Goal: Task Accomplishment & Management: Complete application form

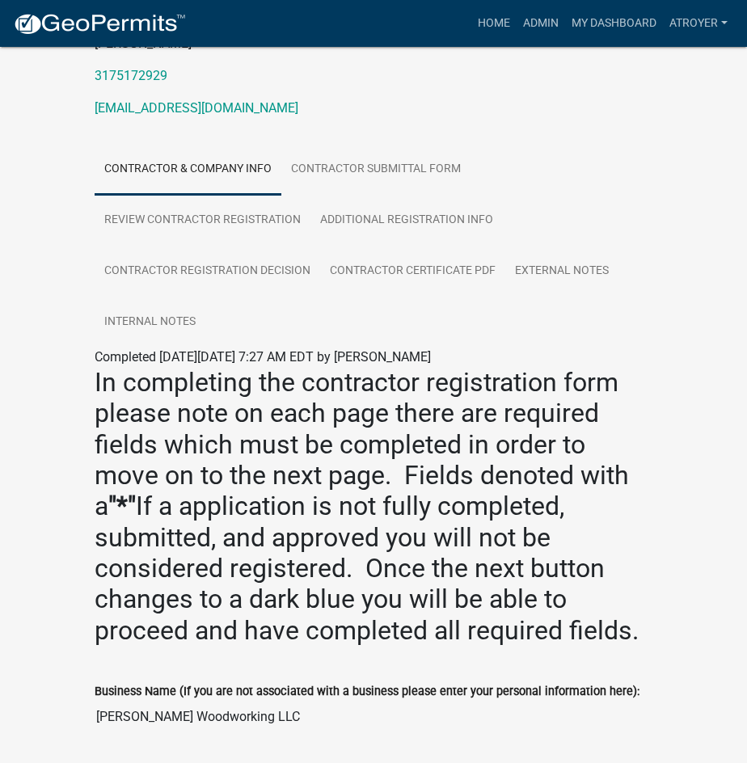
scroll to position [566, 0]
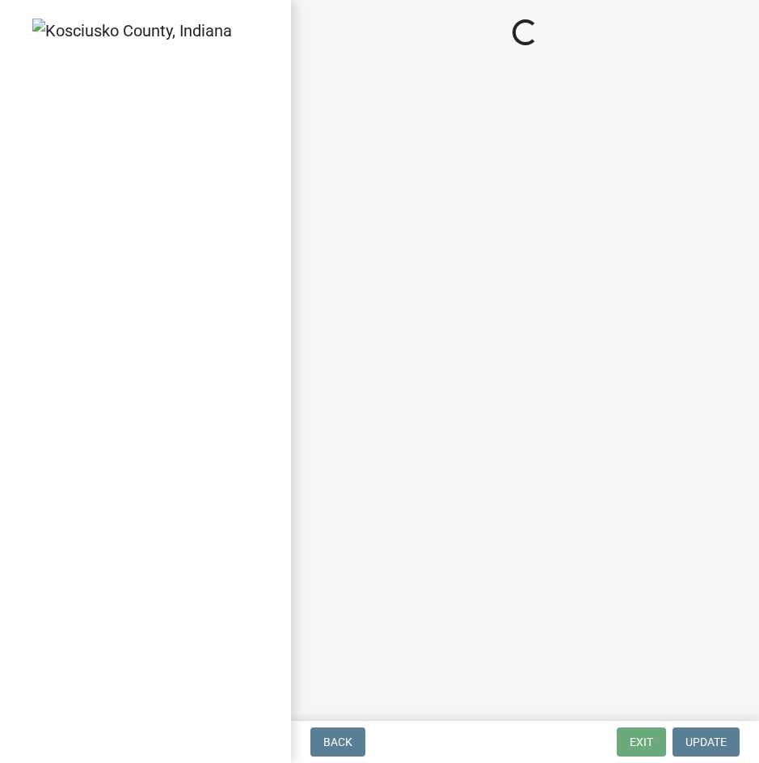
select select "c872cdc8-ca01-49f1-a213-e4b05fa58cd2"
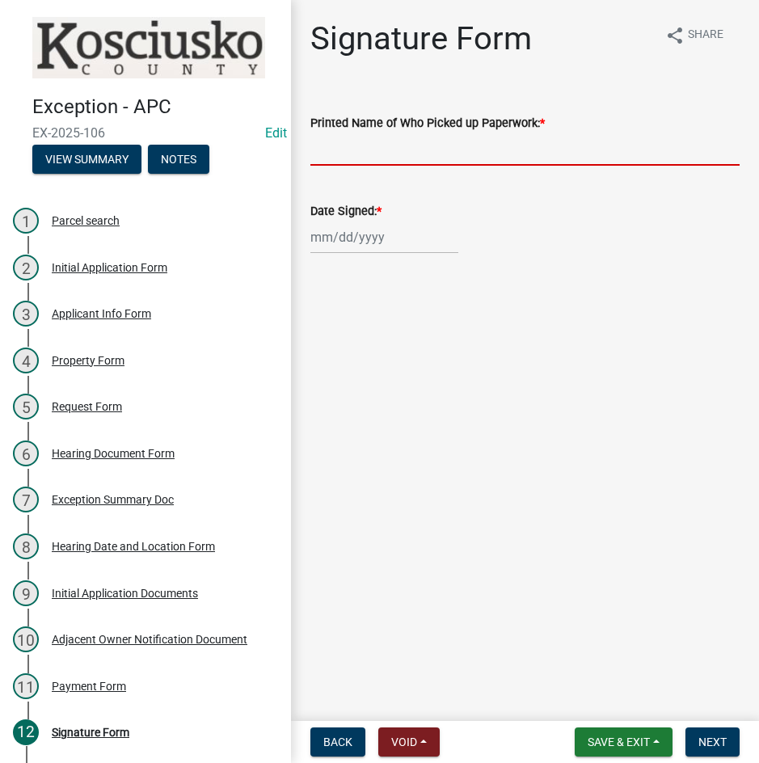
click at [364, 154] on input "Printed Name of Who Picked up Paperwork: *" at bounding box center [524, 149] width 429 height 33
type input "[PERSON_NAME]"
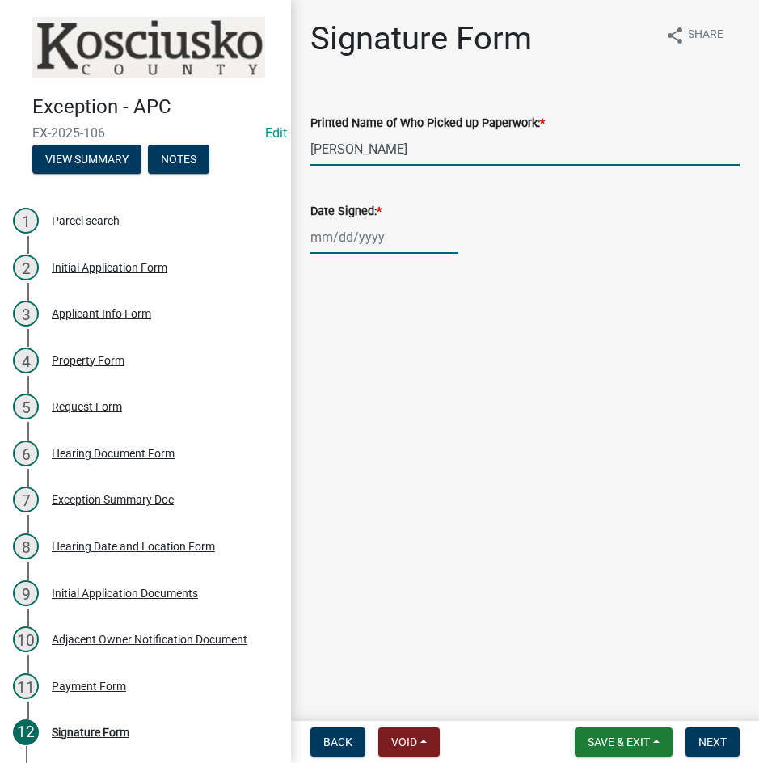
click at [343, 244] on div at bounding box center [384, 237] width 148 height 33
select select "9"
select select "2025"
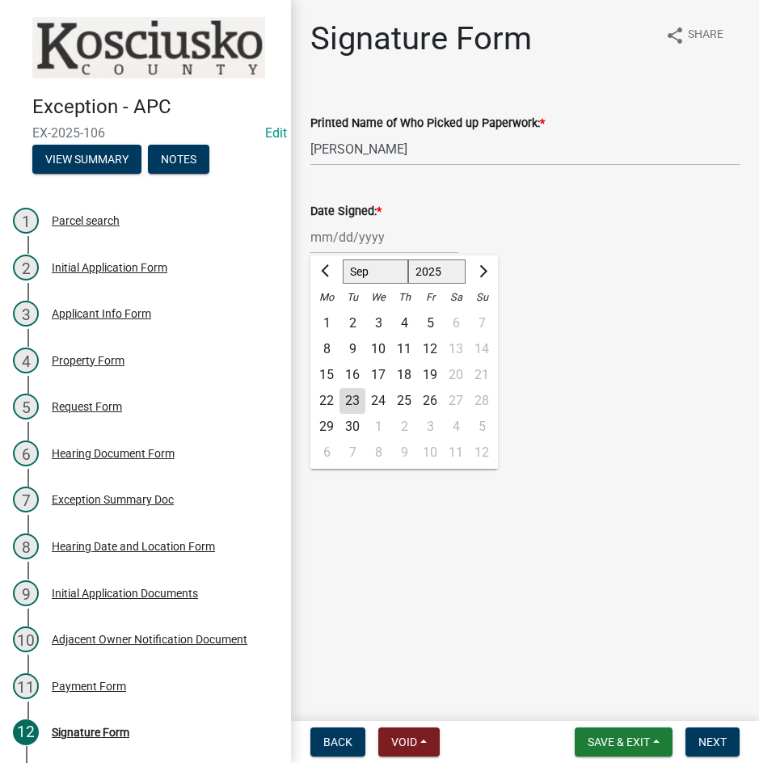
click at [327, 399] on div "22" at bounding box center [327, 401] width 26 height 26
type input "[DATE]"
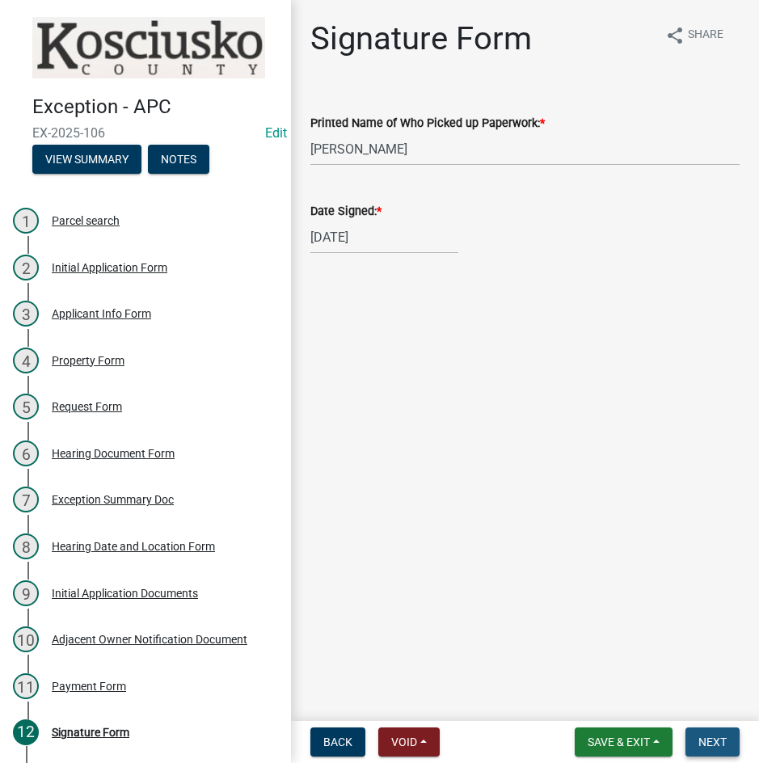
click at [715, 738] on span "Next" at bounding box center [712, 741] width 28 height 13
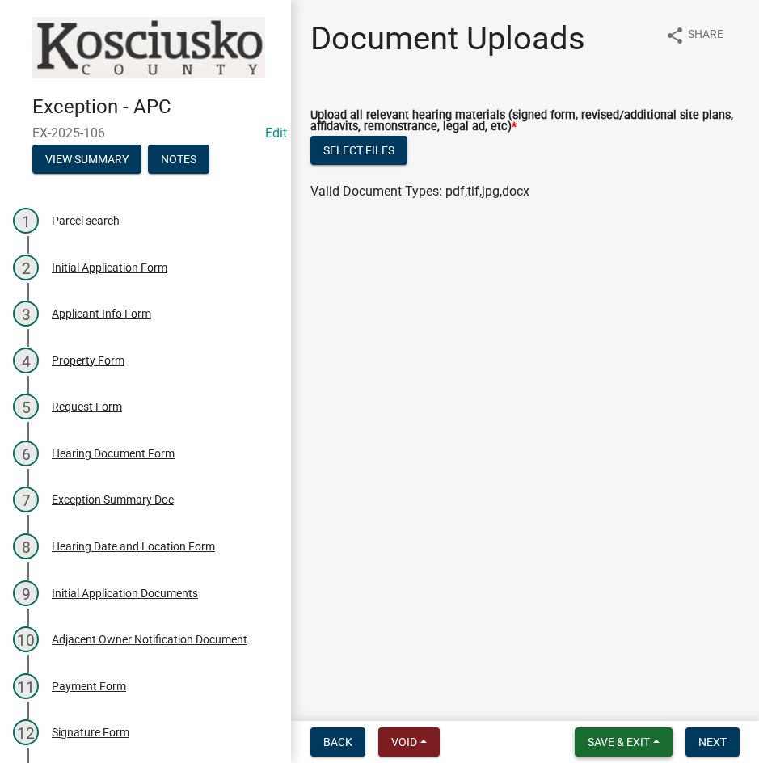
click at [624, 738] on span "Save & Exit" at bounding box center [619, 741] width 62 height 13
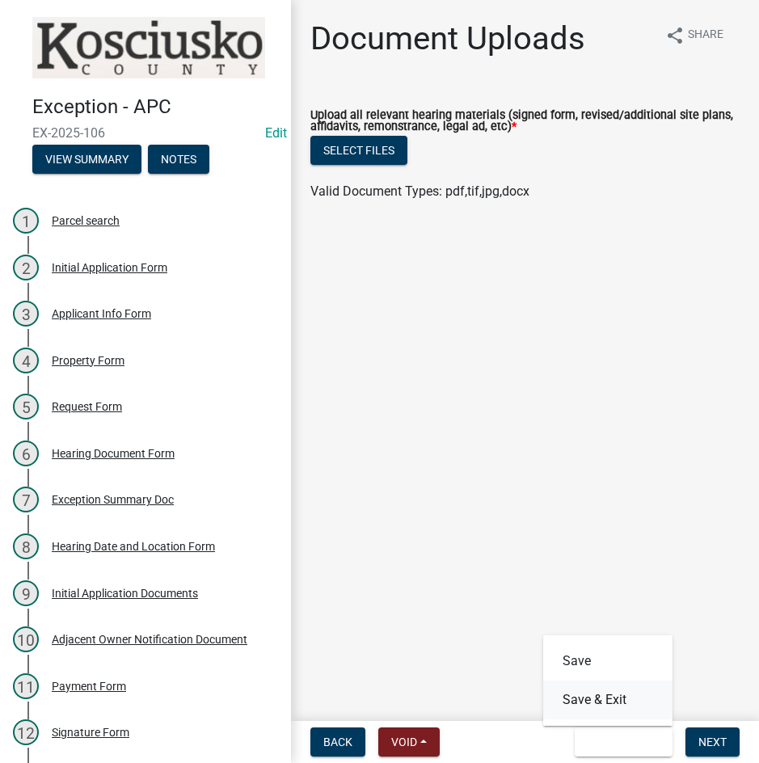
click at [622, 710] on button "Save & Exit" at bounding box center [607, 699] width 129 height 39
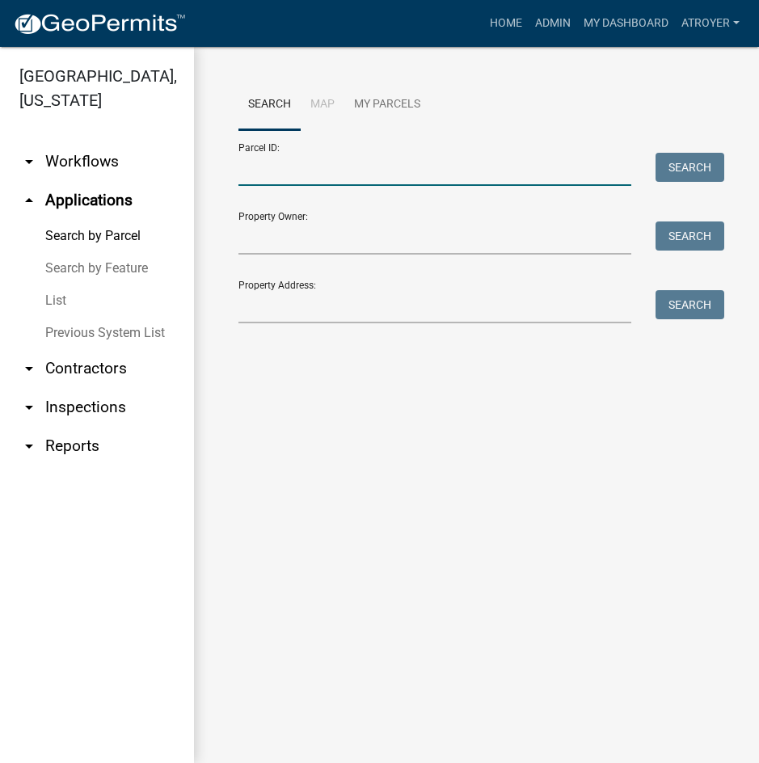
drag, startPoint x: 346, startPoint y: 171, endPoint x: 346, endPoint y: 180, distance: 8.9
click at [346, 171] on input "Parcel ID:" at bounding box center [434, 169] width 393 height 33
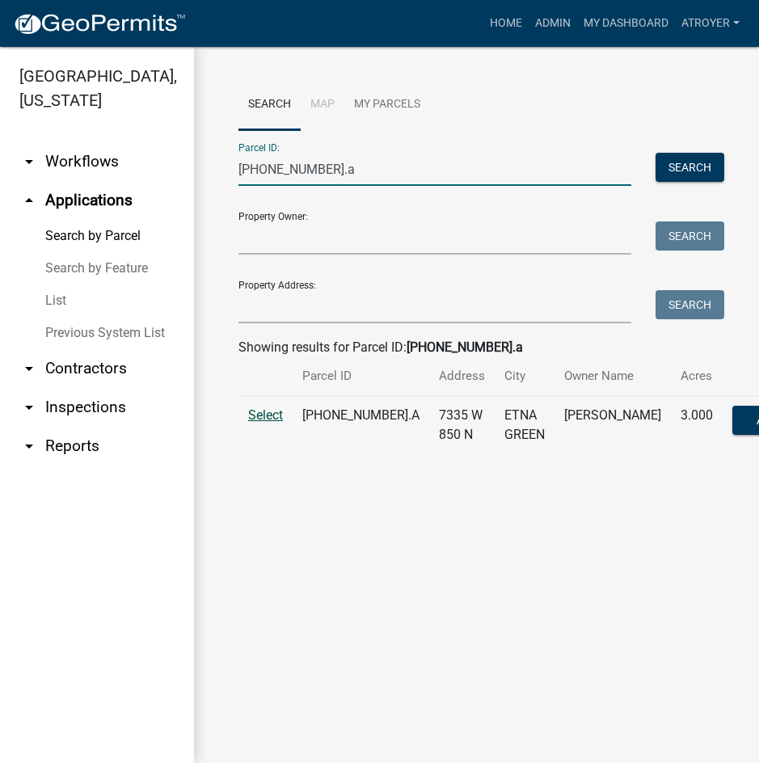
type input "[PHONE_NUMBER].a"
click at [269, 423] on span "Select" at bounding box center [265, 414] width 35 height 15
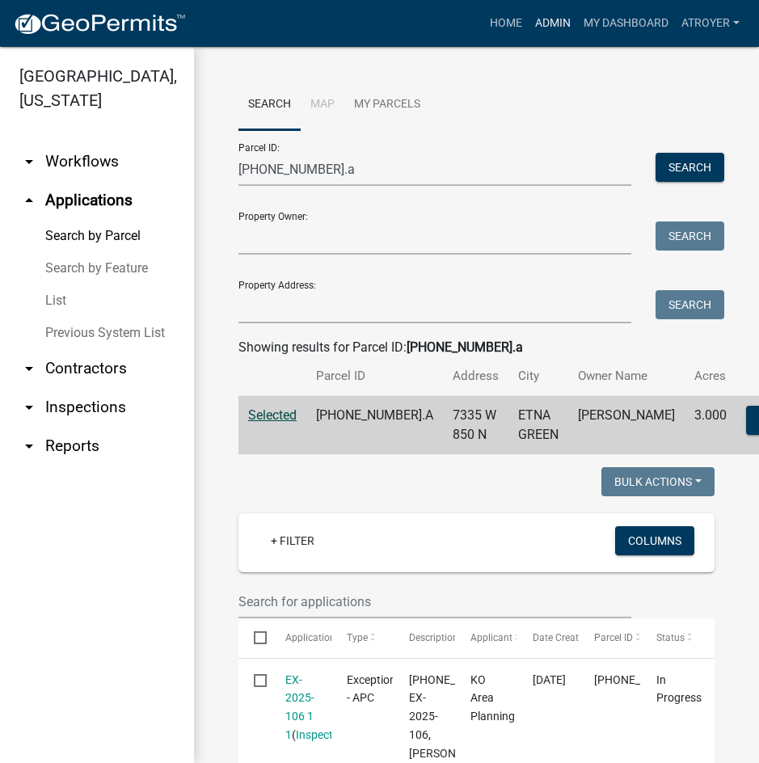
click at [541, 17] on link "Admin" at bounding box center [553, 23] width 48 height 31
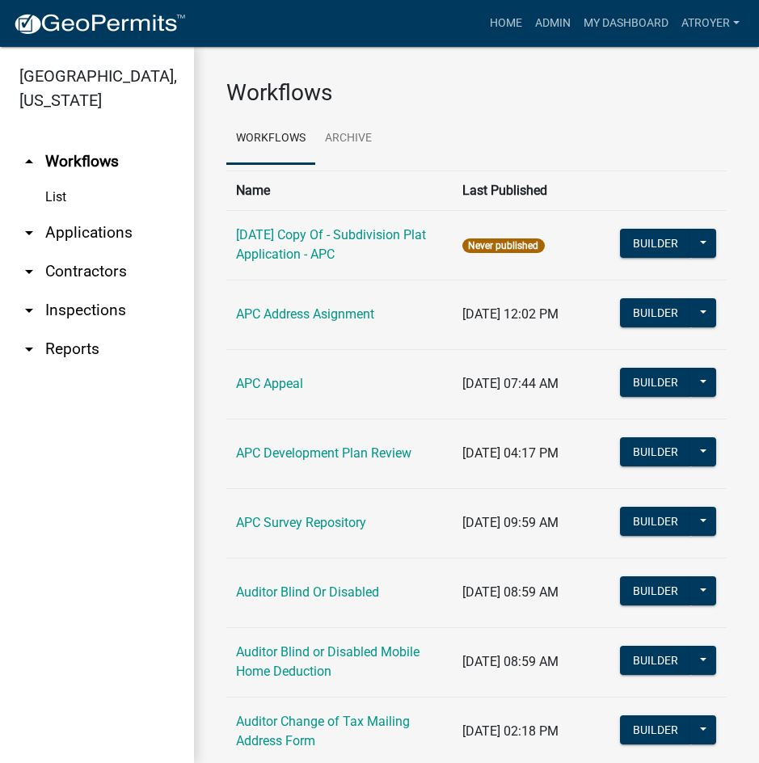
click at [49, 234] on link "arrow_drop_down Applications" at bounding box center [97, 232] width 194 height 39
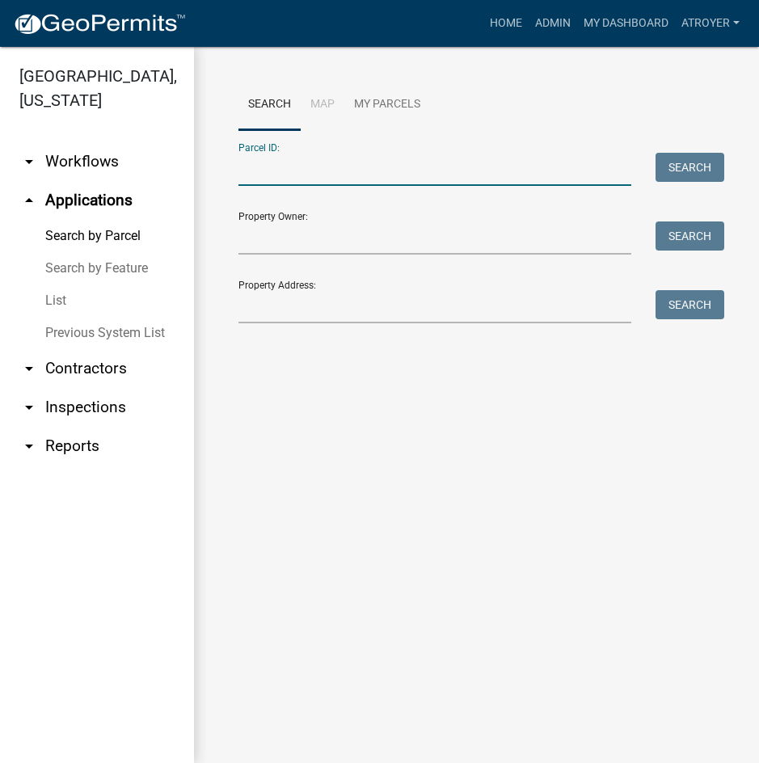
click at [450, 171] on input "Parcel ID:" at bounding box center [434, 169] width 393 height 33
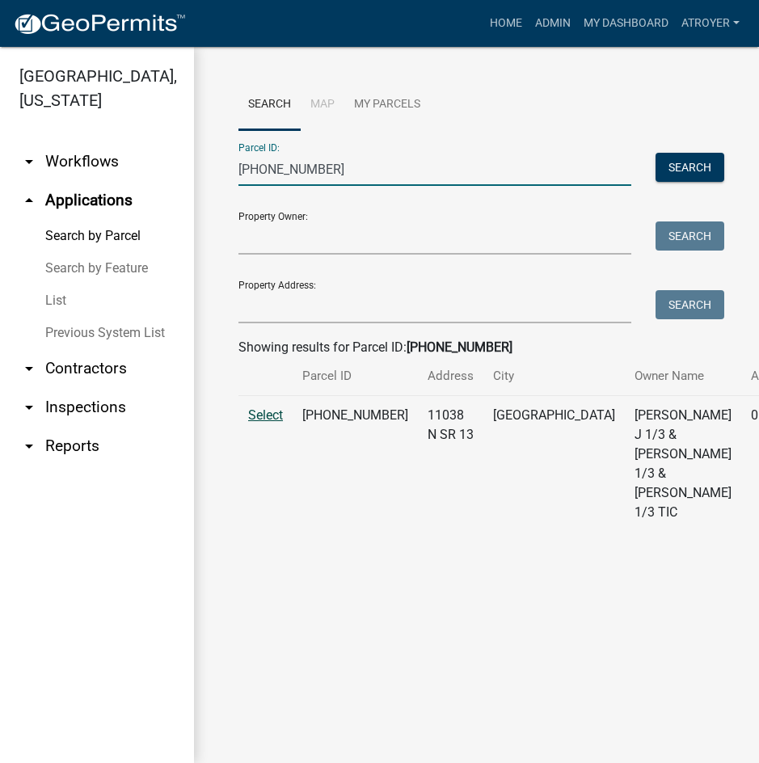
type input "[PHONE_NUMBER]"
click at [272, 423] on span "Select" at bounding box center [265, 414] width 35 height 15
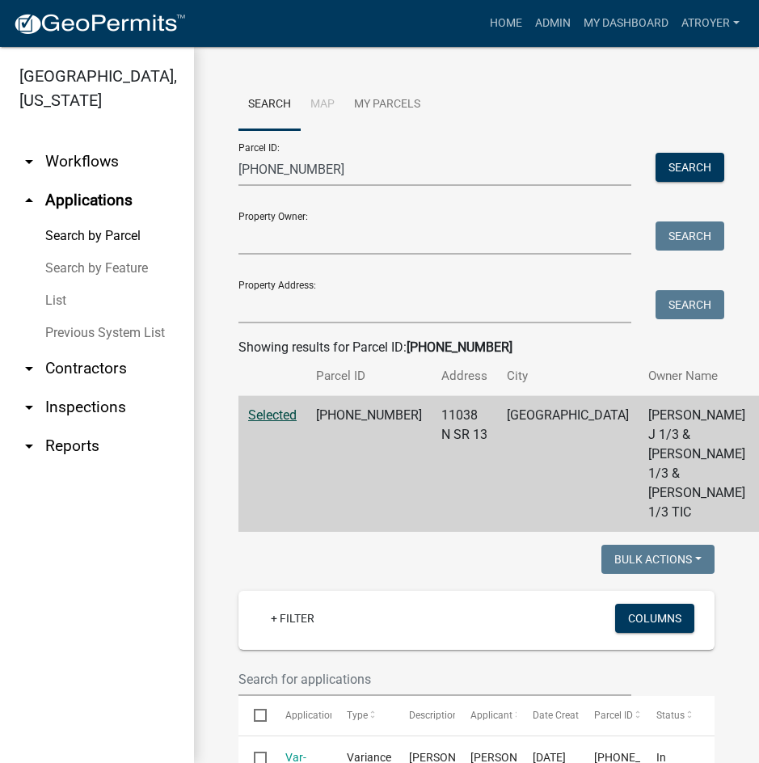
scroll to position [242, 0]
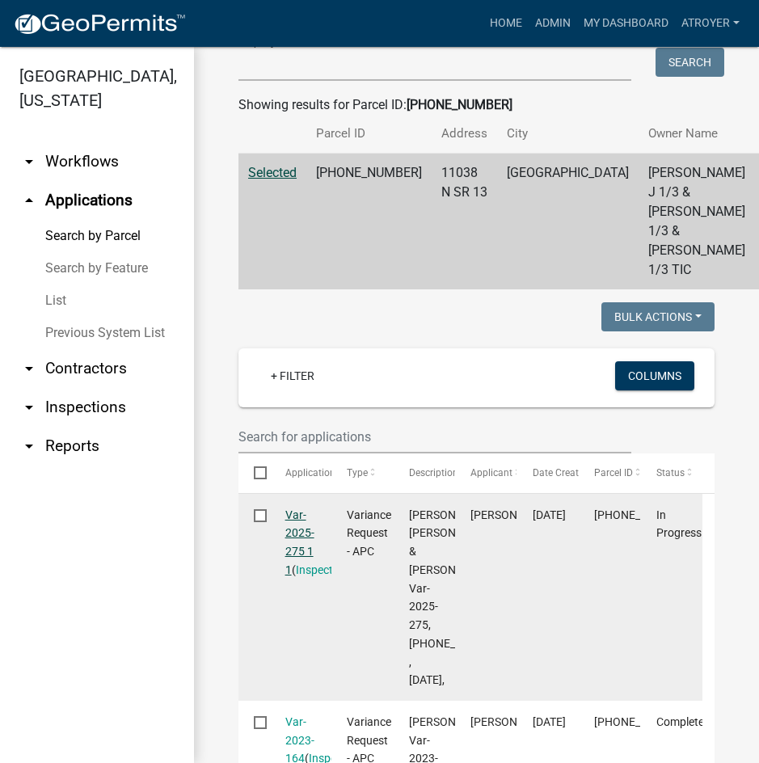
click at [296, 576] on link "Var-2025-275 1 1" at bounding box center [299, 542] width 29 height 68
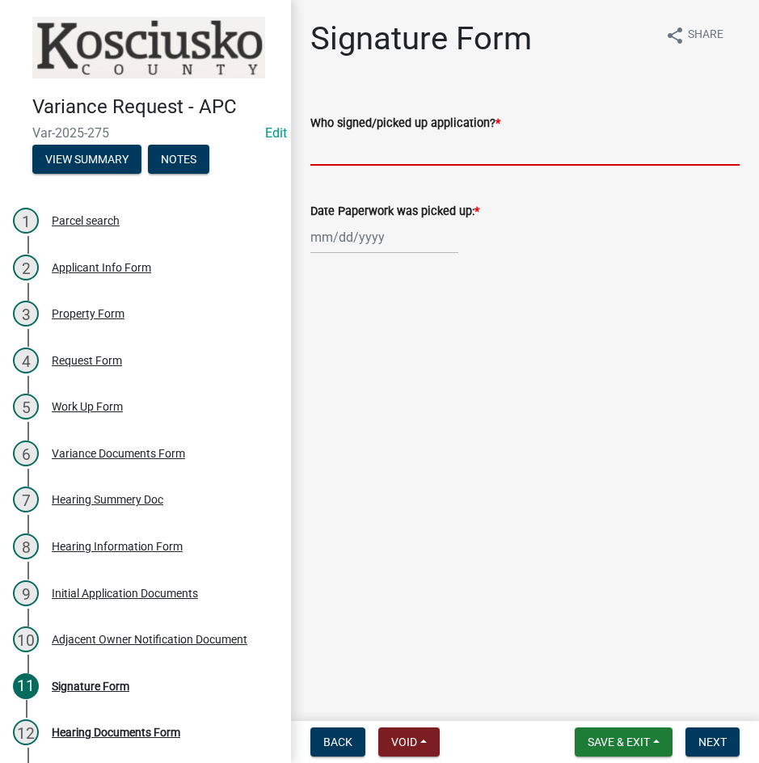
click at [491, 151] on input "Who signed/picked up application? *" at bounding box center [524, 149] width 429 height 33
type input "[PERSON_NAME]"
select select "9"
select select "2025"
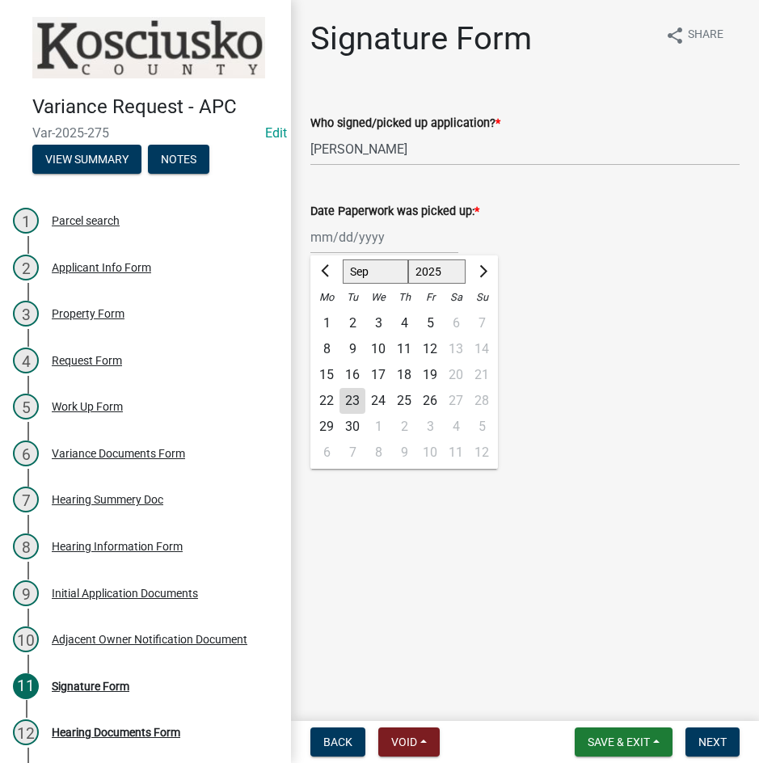
click at [398, 235] on div "[PERSON_NAME] Feb Mar Apr [PERSON_NAME][DATE] Oct Nov [DATE] 1526 1527 1528 152…" at bounding box center [384, 237] width 148 height 33
click at [323, 401] on div "22" at bounding box center [327, 401] width 26 height 26
type input "[DATE]"
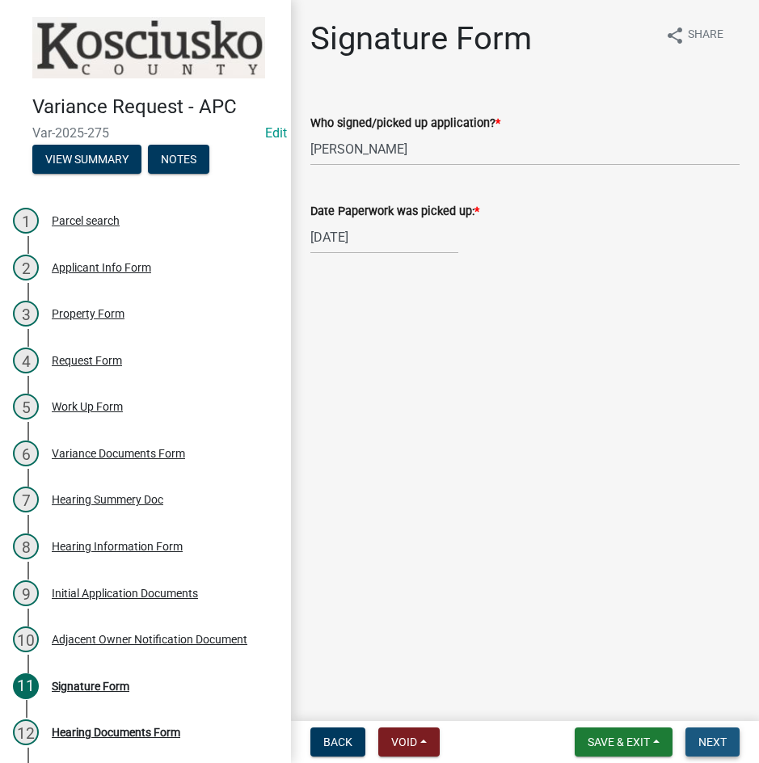
click at [715, 739] on span "Next" at bounding box center [712, 741] width 28 height 13
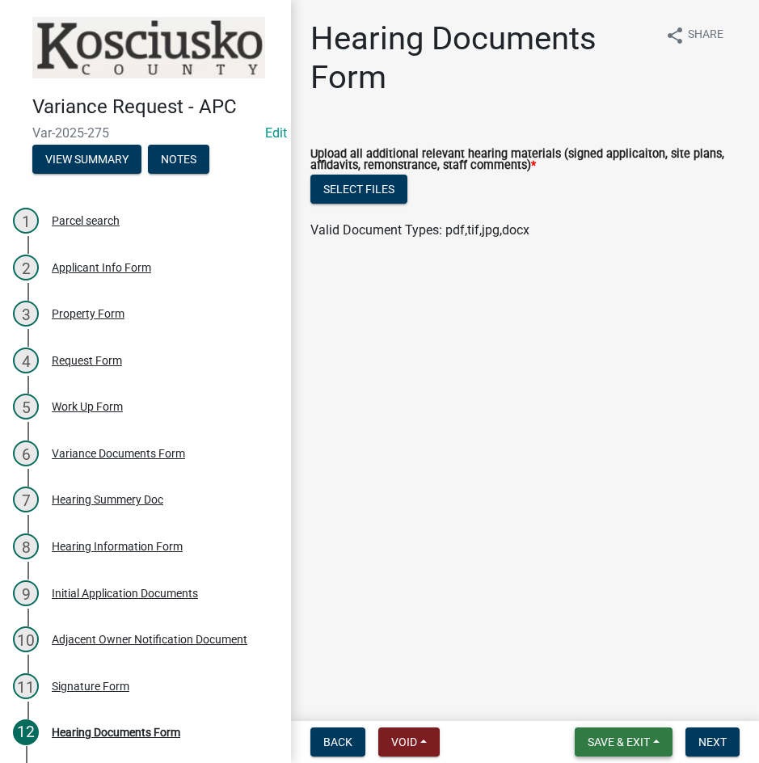
click at [613, 744] on span "Save & Exit" at bounding box center [619, 741] width 62 height 13
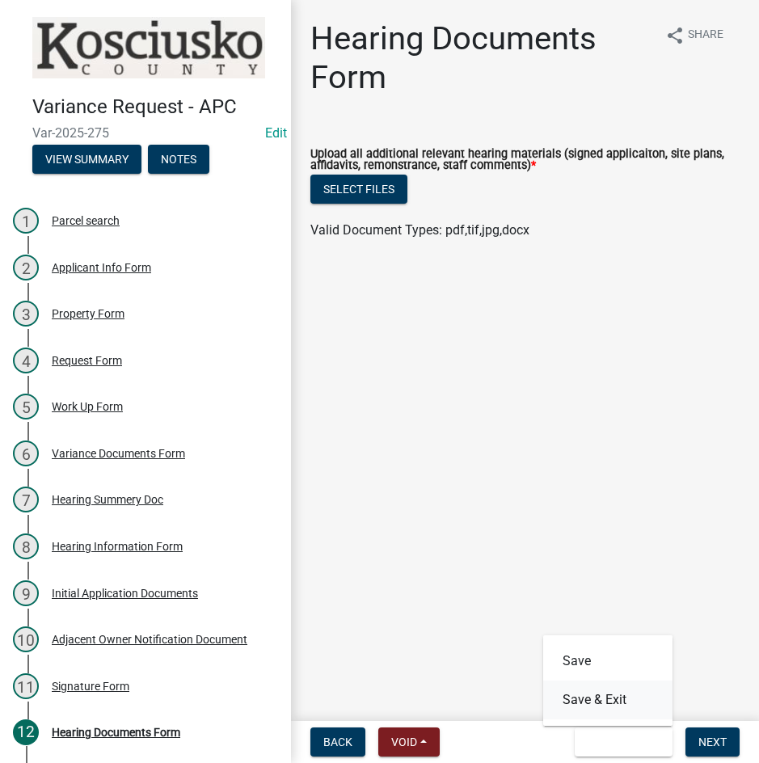
click at [600, 693] on button "Save & Exit" at bounding box center [607, 699] width 129 height 39
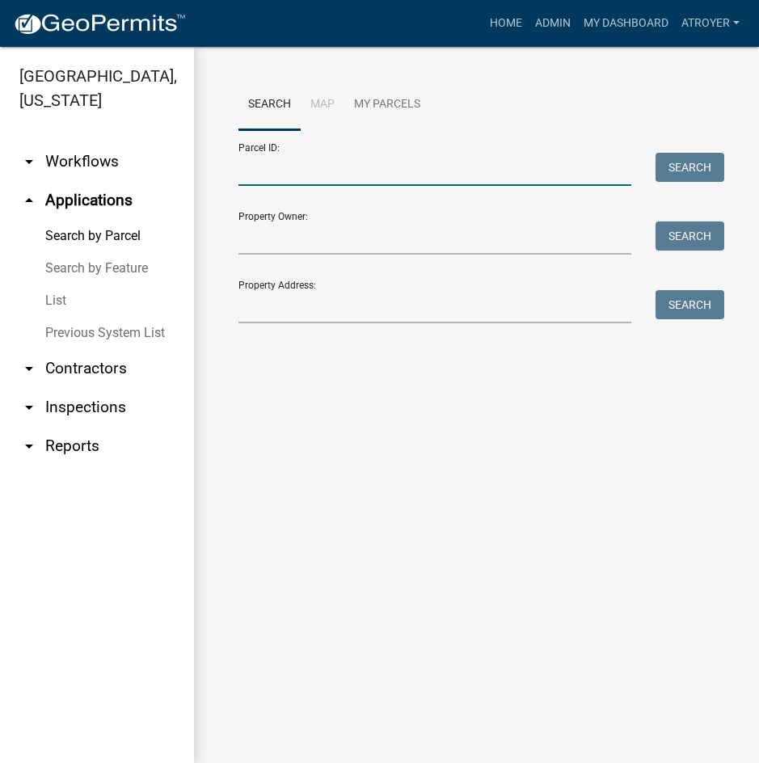
click at [293, 166] on input "Parcel ID:" at bounding box center [434, 169] width 393 height 33
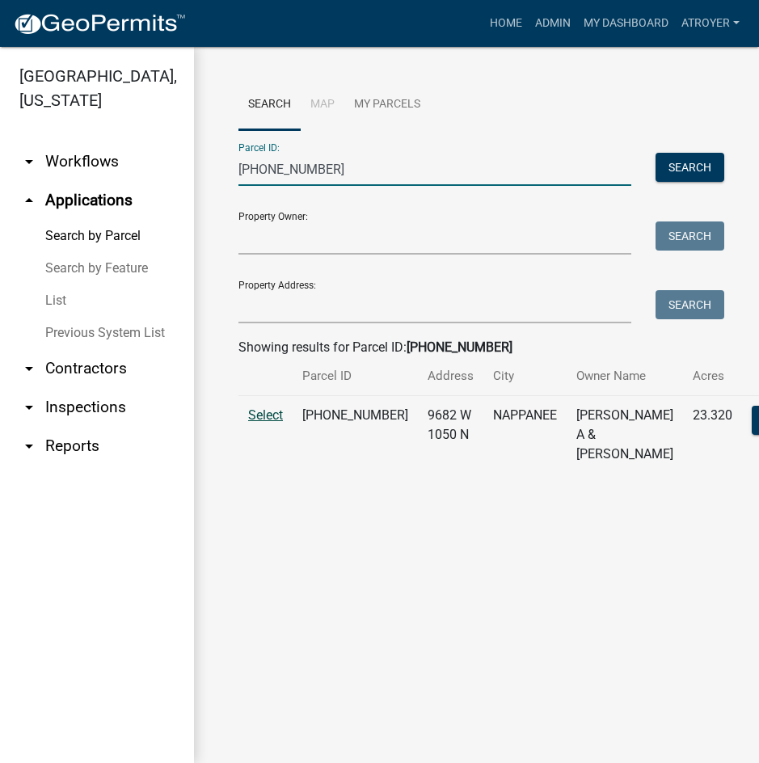
type input "[PHONE_NUMBER]"
click at [259, 423] on span "Select" at bounding box center [265, 414] width 35 height 15
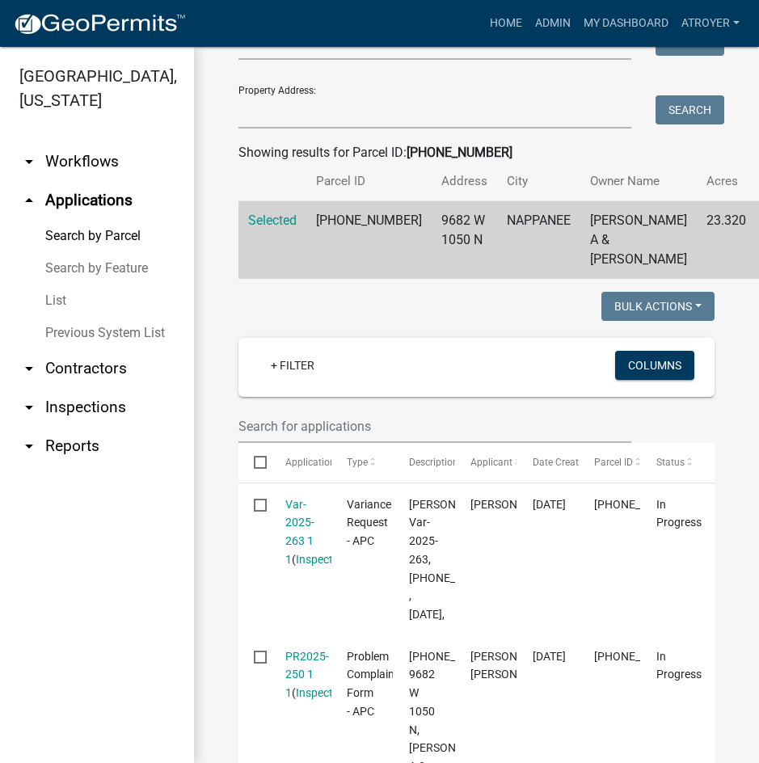
scroll to position [242, 0]
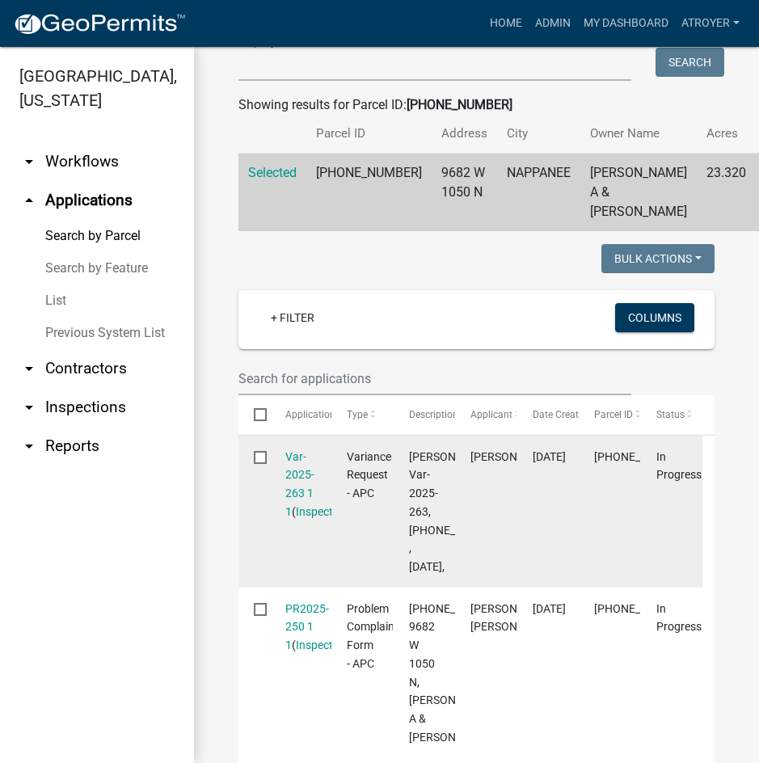
click at [260, 461] on input "checkbox" at bounding box center [259, 456] width 11 height 11
click at [259, 461] on input "checkbox" at bounding box center [259, 456] width 11 height 11
checkbox input "false"
click at [300, 511] on link "Var-2025-263 1 1" at bounding box center [299, 484] width 29 height 68
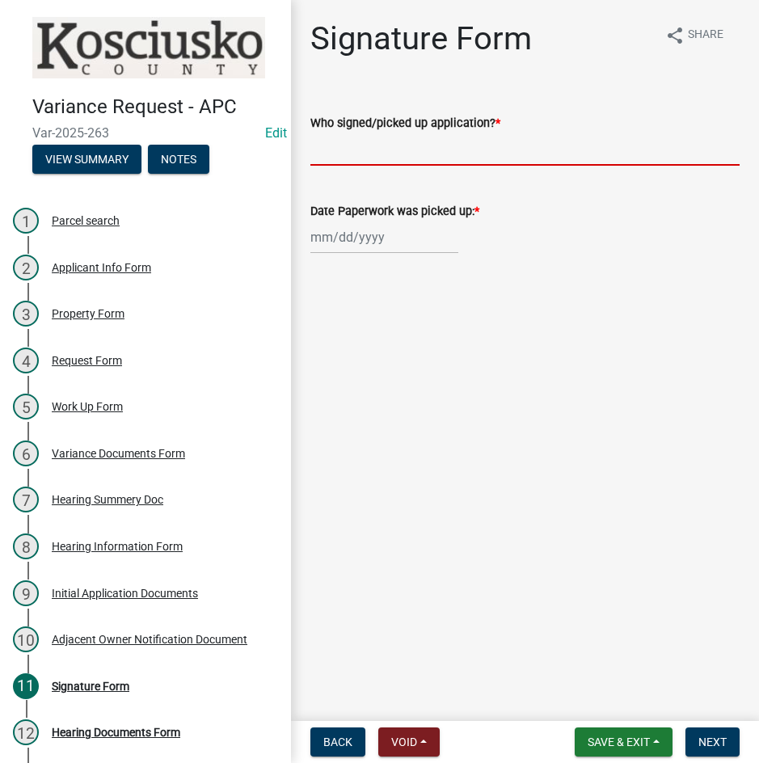
click at [492, 150] on input "Who signed/picked up application? *" at bounding box center [524, 149] width 429 height 33
type input "[PERSON_NAME]"
click at [311, 238] on div at bounding box center [384, 237] width 148 height 33
select select "9"
select select "2025"
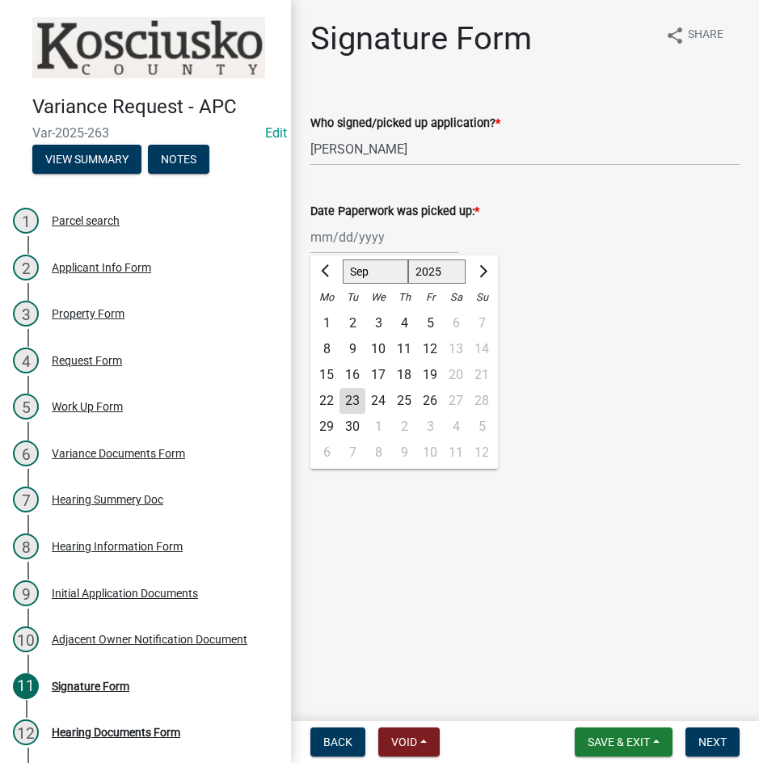
click at [319, 398] on div "22" at bounding box center [327, 401] width 26 height 26
type input "[DATE]"
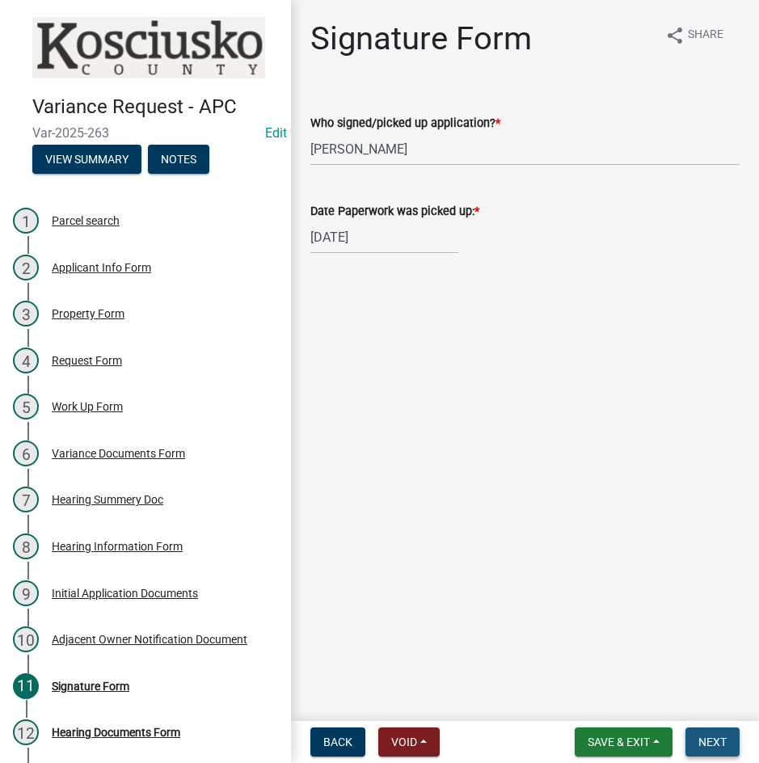
click at [705, 743] on span "Next" at bounding box center [712, 741] width 28 height 13
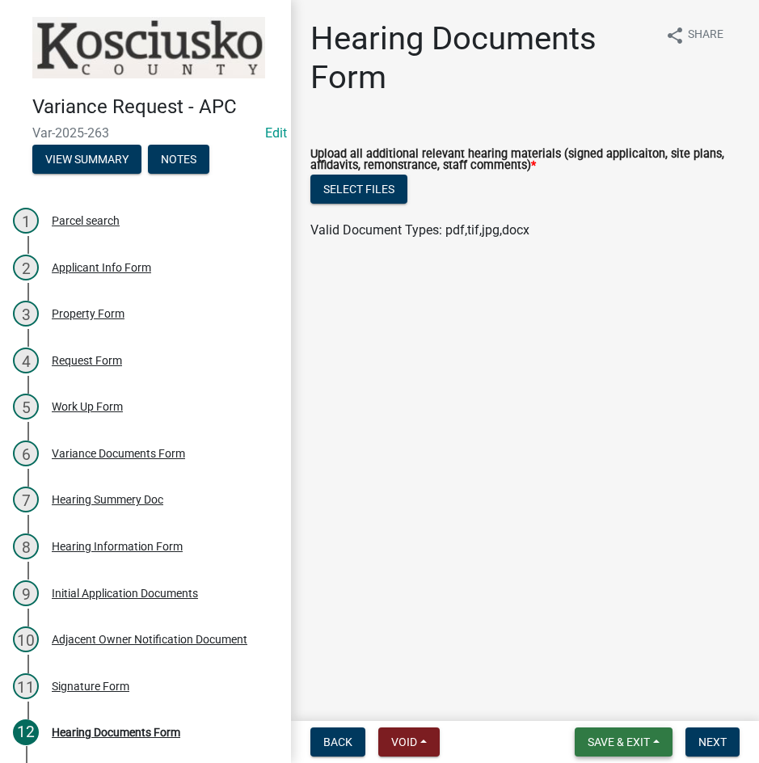
click at [626, 742] on span "Save & Exit" at bounding box center [619, 741] width 62 height 13
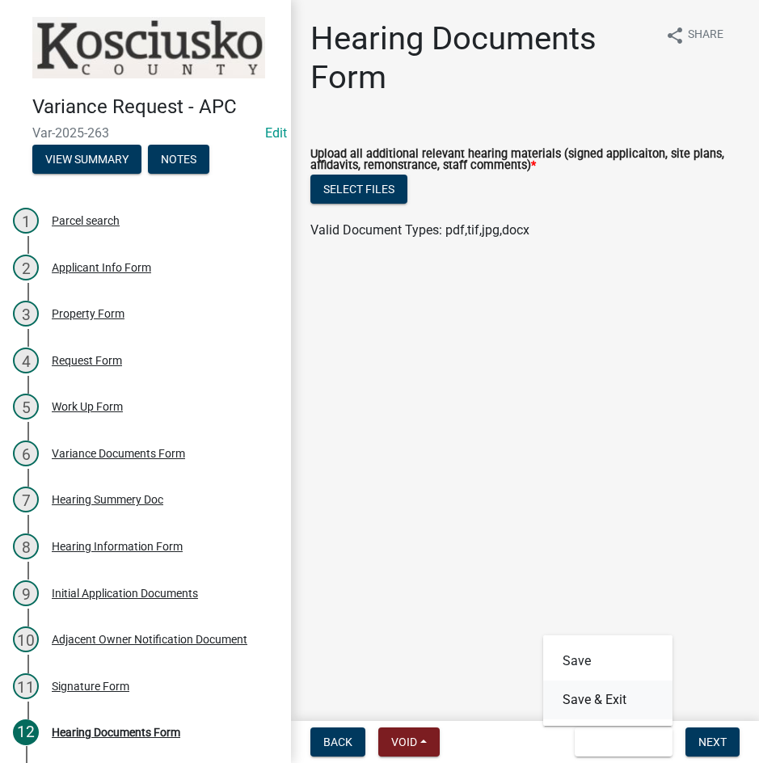
click at [621, 708] on button "Save & Exit" at bounding box center [607, 699] width 129 height 39
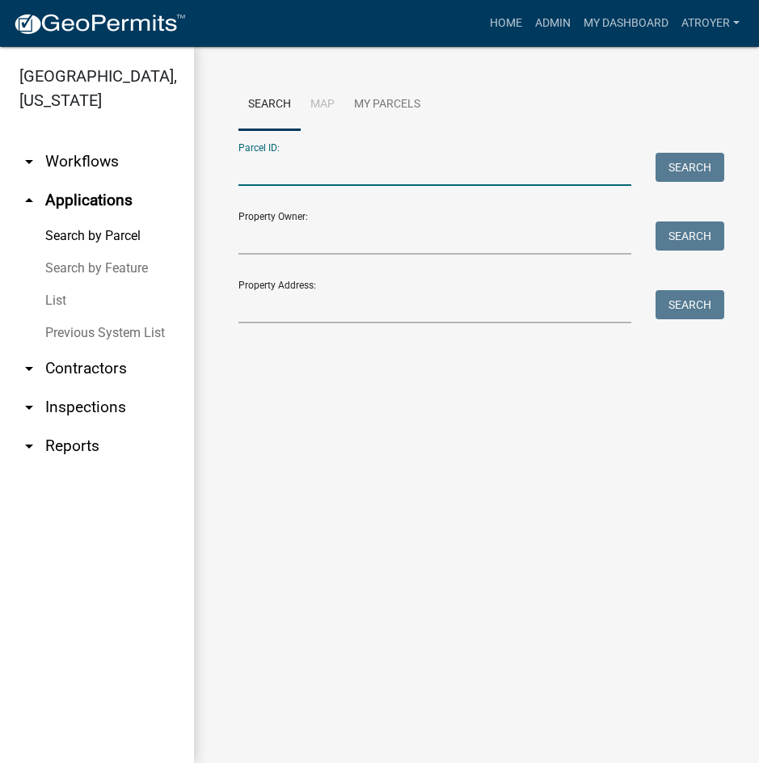
click at [373, 166] on input "Parcel ID:" at bounding box center [434, 169] width 393 height 33
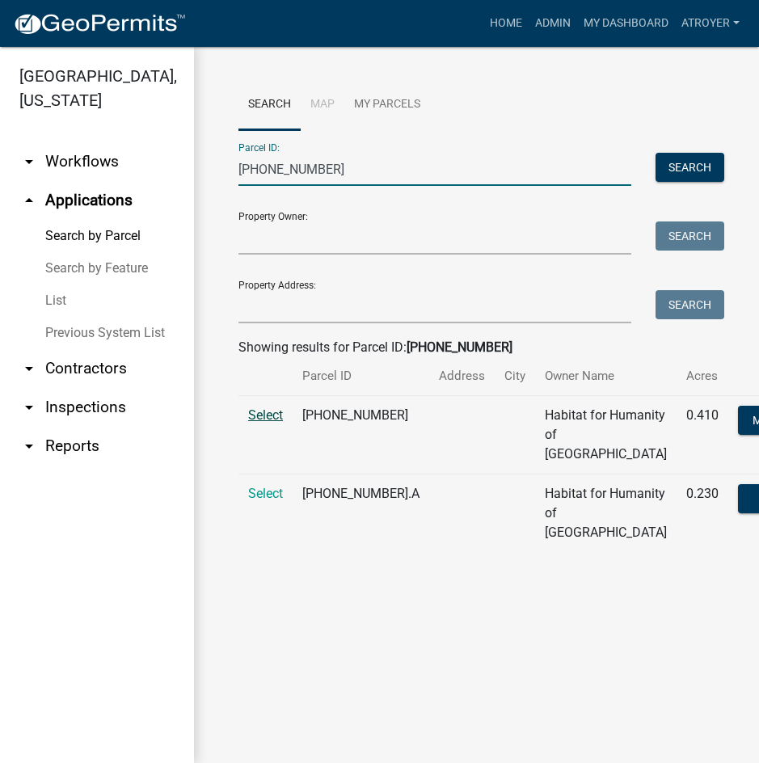
type input "[PHONE_NUMBER]"
click at [261, 423] on span "Select" at bounding box center [265, 414] width 35 height 15
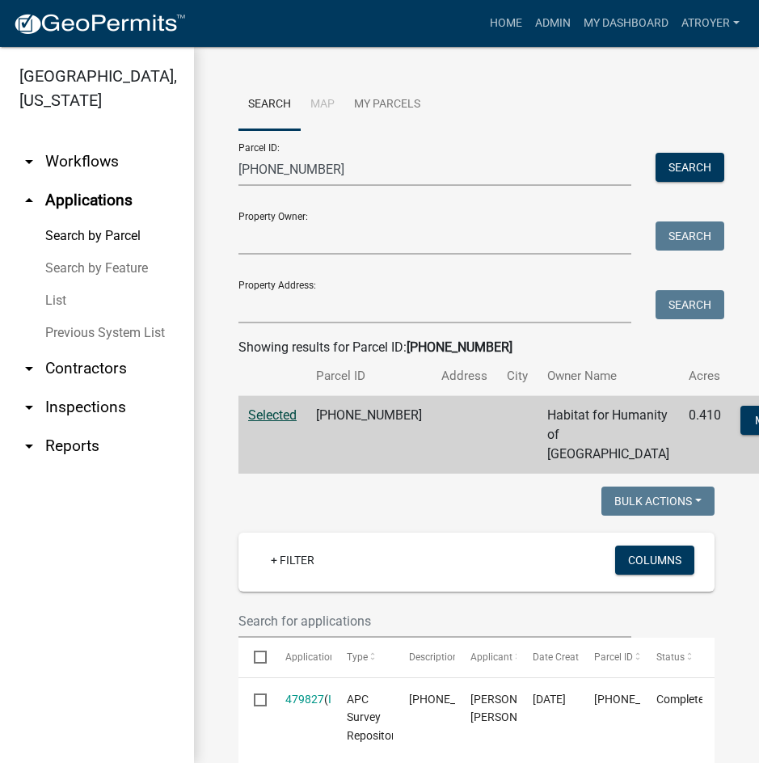
scroll to position [323, 0]
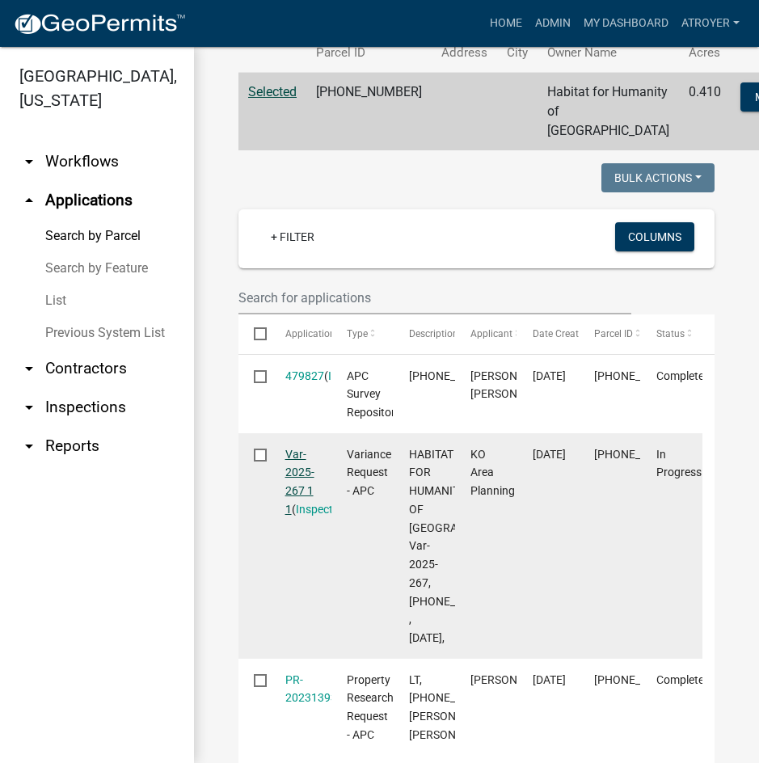
click at [297, 516] on link "Var-2025-267 1 1" at bounding box center [299, 482] width 29 height 68
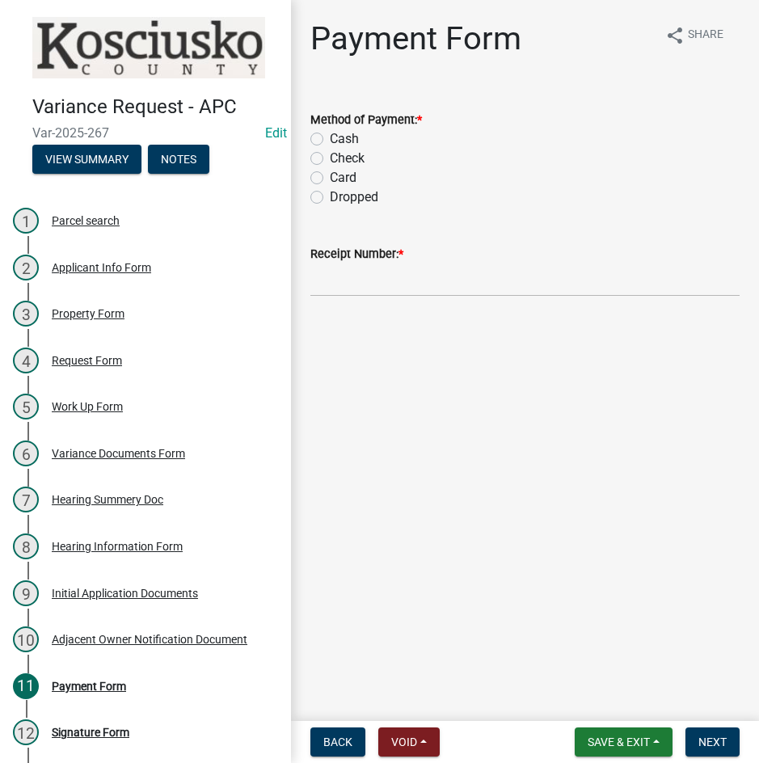
click at [330, 155] on label "Check" at bounding box center [347, 158] width 35 height 19
click at [330, 155] on input "Check" at bounding box center [335, 154] width 11 height 11
radio input "true"
click at [481, 286] on input "Receipt Number: *" at bounding box center [524, 279] width 429 height 33
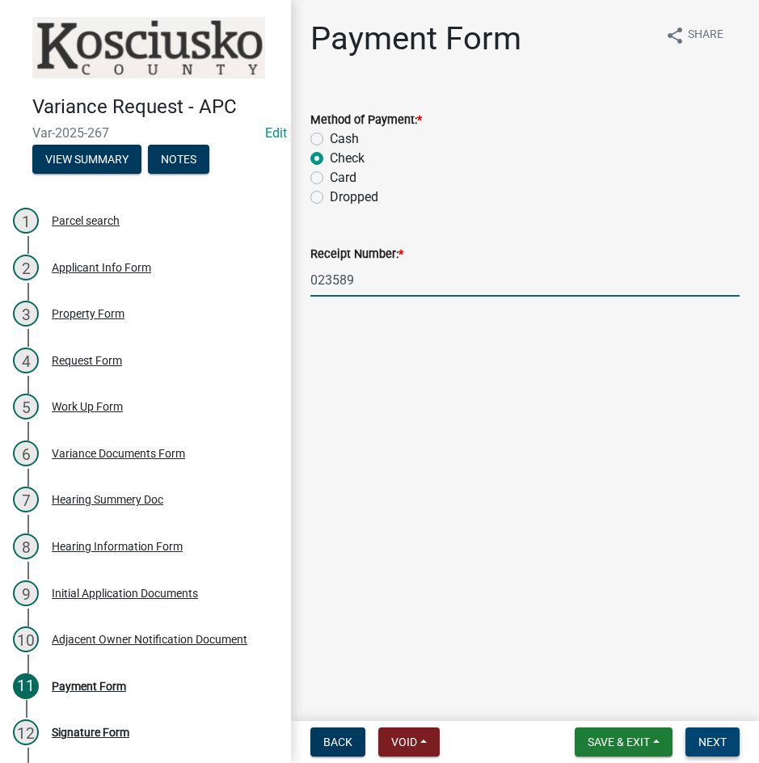
type input "023589"
click at [704, 738] on span "Next" at bounding box center [712, 741] width 28 height 13
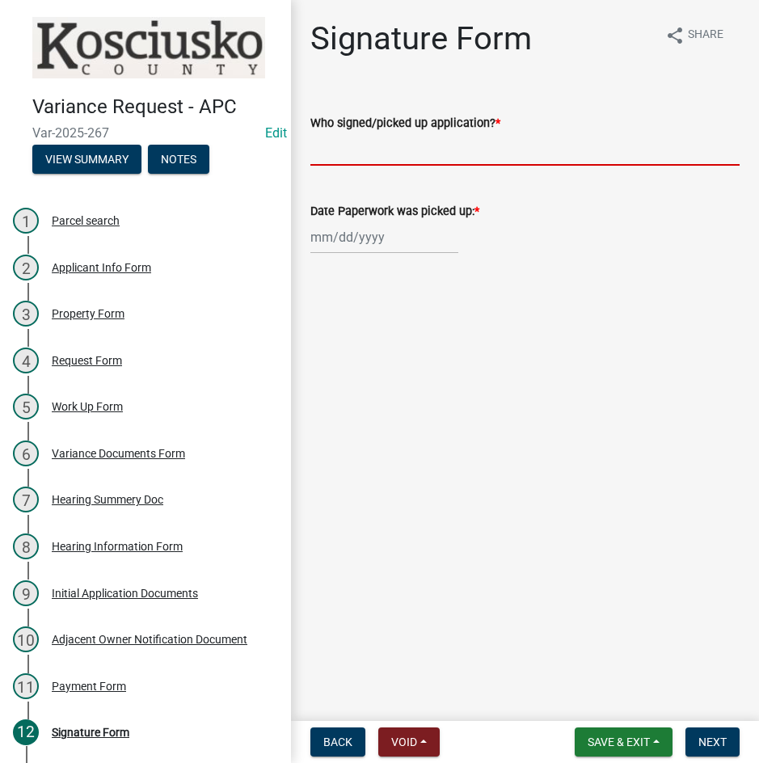
click at [511, 145] on input "Who signed/picked up application? *" at bounding box center [524, 149] width 429 height 33
click at [366, 150] on input "[PERSON_NAME]" at bounding box center [524, 149] width 429 height 33
type input "[PERSON_NAME]"
select select "9"
select select "2025"
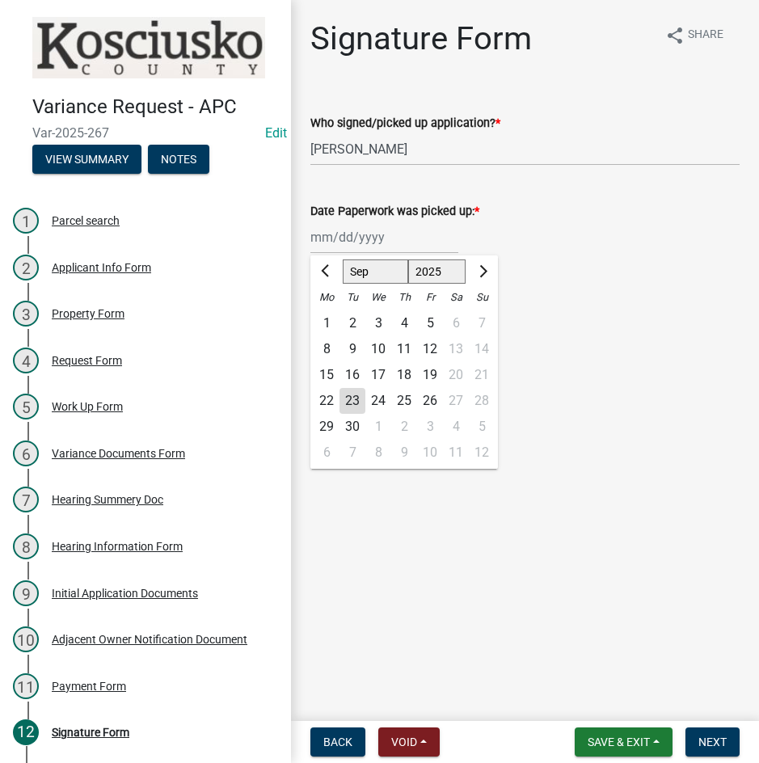
drag, startPoint x: 326, startPoint y: 398, endPoint x: 330, endPoint y: 426, distance: 27.7
click at [326, 399] on div "22" at bounding box center [327, 401] width 26 height 26
type input "[DATE]"
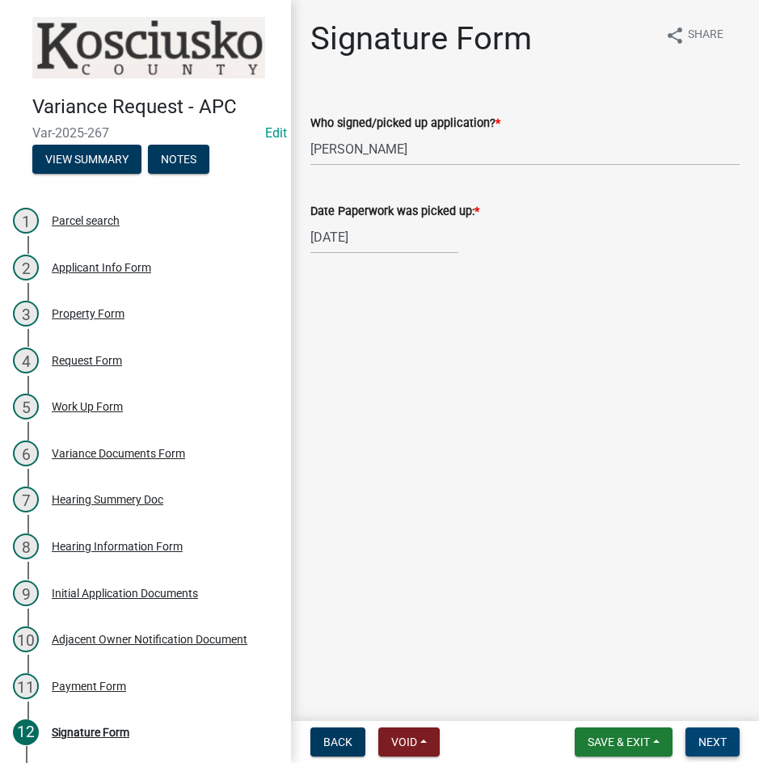
click at [711, 743] on span "Next" at bounding box center [712, 741] width 28 height 13
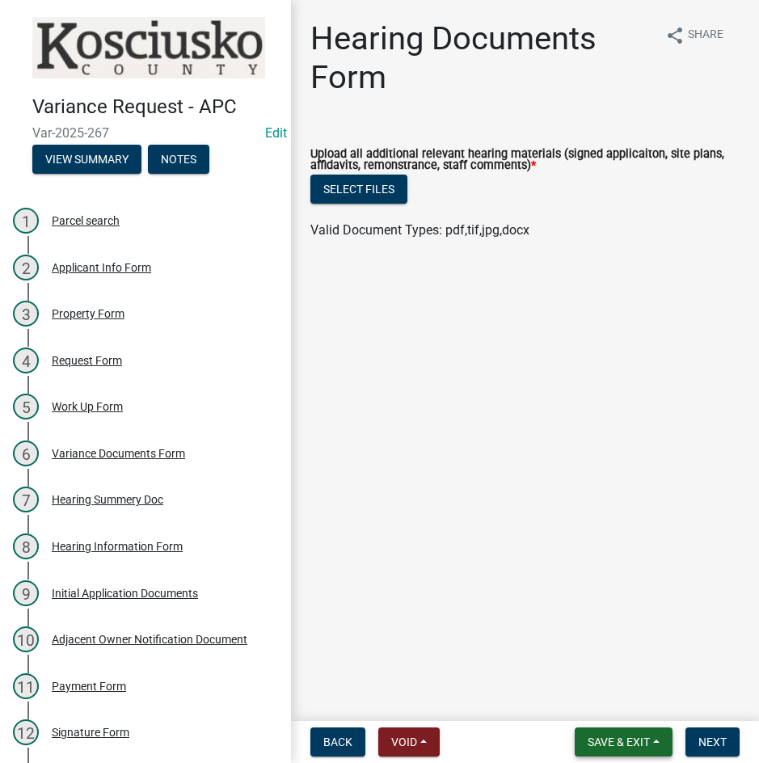
click at [588, 742] on span "Save & Exit" at bounding box center [619, 741] width 62 height 13
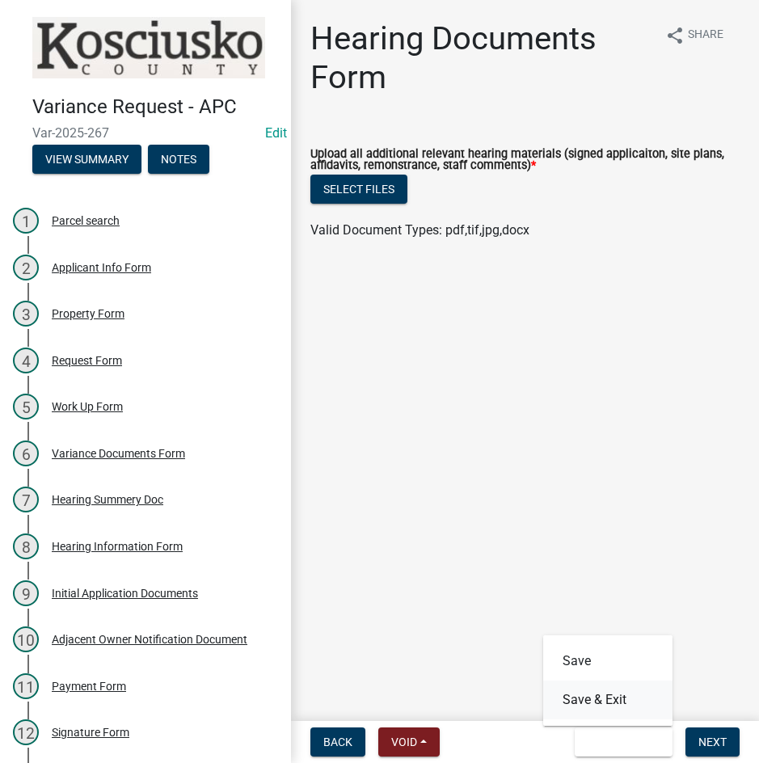
click at [580, 702] on button "Save & Exit" at bounding box center [607, 699] width 129 height 39
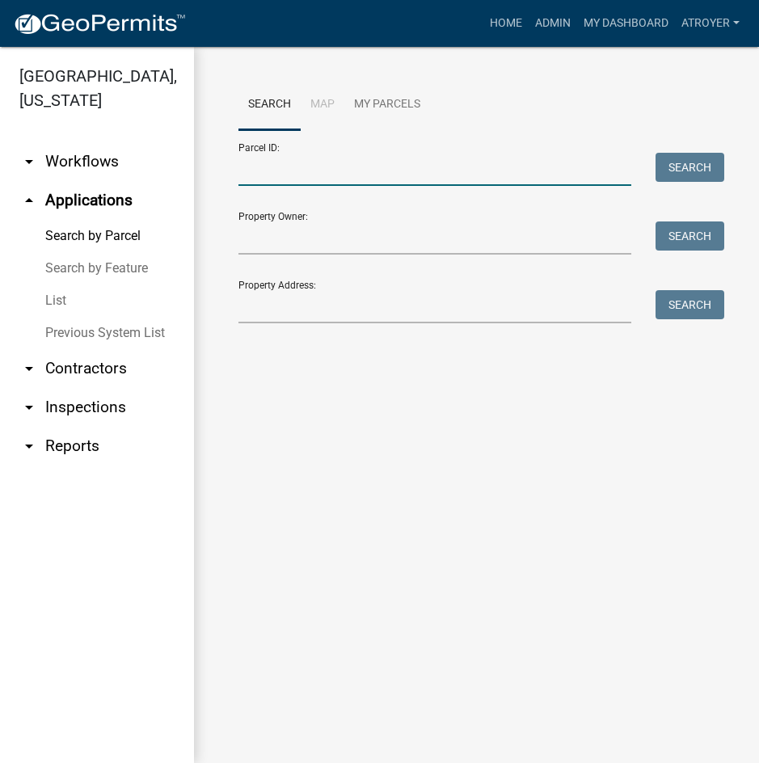
click at [376, 177] on input "Parcel ID:" at bounding box center [434, 169] width 393 height 33
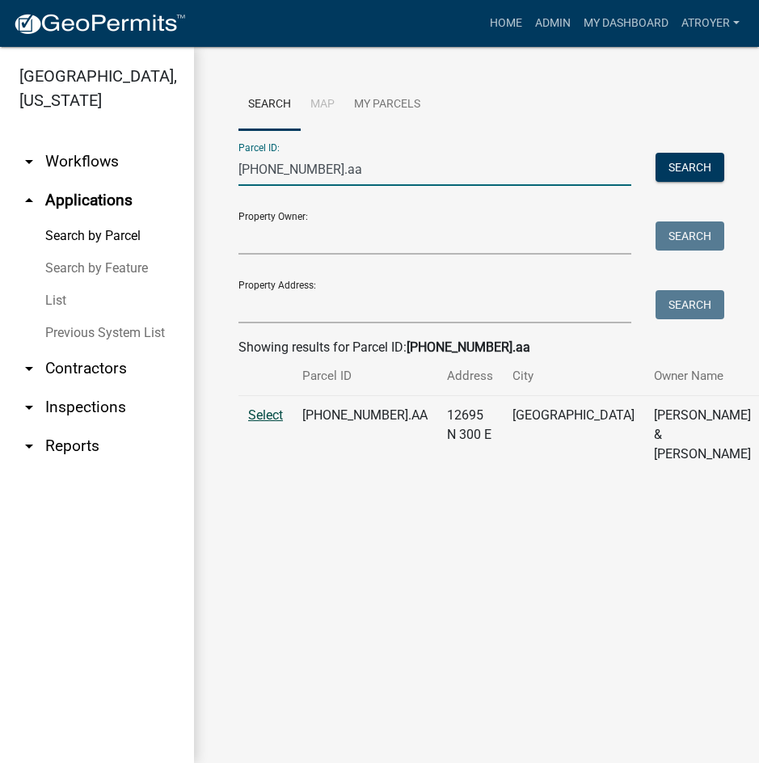
type input "[PHONE_NUMBER].aa"
click at [269, 423] on span "Select" at bounding box center [265, 414] width 35 height 15
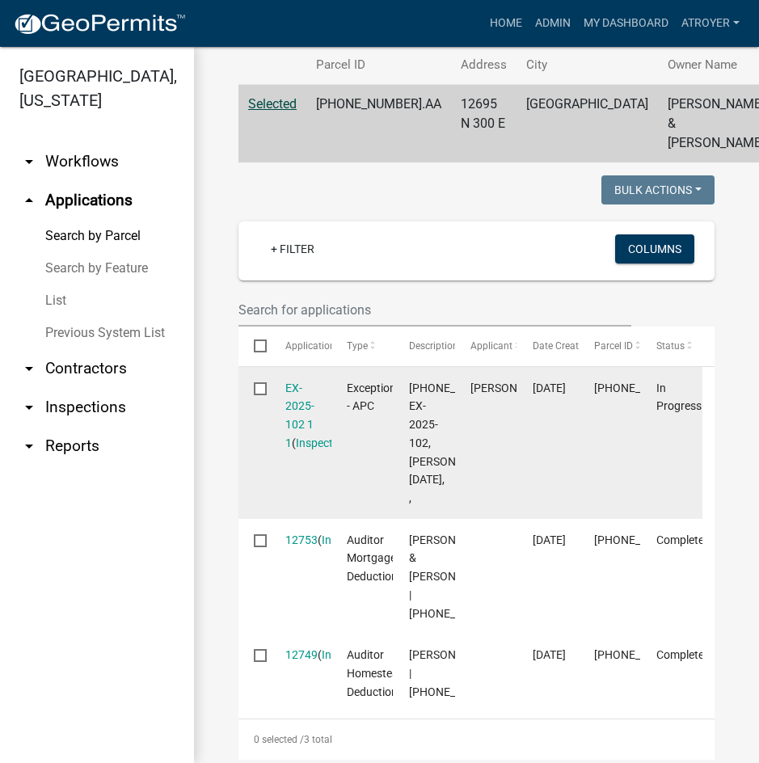
scroll to position [323, 0]
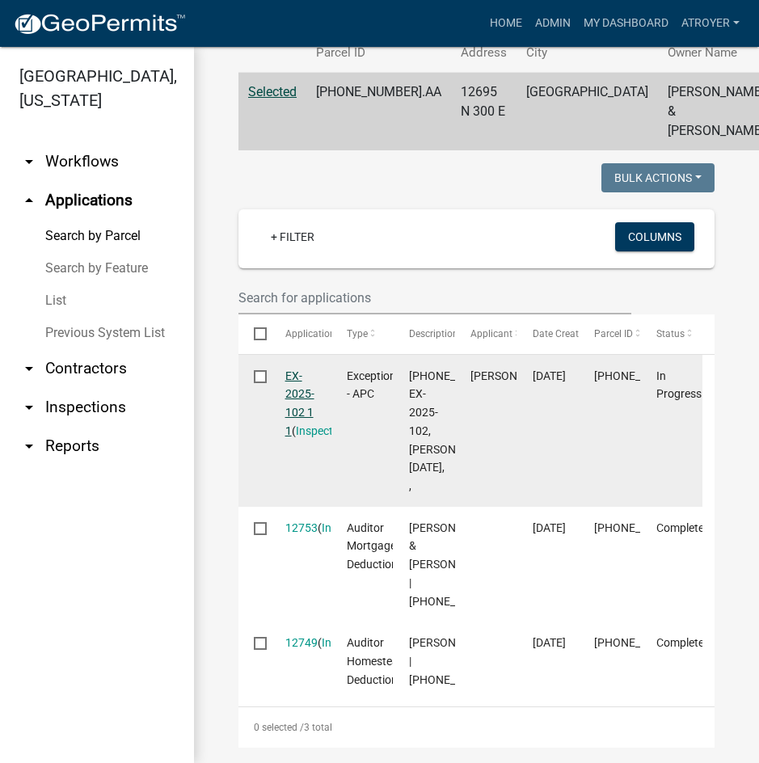
click at [294, 395] on link "EX-2025-102 1 1" at bounding box center [299, 403] width 29 height 68
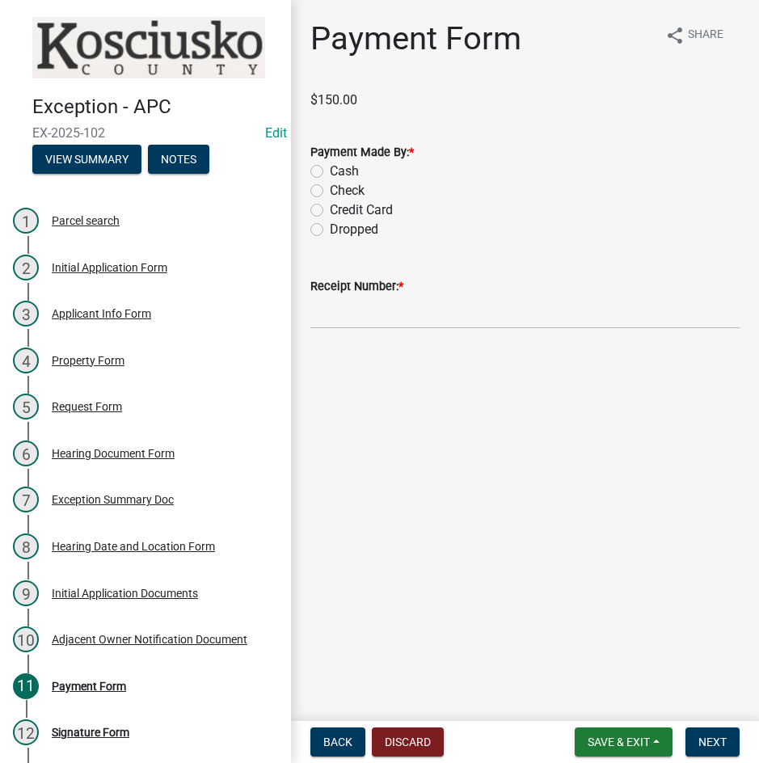
click at [330, 169] on label "Cash" at bounding box center [344, 171] width 29 height 19
click at [330, 169] on input "Cash" at bounding box center [335, 167] width 11 height 11
radio input "true"
click at [407, 315] on input "Receipt Number: *" at bounding box center [524, 312] width 429 height 33
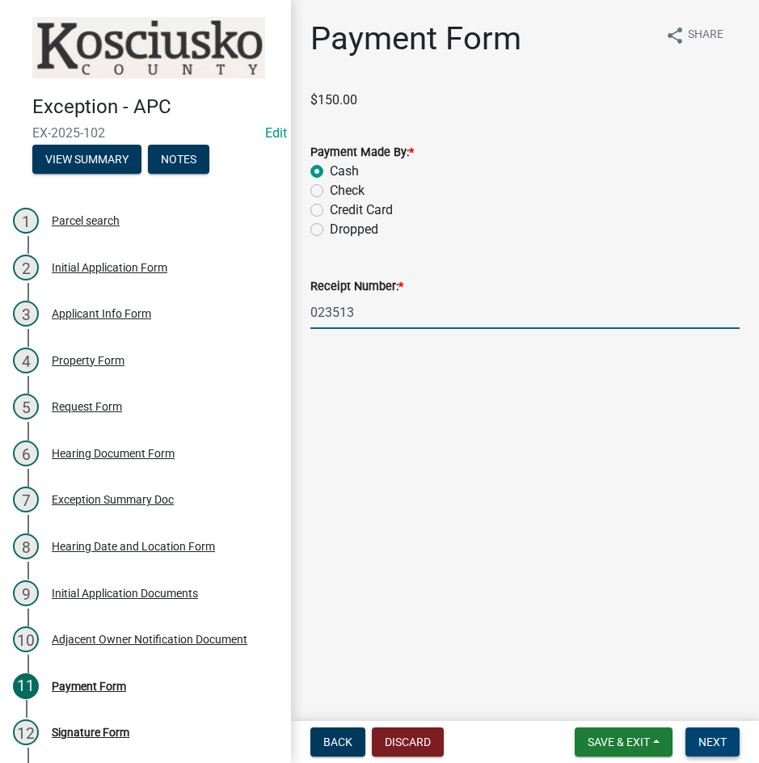
type input "023513"
click at [709, 739] on span "Next" at bounding box center [712, 741] width 28 height 13
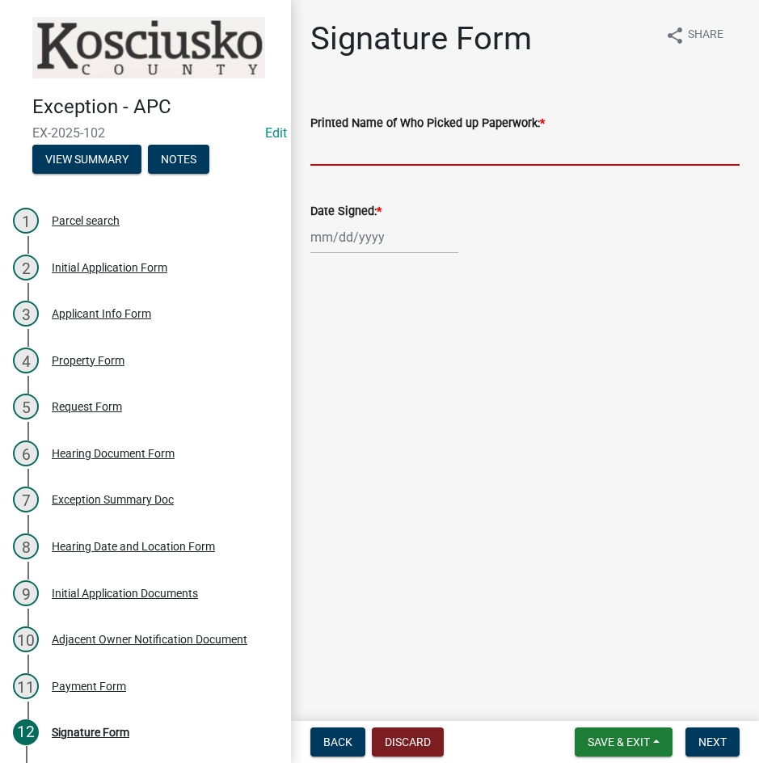
drag, startPoint x: 435, startPoint y: 154, endPoint x: 437, endPoint y: 164, distance: 10.0
click at [436, 154] on input "Printed Name of Who Picked up Paperwork: *" at bounding box center [524, 149] width 429 height 33
type input "[PERSON_NAME]"
click at [386, 254] on wm-data-entity-input "Date Signed: *" at bounding box center [524, 224] width 429 height 90
select select "9"
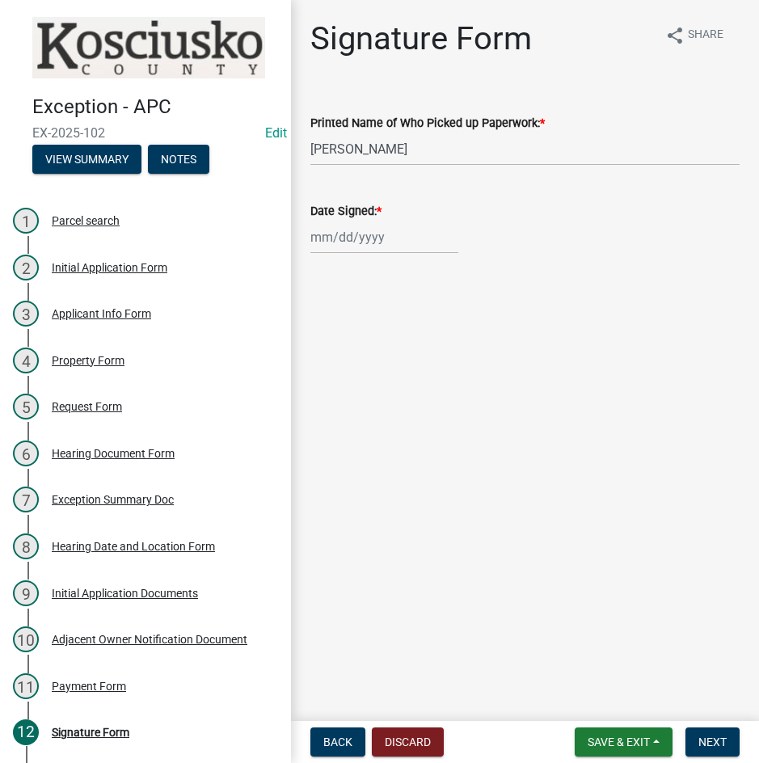
select select "2025"
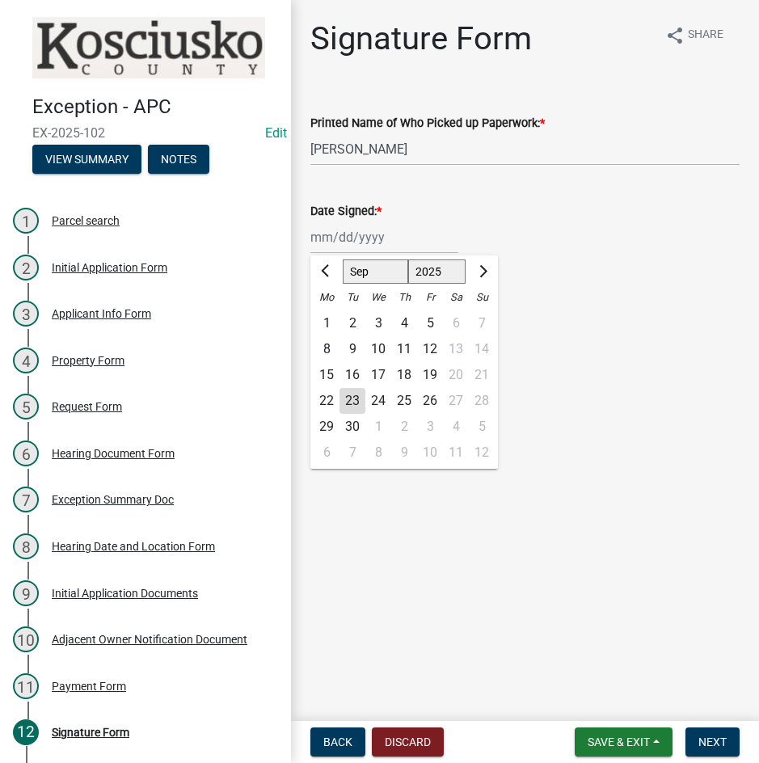
click at [358, 234] on div "[PERSON_NAME] Feb Mar Apr [PERSON_NAME][DATE] Oct Nov [DATE] 1526 1527 1528 152…" at bounding box center [384, 237] width 148 height 33
click at [318, 397] on div "22" at bounding box center [327, 401] width 26 height 26
type input "[DATE]"
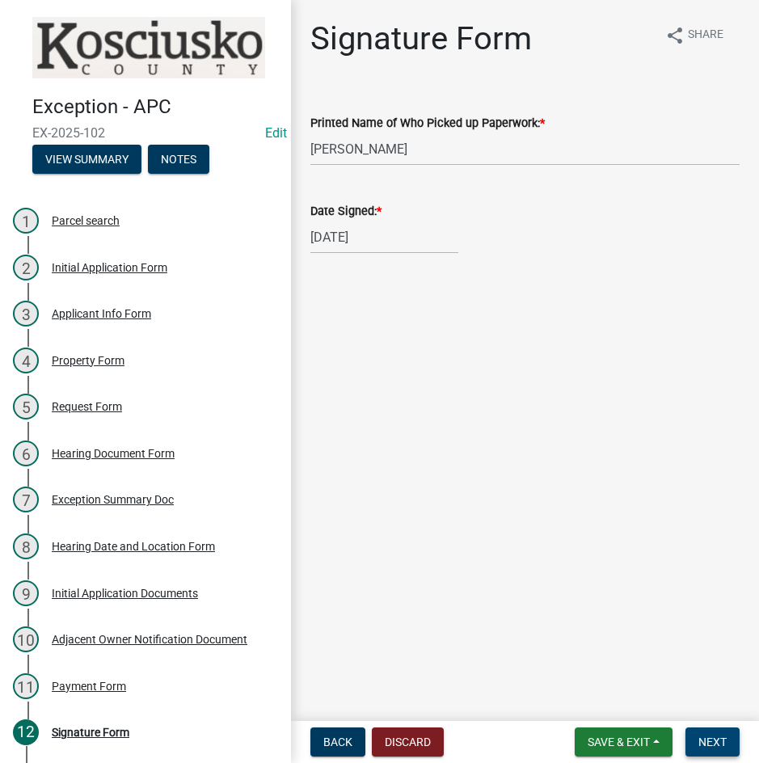
click at [721, 745] on span "Next" at bounding box center [712, 741] width 28 height 13
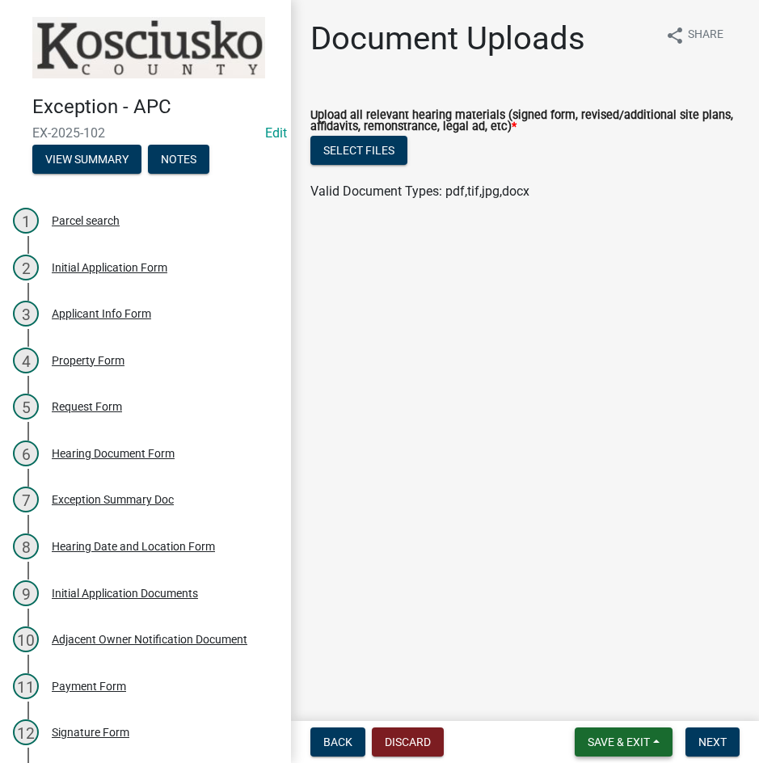
click at [588, 740] on span "Save & Exit" at bounding box center [619, 741] width 62 height 13
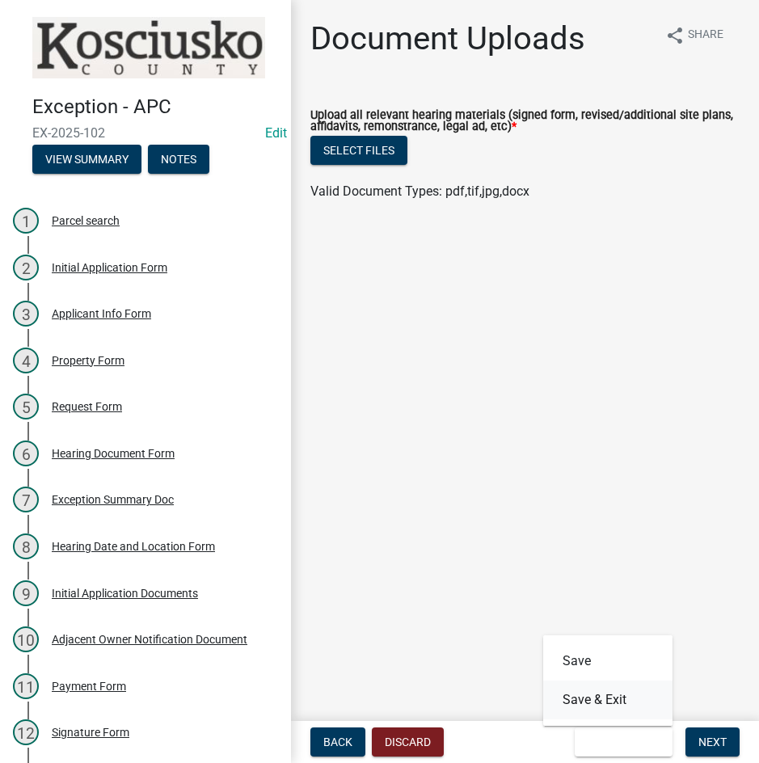
click at [579, 700] on button "Save & Exit" at bounding box center [607, 699] width 129 height 39
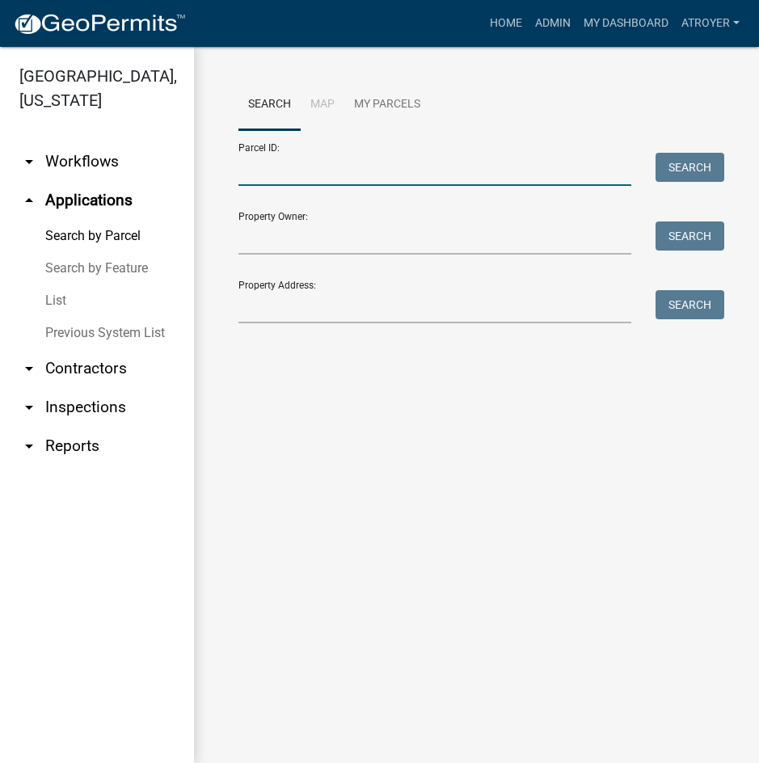
click at [367, 166] on input "Parcel ID:" at bounding box center [434, 169] width 393 height 33
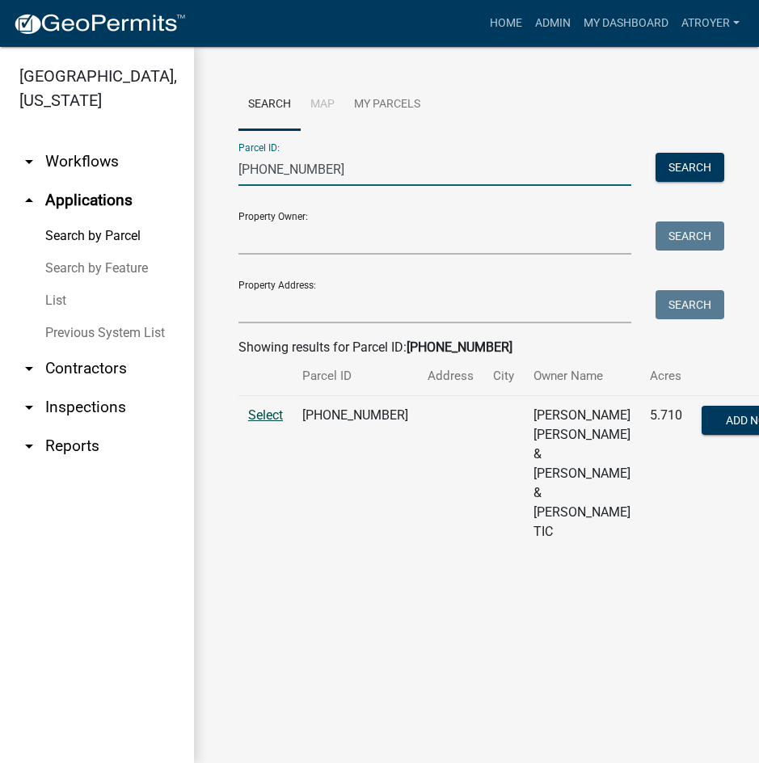
type input "[PHONE_NUMBER]"
click at [263, 423] on span "Select" at bounding box center [265, 414] width 35 height 15
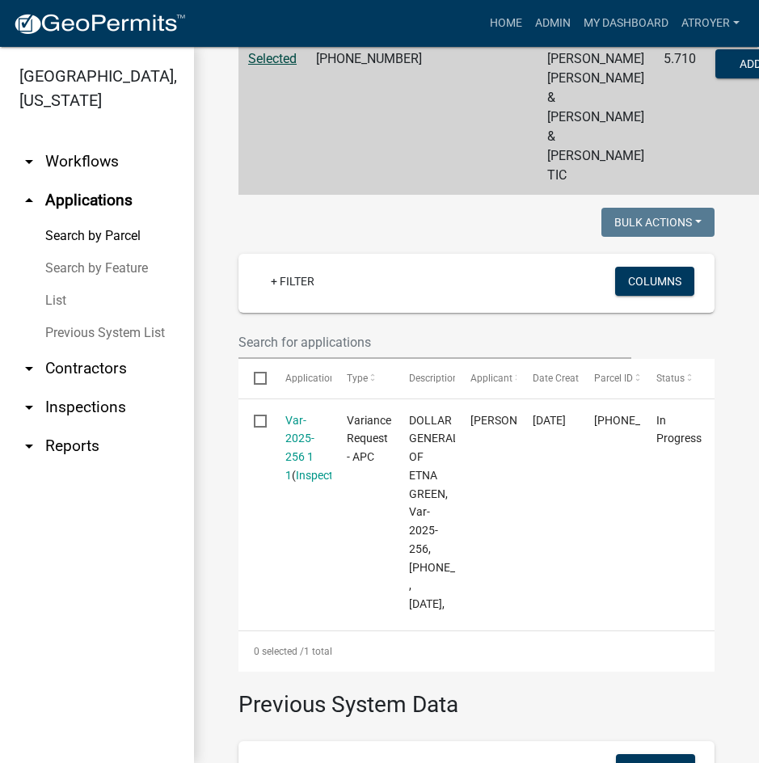
scroll to position [360, 0]
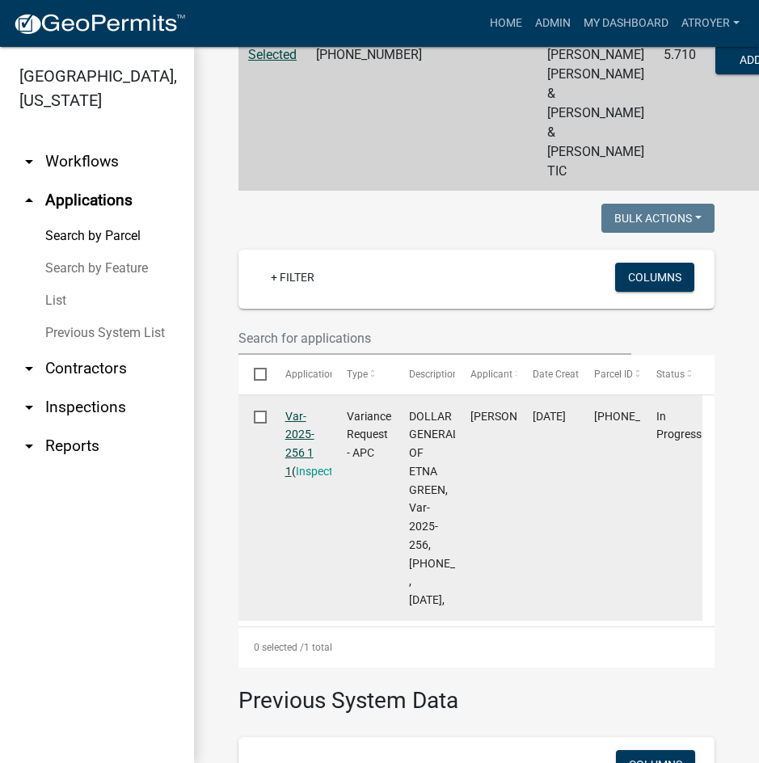
click at [298, 454] on link "Var-2025-256 1 1" at bounding box center [299, 444] width 29 height 68
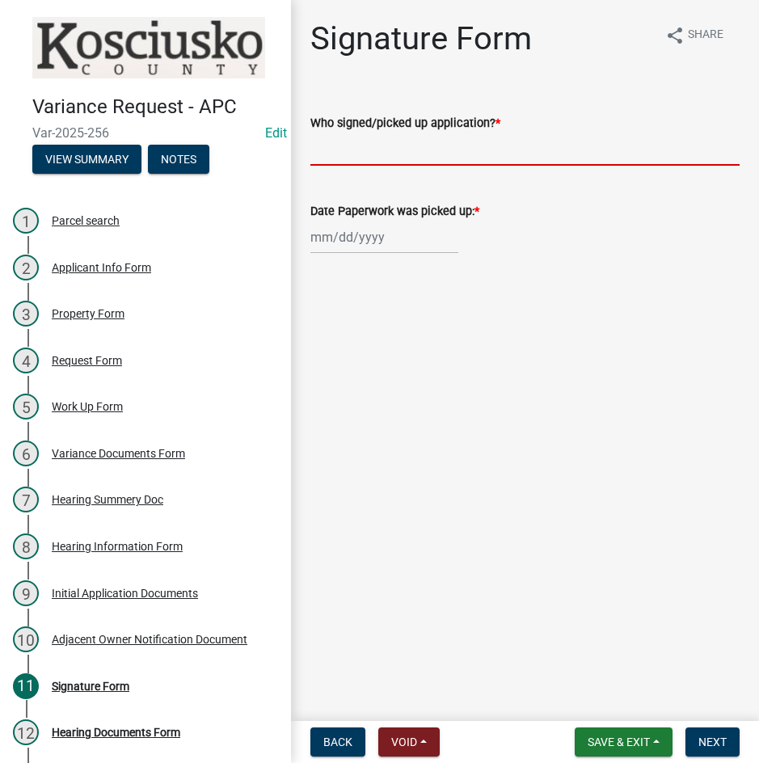
click at [395, 145] on input "Who signed/picked up application? *" at bounding box center [524, 149] width 429 height 33
type input "[PERSON_NAME]"
click at [345, 238] on div at bounding box center [384, 237] width 148 height 33
select select "9"
select select "2025"
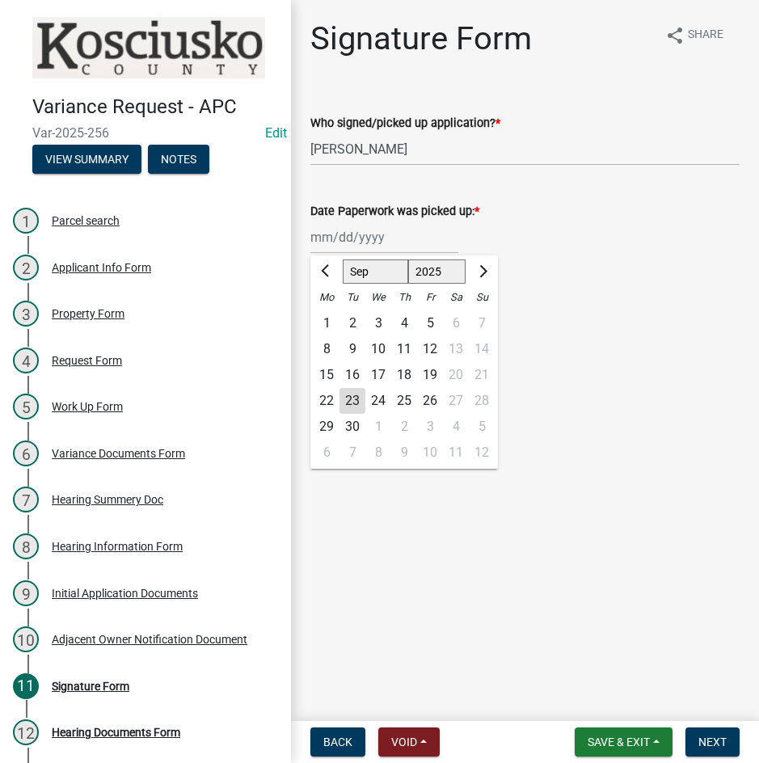
click at [330, 402] on div "22" at bounding box center [327, 401] width 26 height 26
type input "[DATE]"
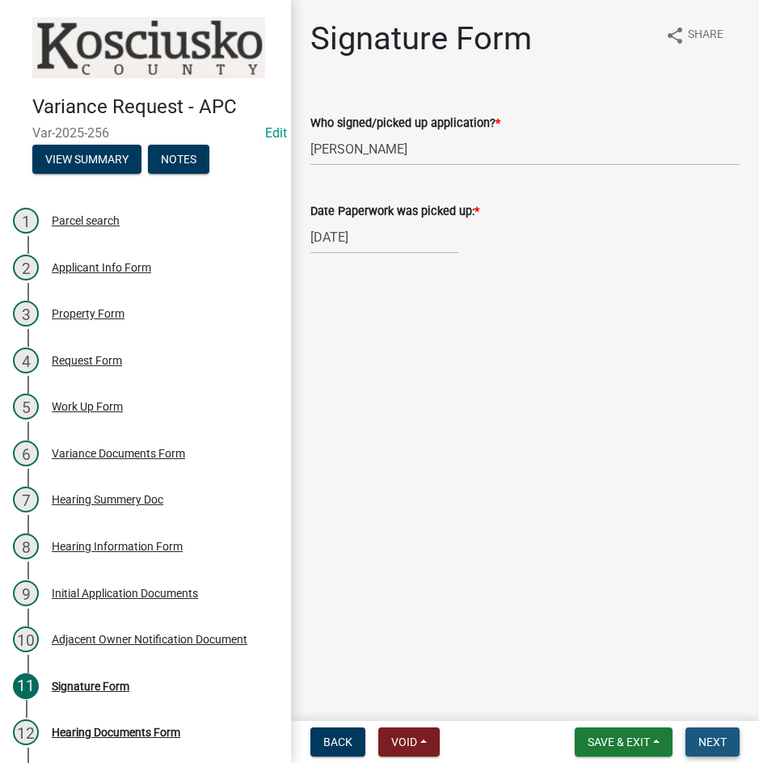
click at [706, 738] on span "Next" at bounding box center [712, 741] width 28 height 13
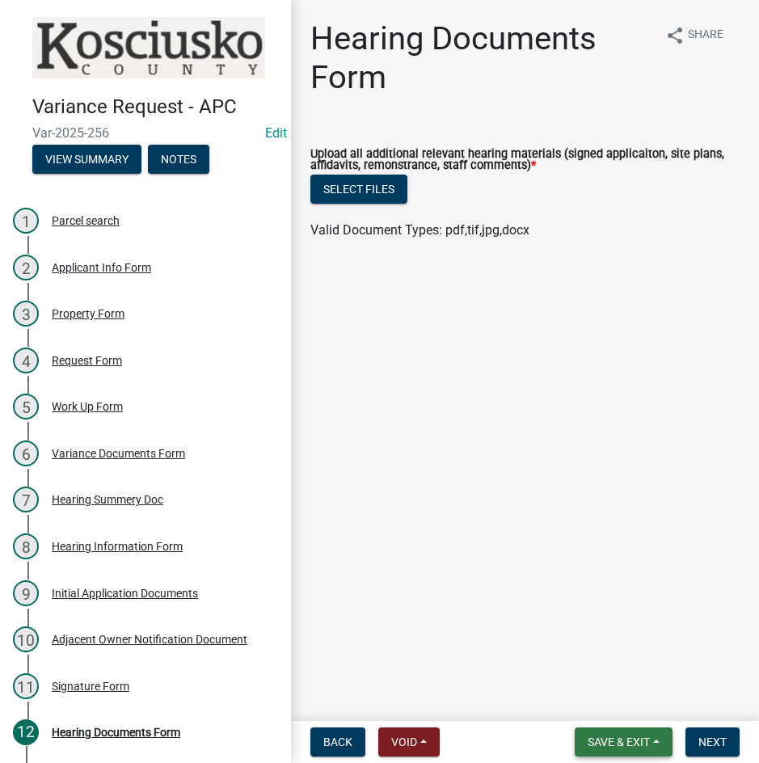
click at [626, 739] on span "Save & Exit" at bounding box center [619, 741] width 62 height 13
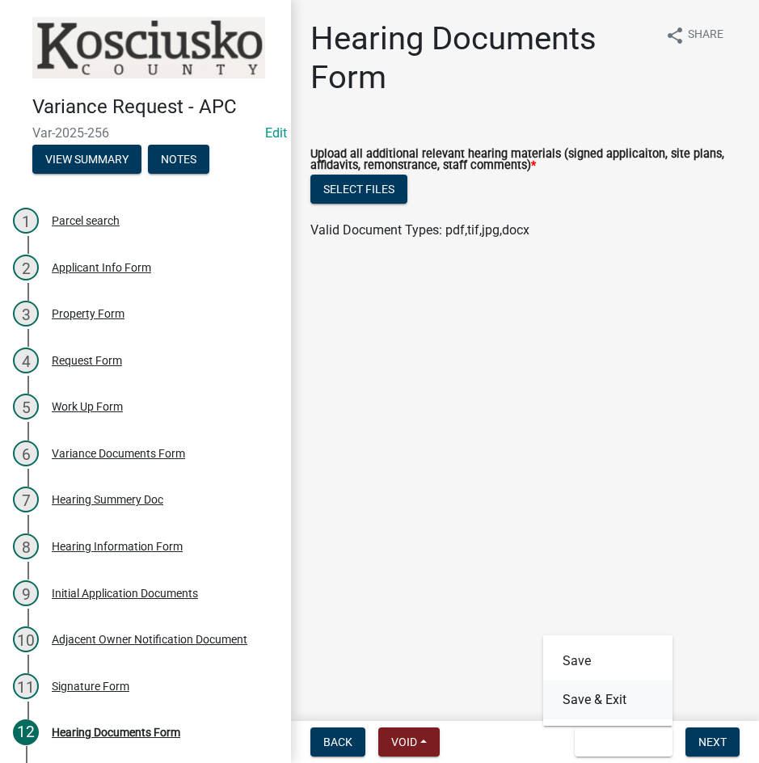
click at [624, 704] on button "Save & Exit" at bounding box center [607, 699] width 129 height 39
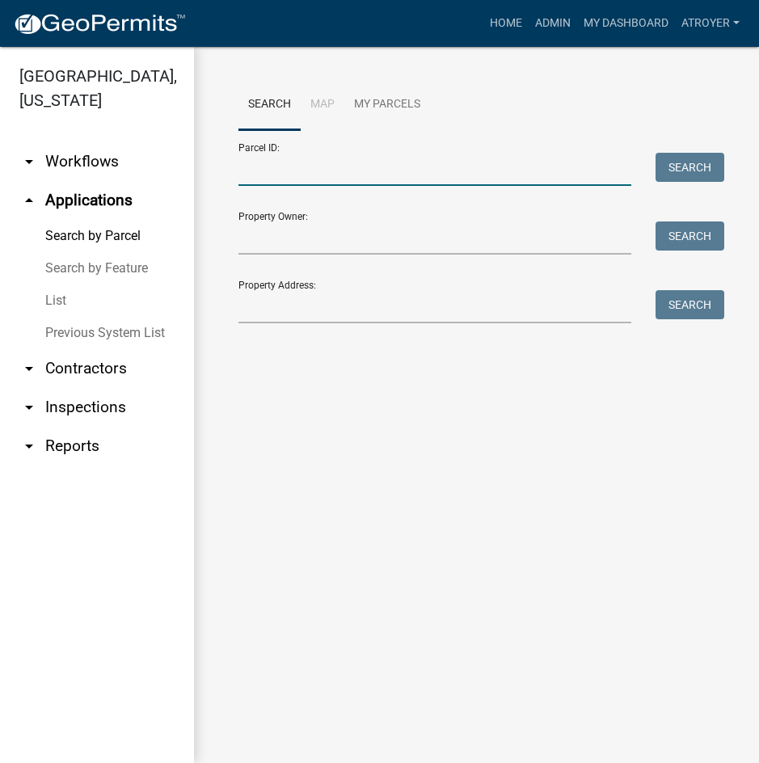
click at [399, 174] on input "Parcel ID:" at bounding box center [434, 169] width 393 height 33
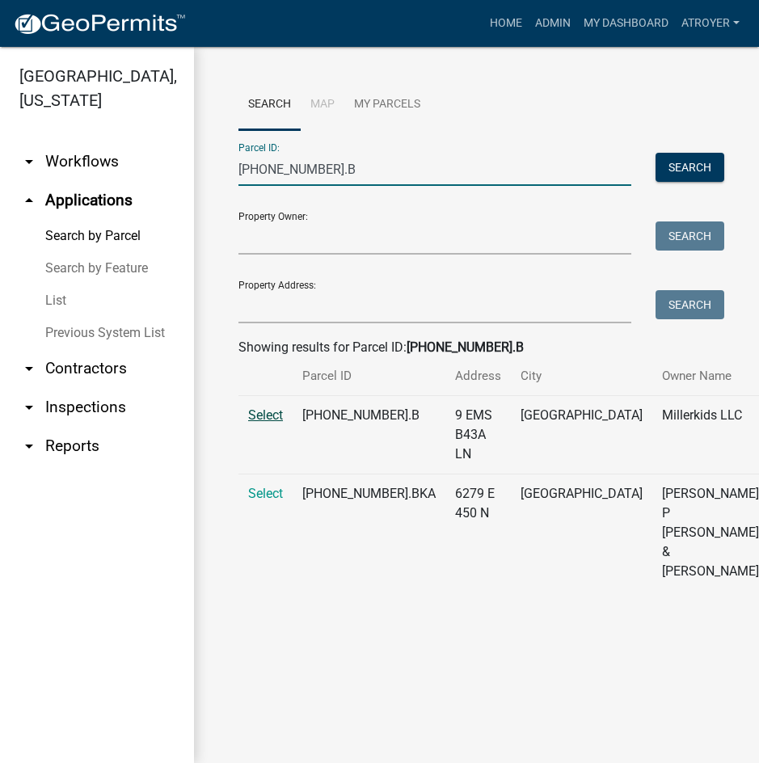
type input "[PHONE_NUMBER].B"
click at [276, 423] on span "Select" at bounding box center [265, 414] width 35 height 15
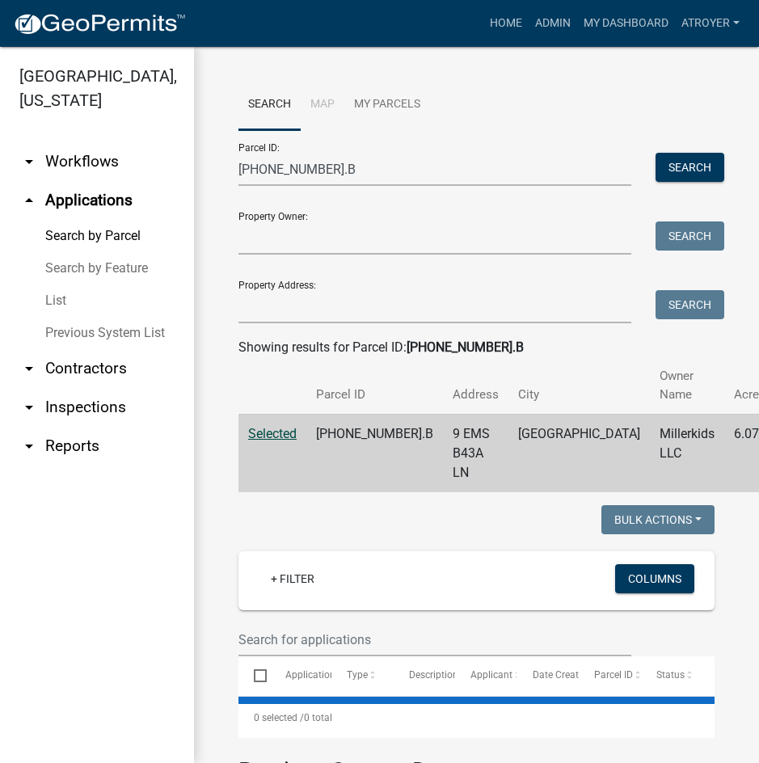
select select "2: 50"
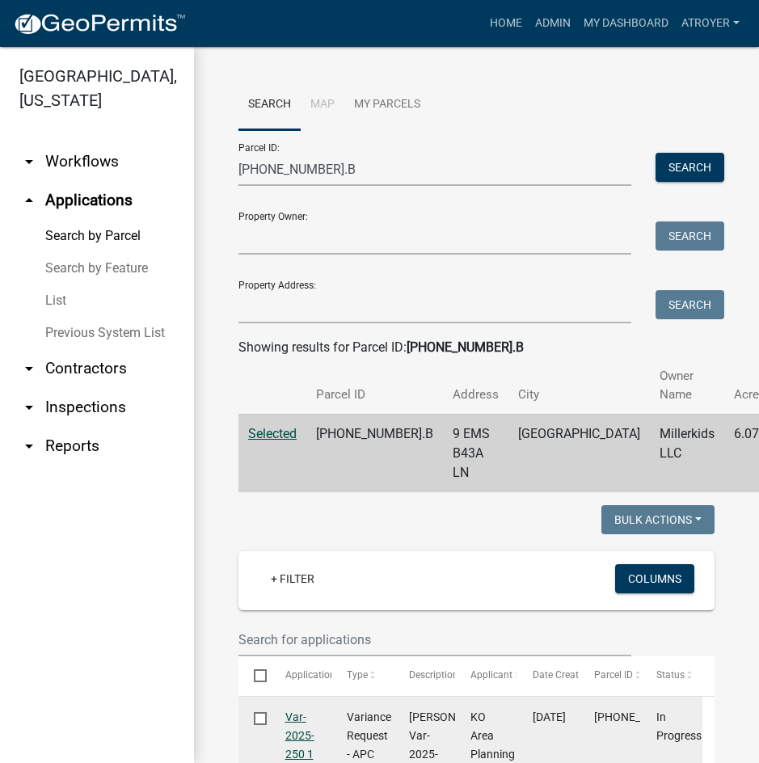
click at [300, 717] on link "Var-2025-250 1 1" at bounding box center [299, 744] width 29 height 68
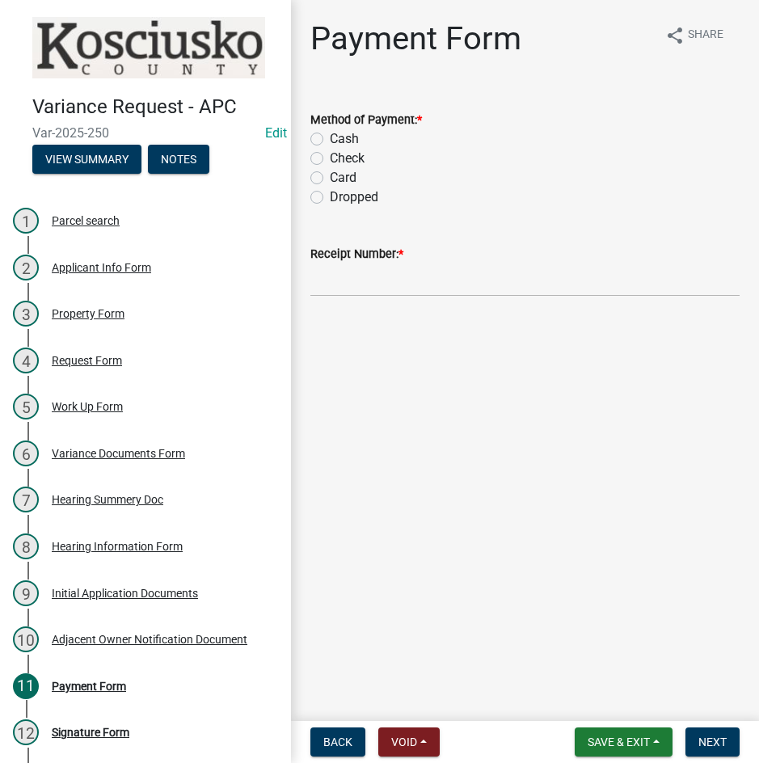
click at [330, 179] on label "Card" at bounding box center [343, 177] width 27 height 19
click at [330, 179] on input "Card" at bounding box center [335, 173] width 11 height 11
radio input "true"
click at [367, 290] on input "Receipt Number: *" at bounding box center [524, 279] width 429 height 33
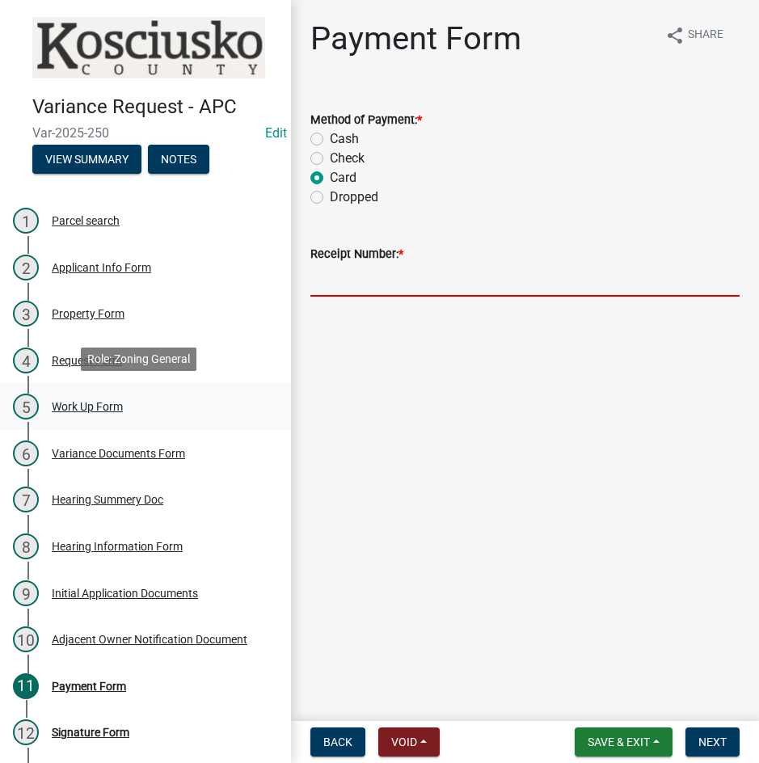
type input "0"
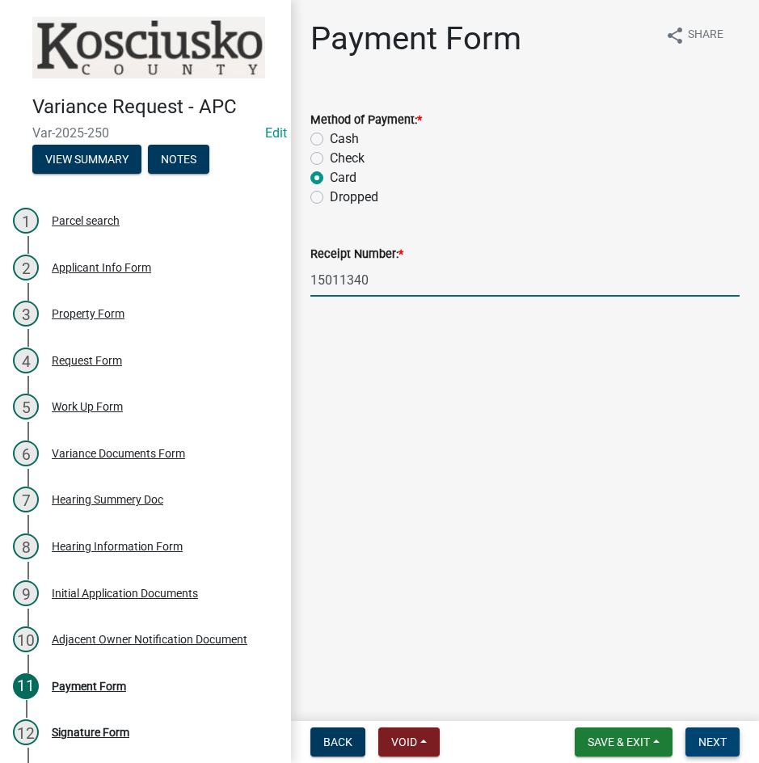
type input "15011340"
click at [704, 738] on span "Next" at bounding box center [712, 741] width 28 height 13
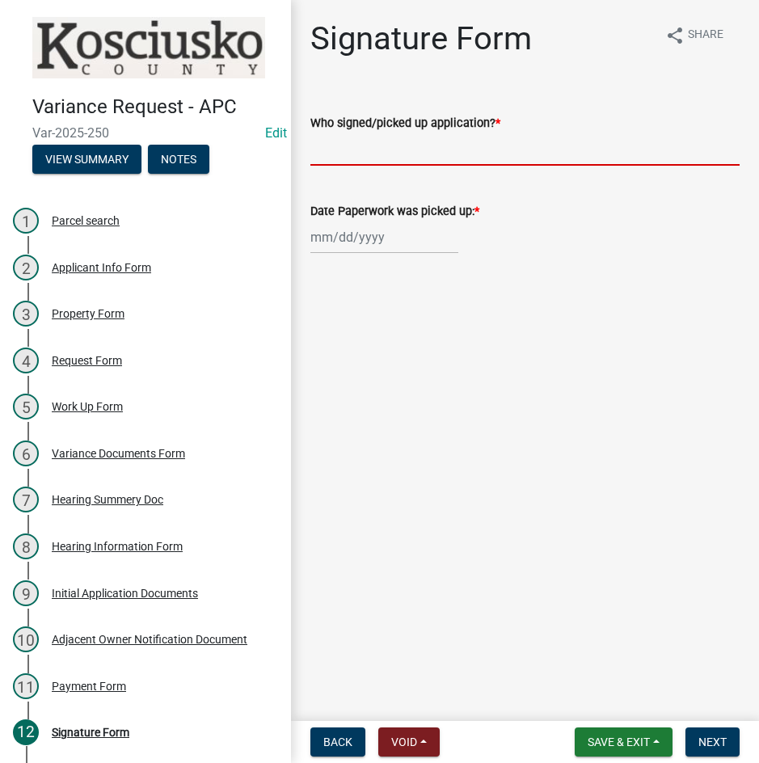
click at [478, 142] on input "Who signed/picked up application? *" at bounding box center [524, 149] width 429 height 33
type input "l"
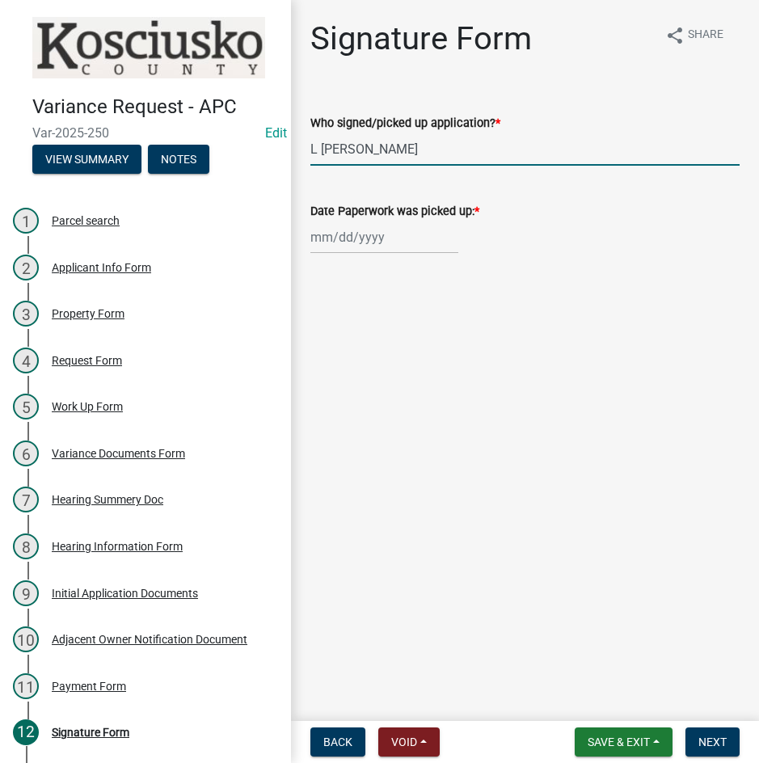
type input "L [PERSON_NAME]"
select select "9"
select select "2025"
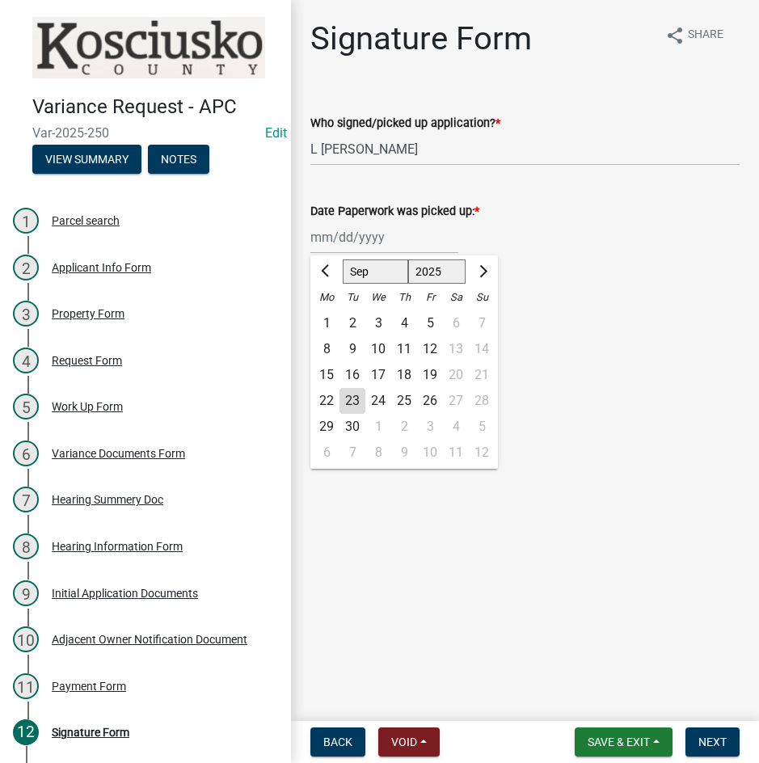
click at [324, 403] on div "22" at bounding box center [327, 401] width 26 height 26
type input "[DATE]"
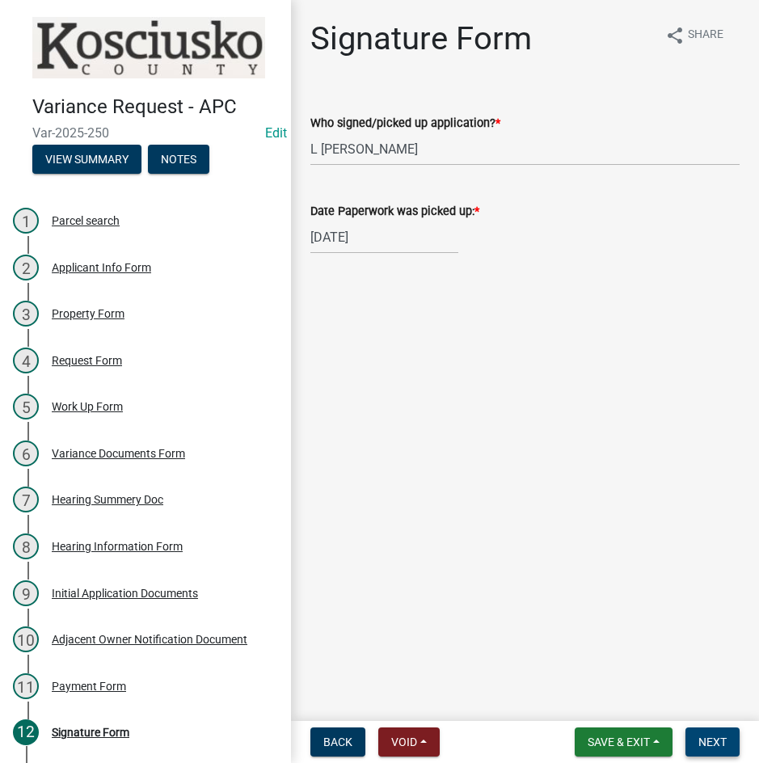
click at [713, 738] on span "Next" at bounding box center [712, 741] width 28 height 13
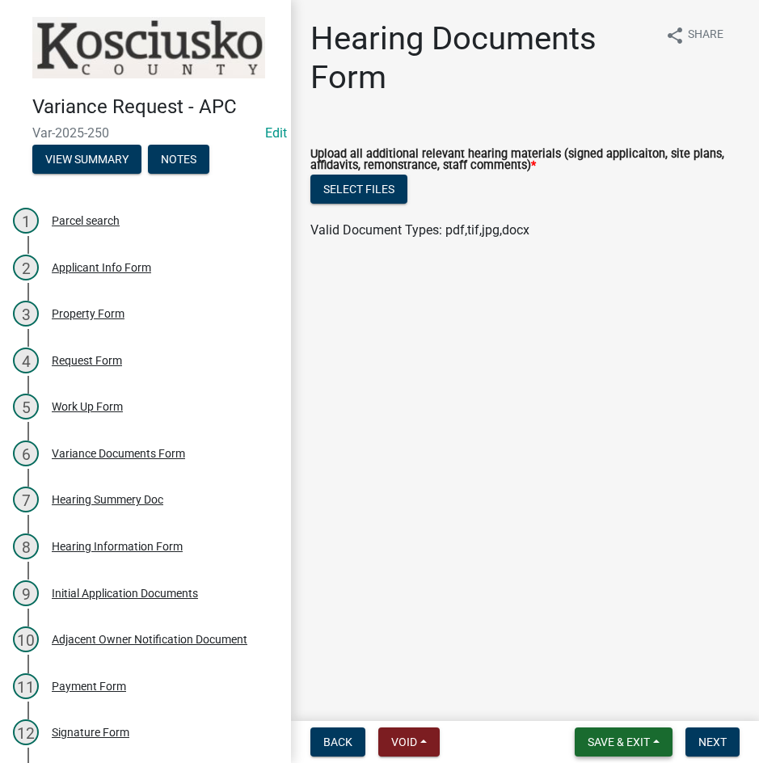
click at [606, 744] on span "Save & Exit" at bounding box center [619, 741] width 62 height 13
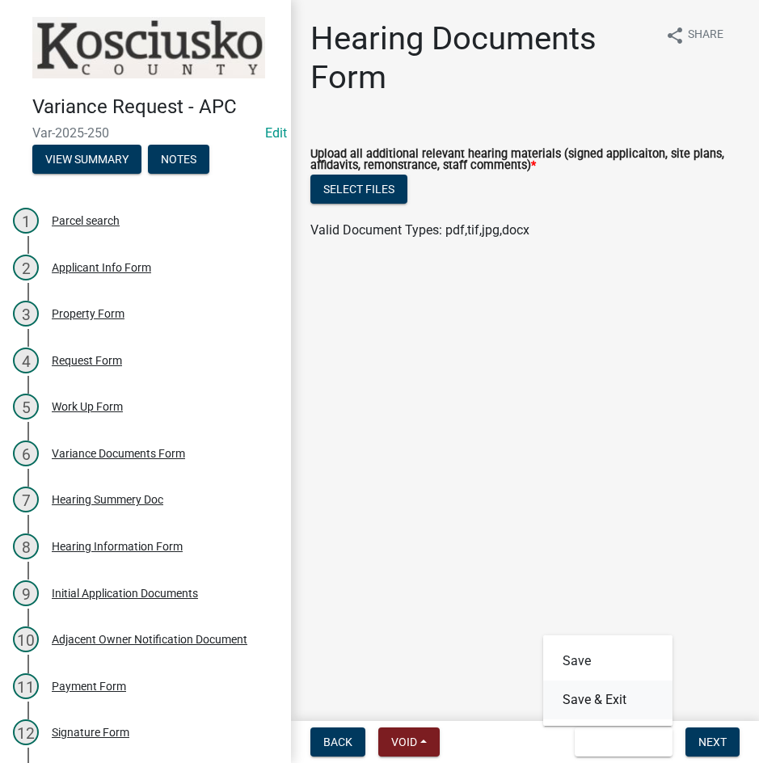
click at [611, 701] on button "Save & Exit" at bounding box center [607, 699] width 129 height 39
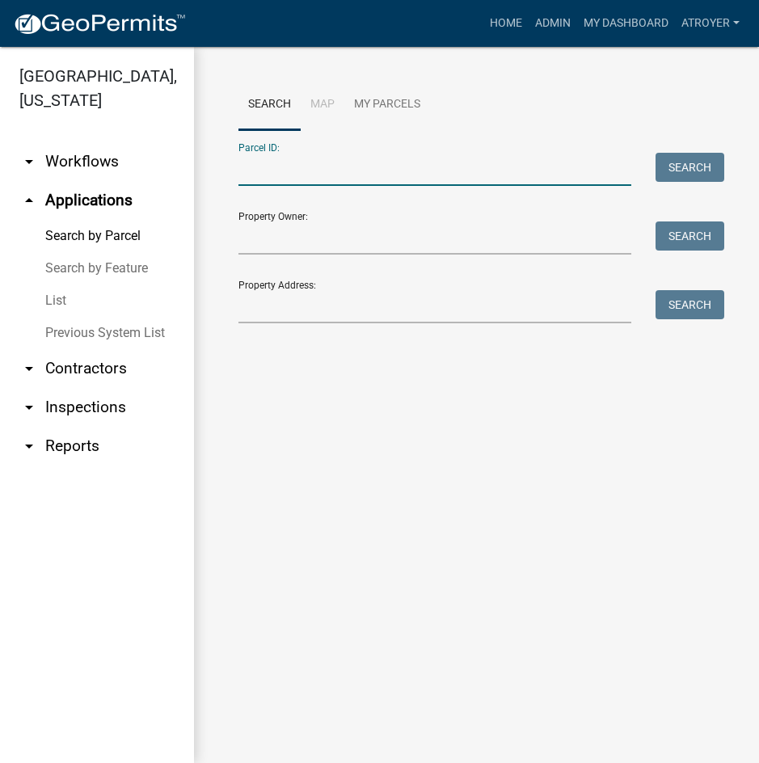
click at [336, 174] on input "Parcel ID:" at bounding box center [434, 169] width 393 height 33
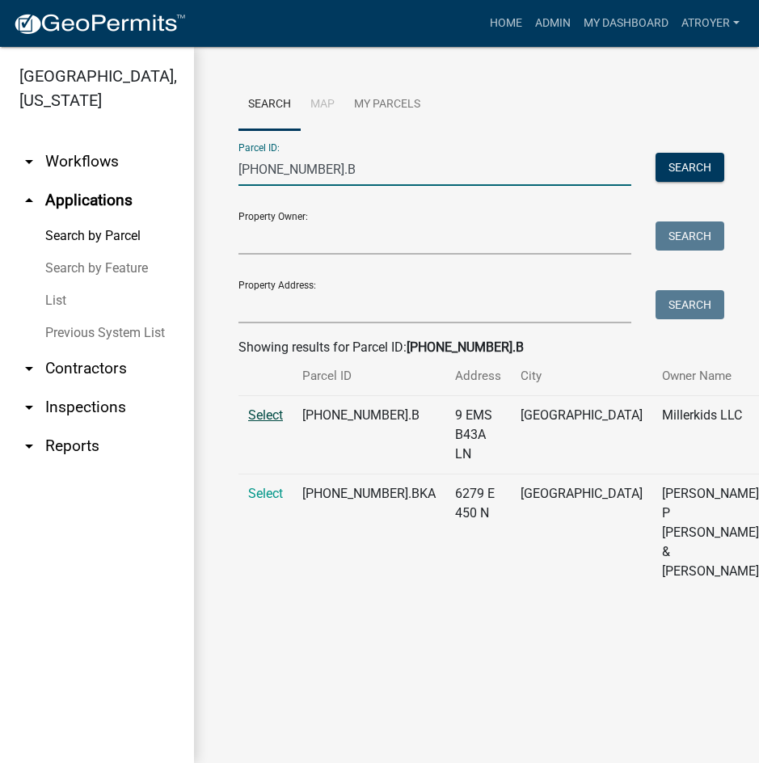
type input "[PHONE_NUMBER].B"
click at [261, 423] on span "Select" at bounding box center [265, 414] width 35 height 15
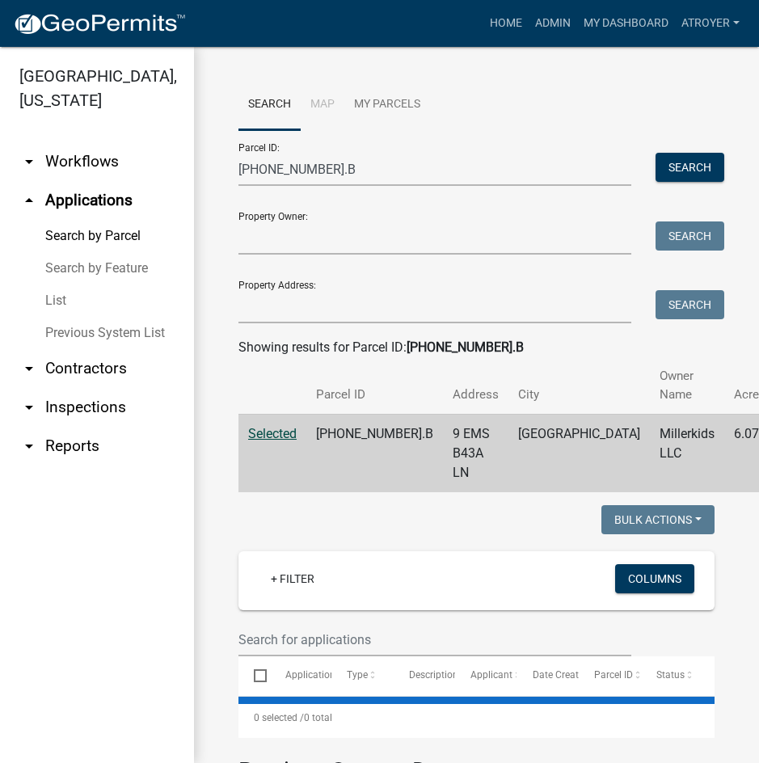
select select "2: 50"
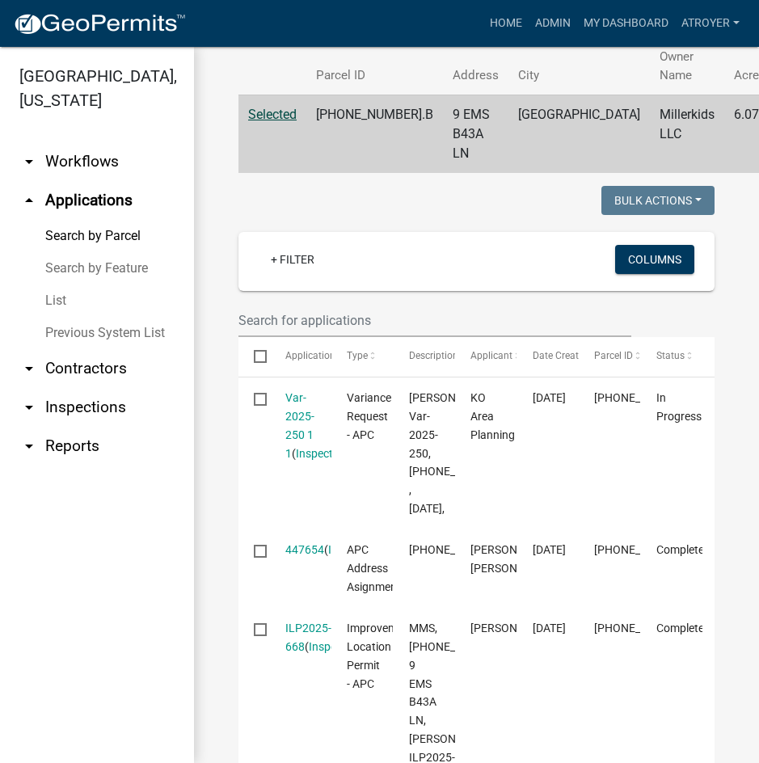
scroll to position [404, 0]
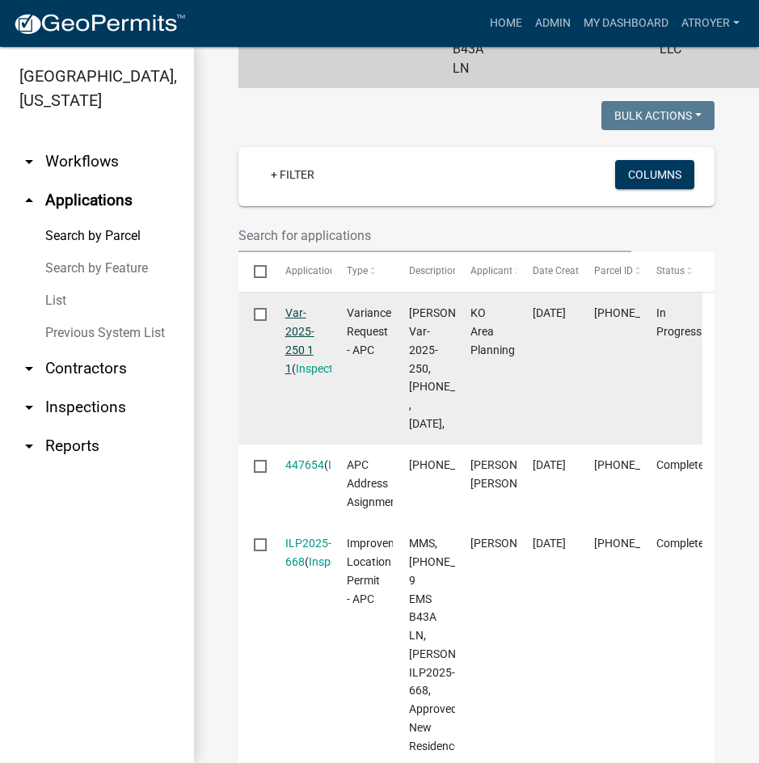
click at [286, 313] on link "Var-2025-250 1 1" at bounding box center [299, 340] width 29 height 68
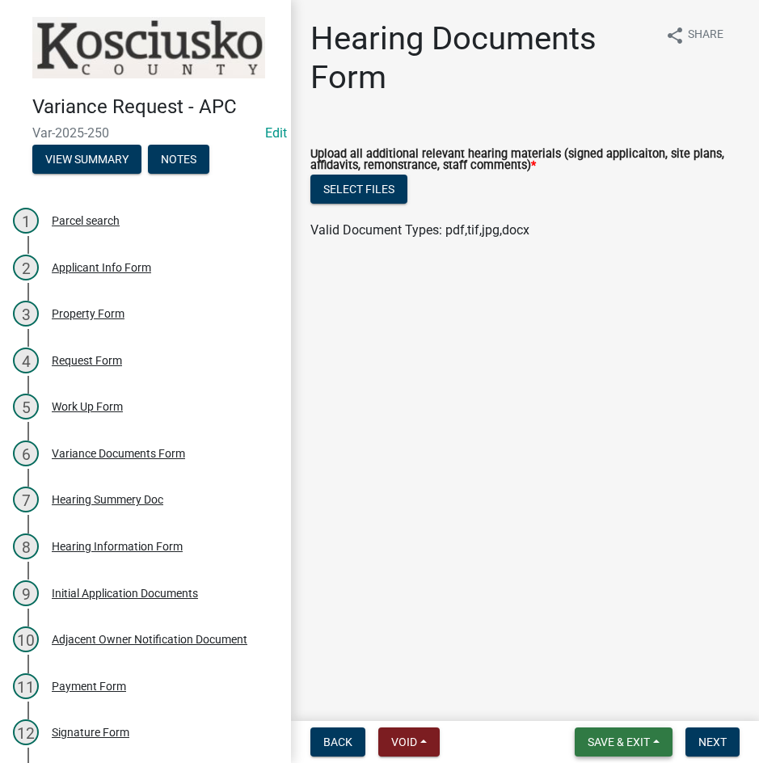
click at [623, 744] on span "Save & Exit" at bounding box center [619, 741] width 62 height 13
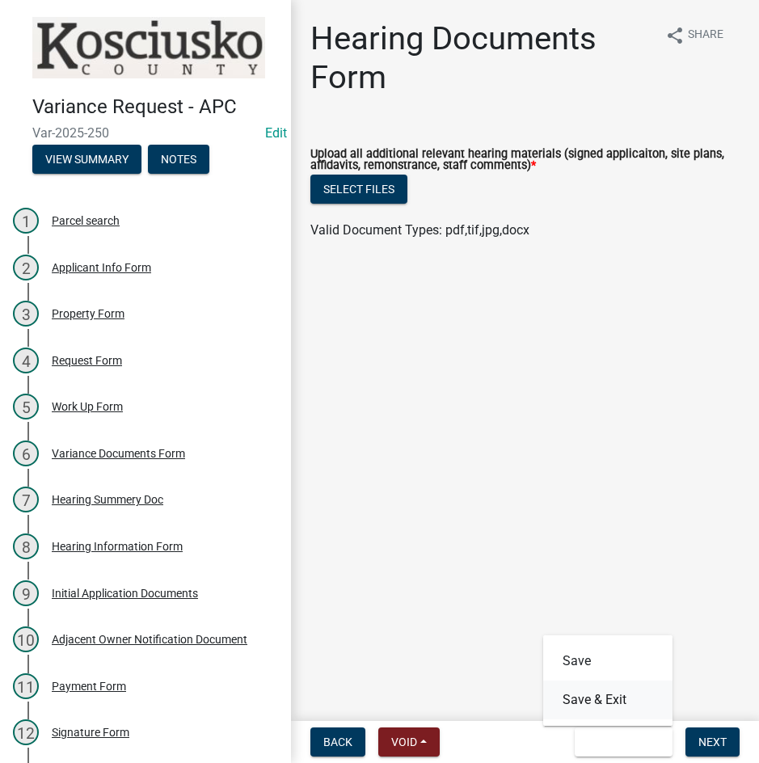
click at [583, 694] on button "Save & Exit" at bounding box center [607, 699] width 129 height 39
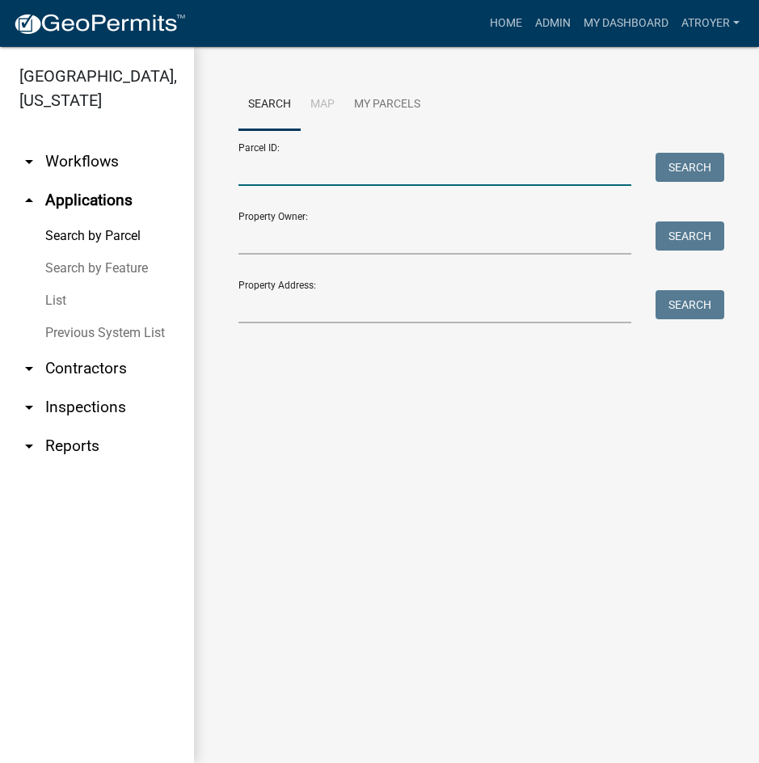
click at [284, 166] on input "Parcel ID:" at bounding box center [434, 169] width 393 height 33
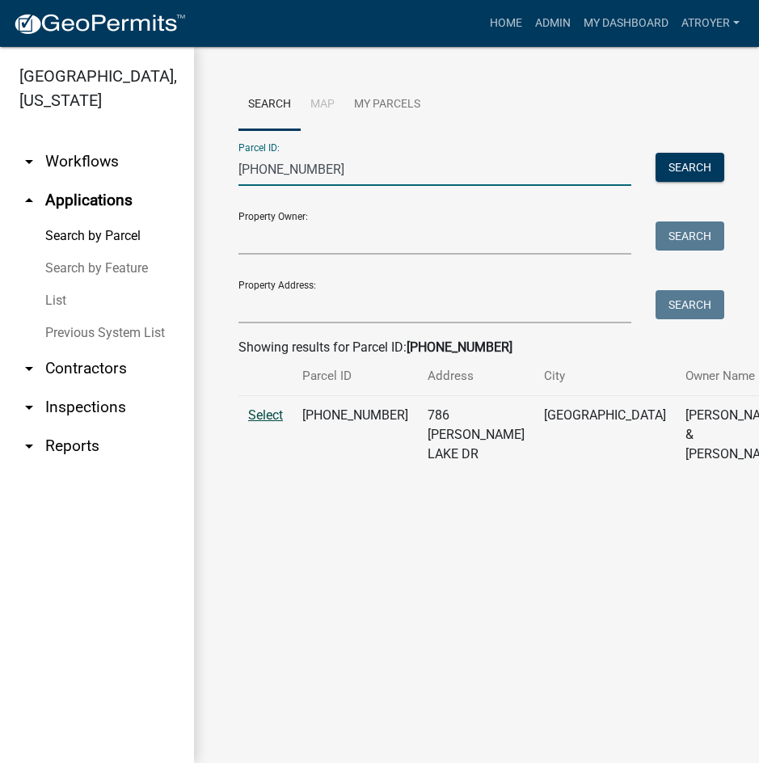
type input "[PHONE_NUMBER]"
click at [264, 423] on span "Select" at bounding box center [265, 414] width 35 height 15
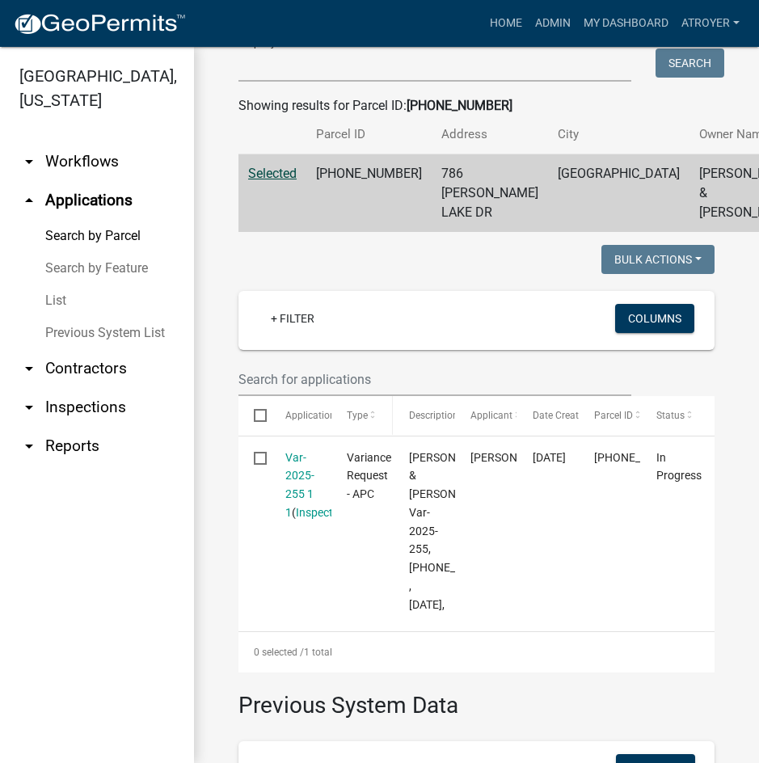
scroll to position [242, 0]
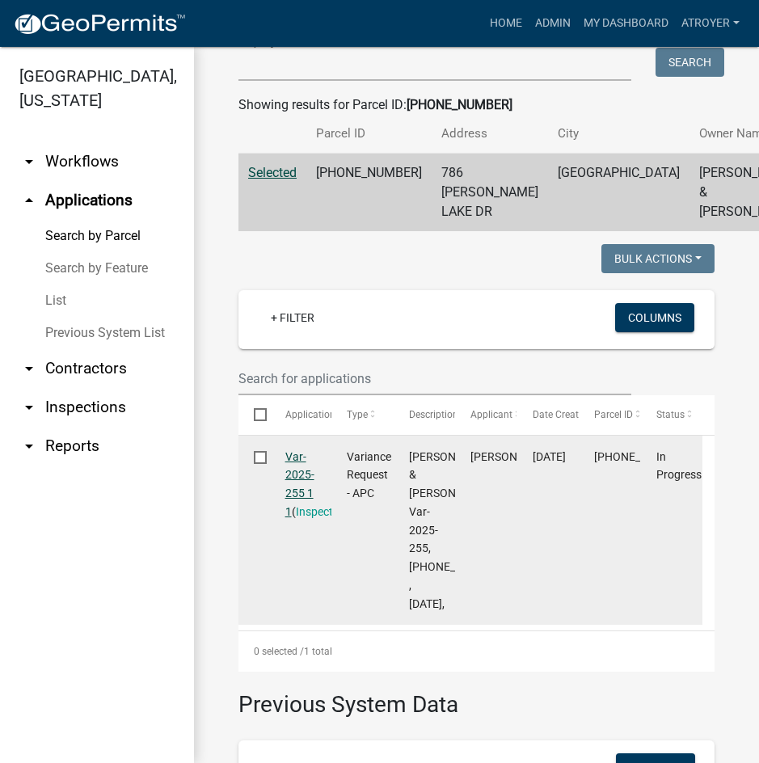
click at [298, 518] on link "Var-2025-255 1 1" at bounding box center [299, 484] width 29 height 68
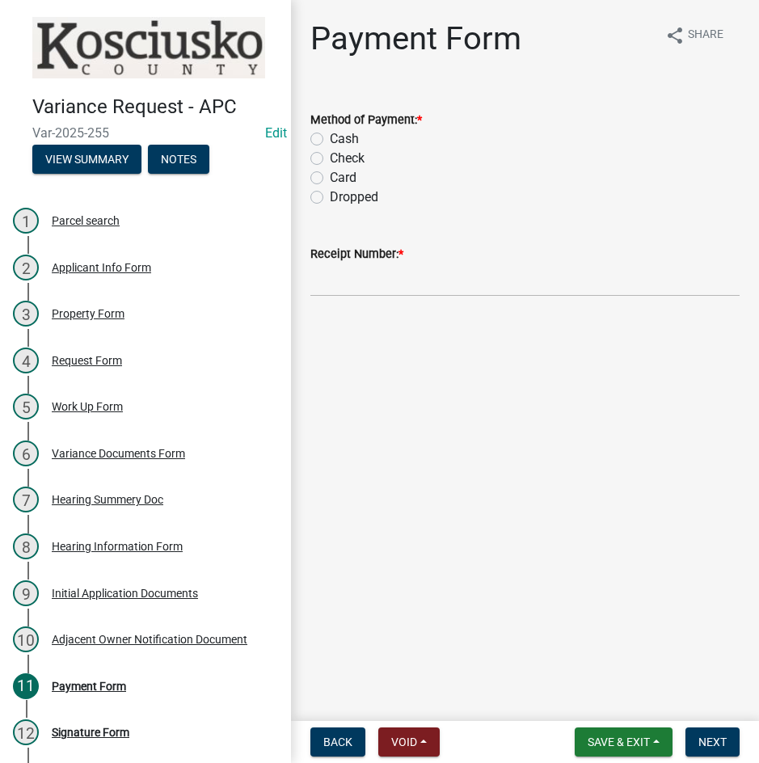
click at [330, 178] on label "Card" at bounding box center [343, 177] width 27 height 19
click at [330, 178] on input "Card" at bounding box center [335, 173] width 11 height 11
radio input "true"
click at [390, 287] on input "Receipt Number: *" at bounding box center [524, 279] width 429 height 33
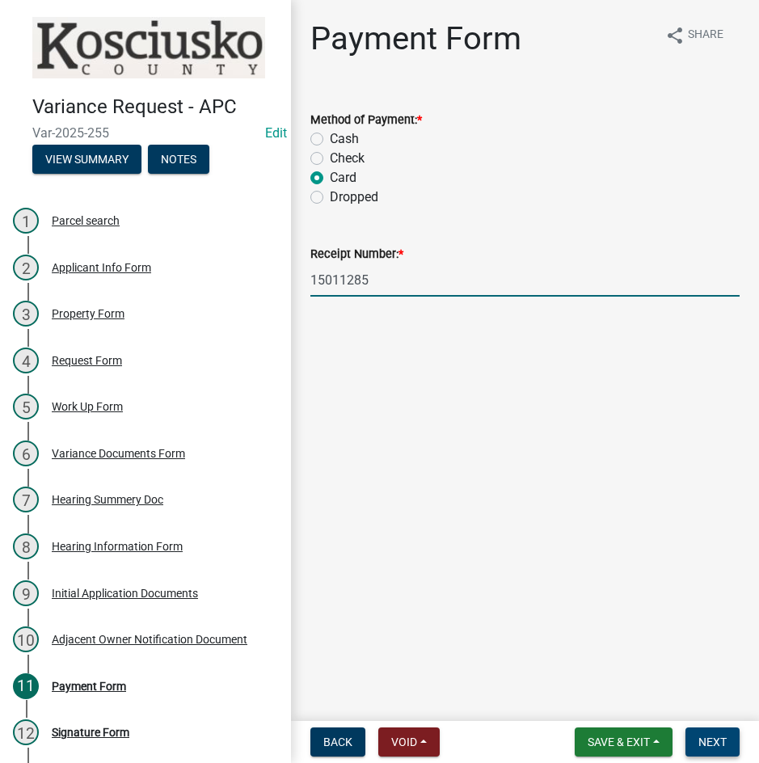
type input "15011285"
click at [707, 740] on span "Next" at bounding box center [712, 741] width 28 height 13
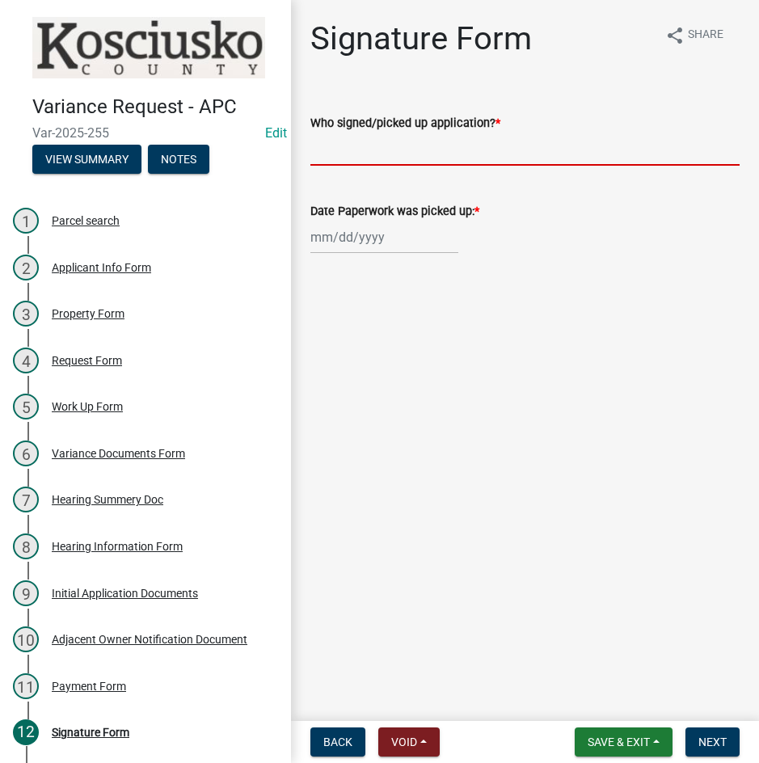
click at [396, 153] on input "Who signed/picked up application? *" at bounding box center [524, 149] width 429 height 33
type input "[PERSON_NAME]"
select select "9"
select select "2025"
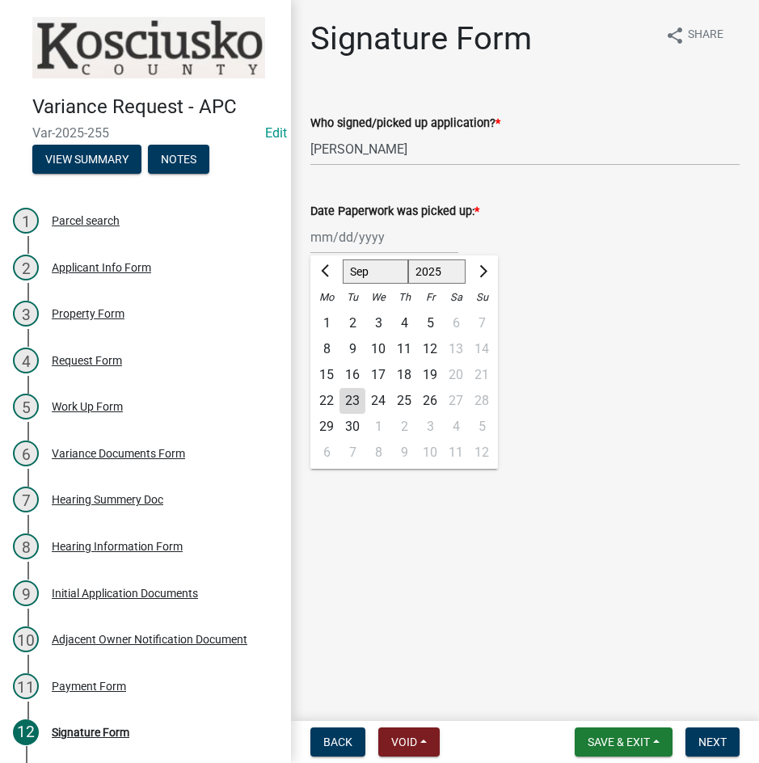
click at [319, 399] on div "22" at bounding box center [327, 401] width 26 height 26
type input "[DATE]"
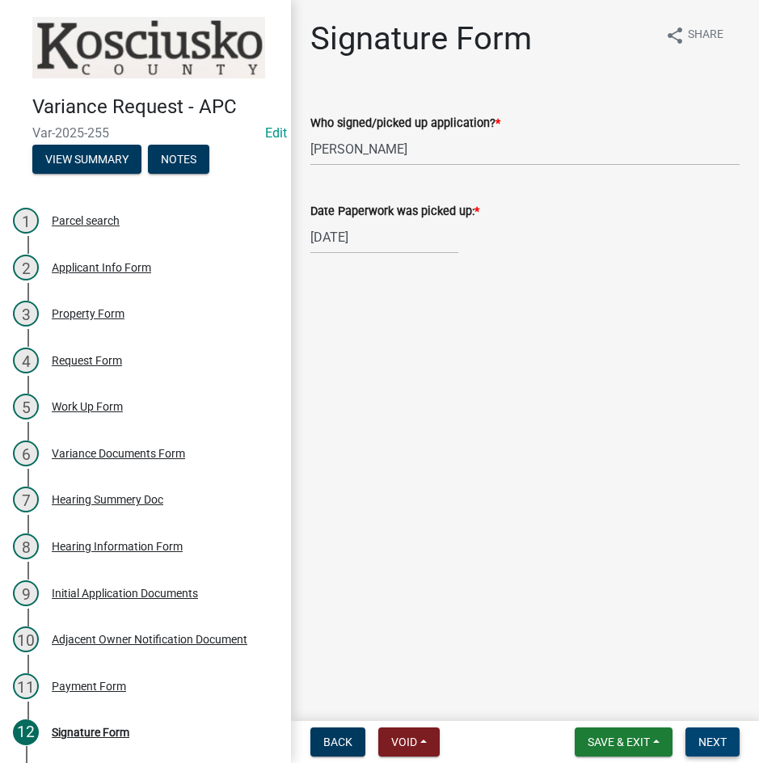
click at [721, 733] on button "Next" at bounding box center [712, 741] width 54 height 29
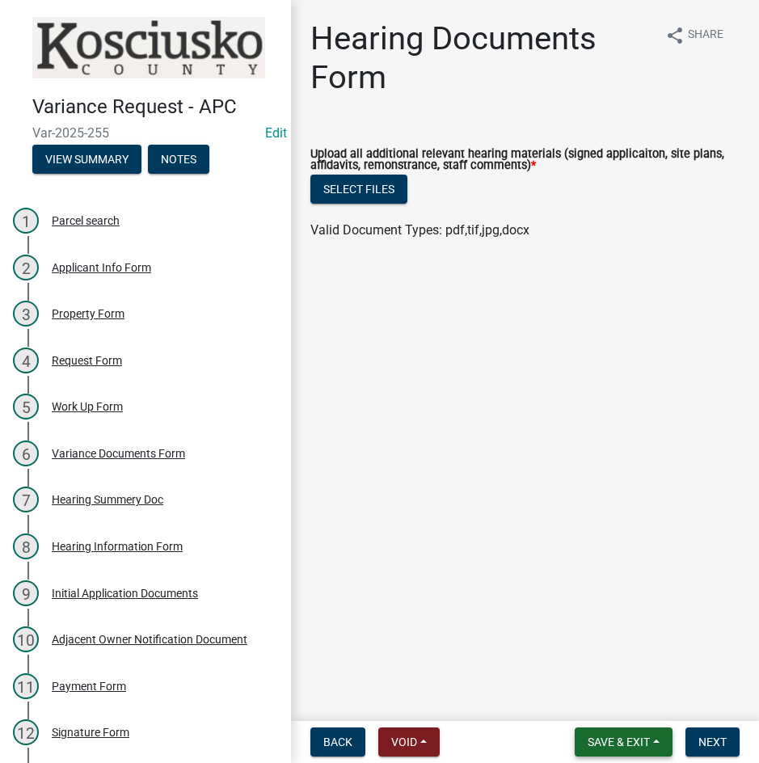
click at [613, 740] on span "Save & Exit" at bounding box center [619, 741] width 62 height 13
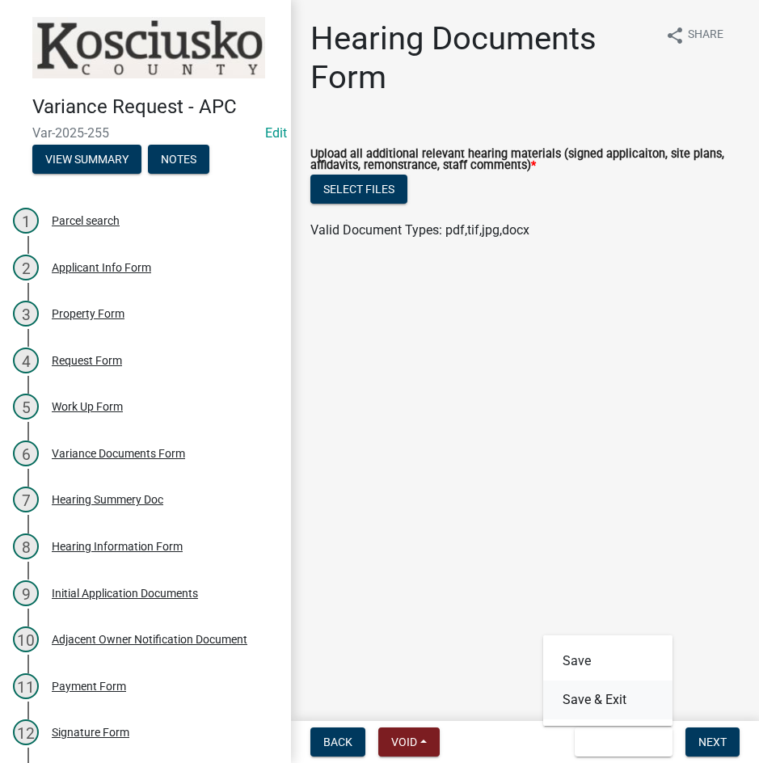
click at [616, 705] on button "Save & Exit" at bounding box center [607, 699] width 129 height 39
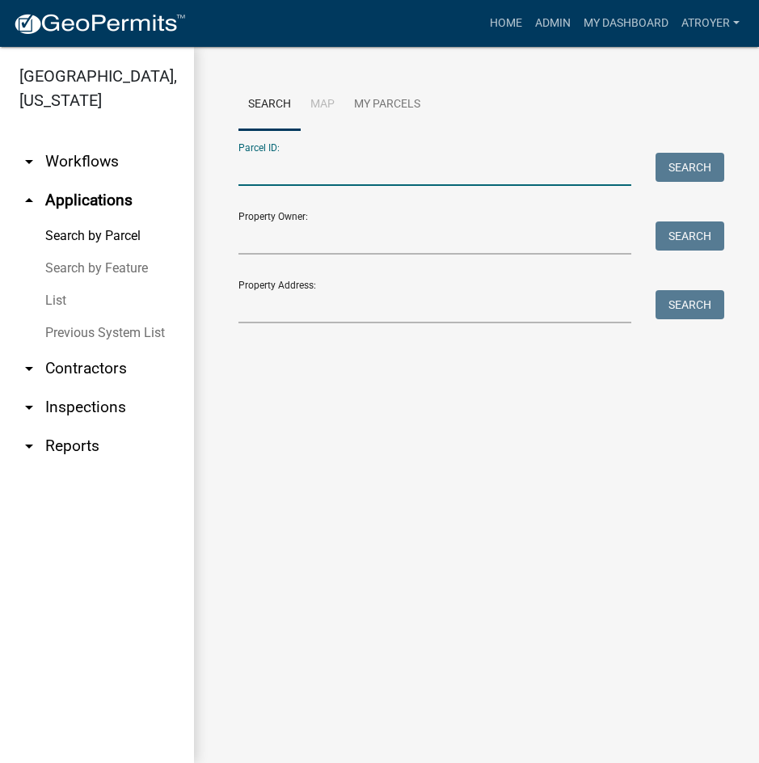
click at [415, 175] on input "Parcel ID:" at bounding box center [434, 169] width 393 height 33
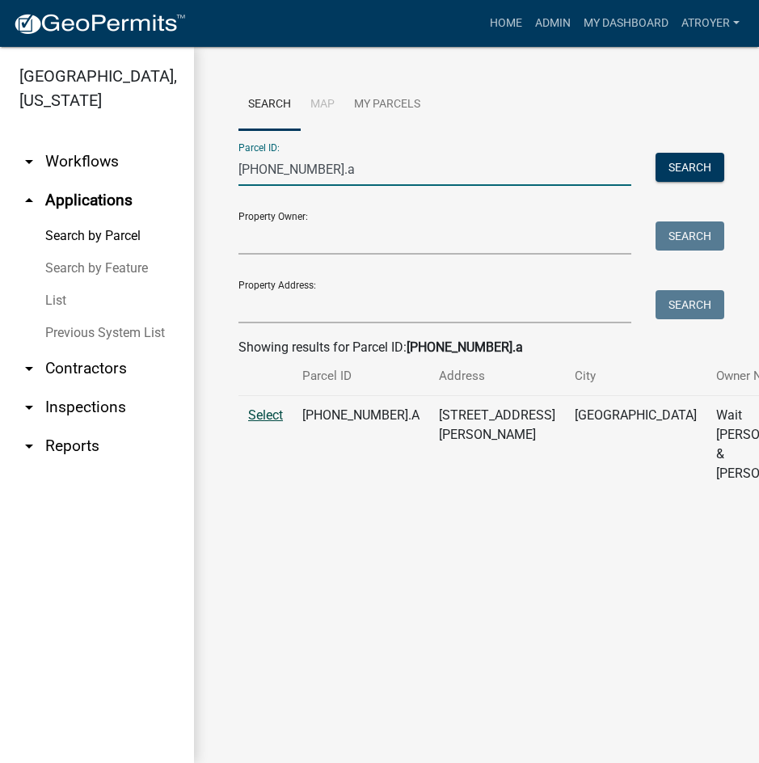
type input "[PHONE_NUMBER].a"
click at [269, 423] on span "Select" at bounding box center [265, 414] width 35 height 15
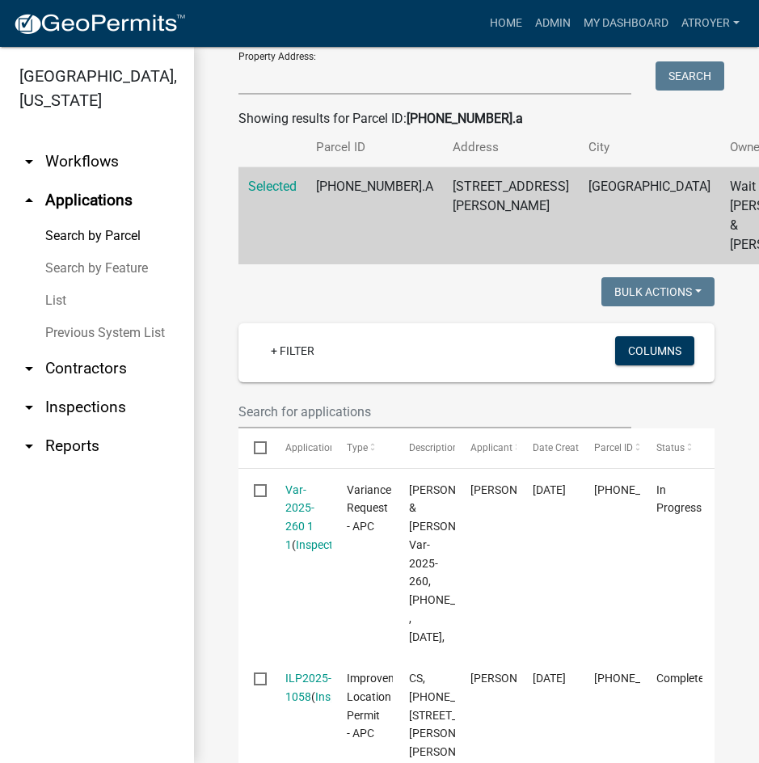
scroll to position [242, 0]
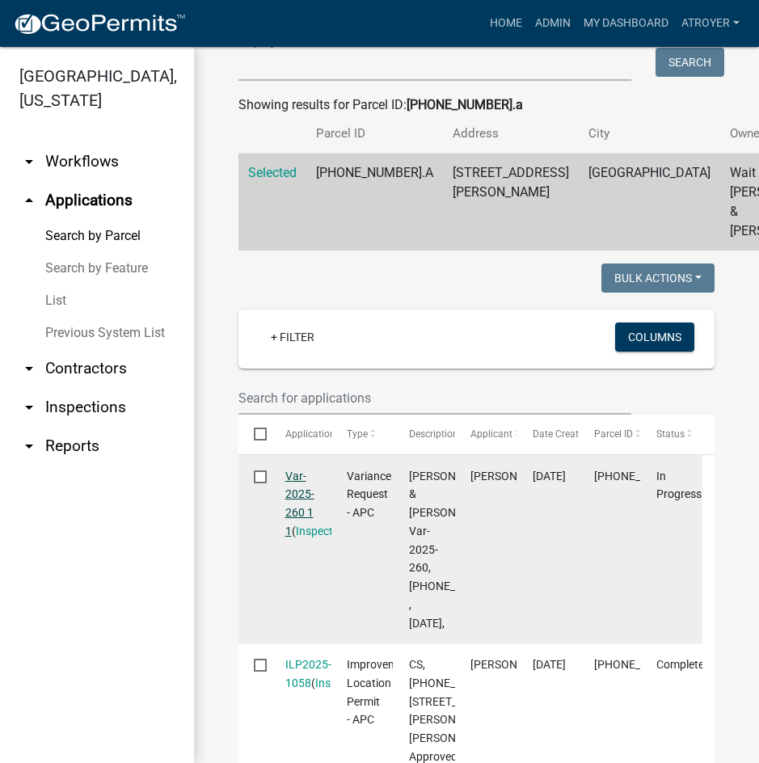
click at [299, 514] on link "Var-2025-260 1 1" at bounding box center [299, 504] width 29 height 68
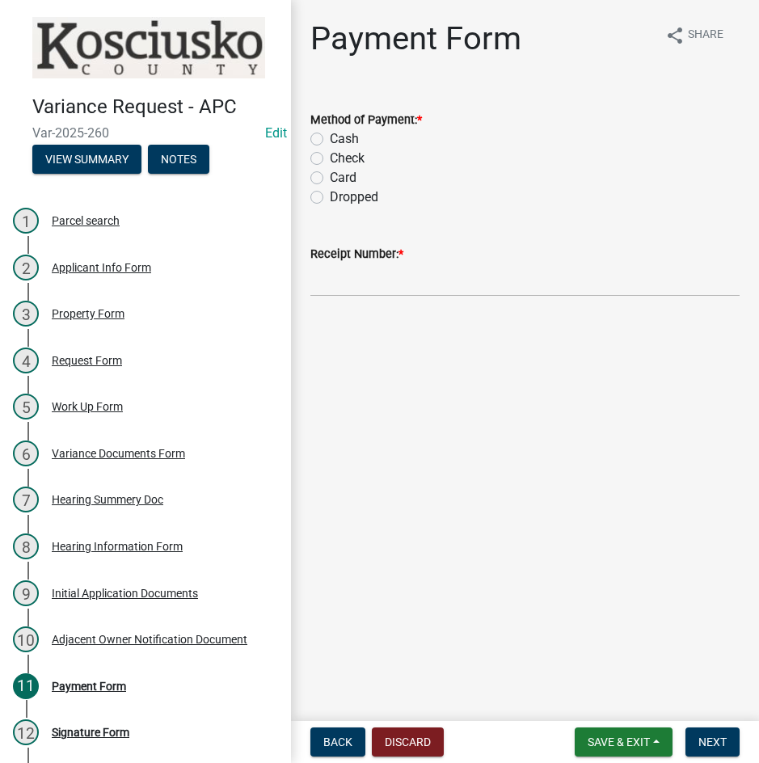
click at [330, 162] on label "Check" at bounding box center [347, 158] width 35 height 19
click at [330, 159] on input "Check" at bounding box center [335, 154] width 11 height 11
radio input "true"
drag, startPoint x: 407, startPoint y: 280, endPoint x: 402, endPoint y: 294, distance: 14.3
click at [407, 280] on input "Receipt Number: *" at bounding box center [524, 279] width 429 height 33
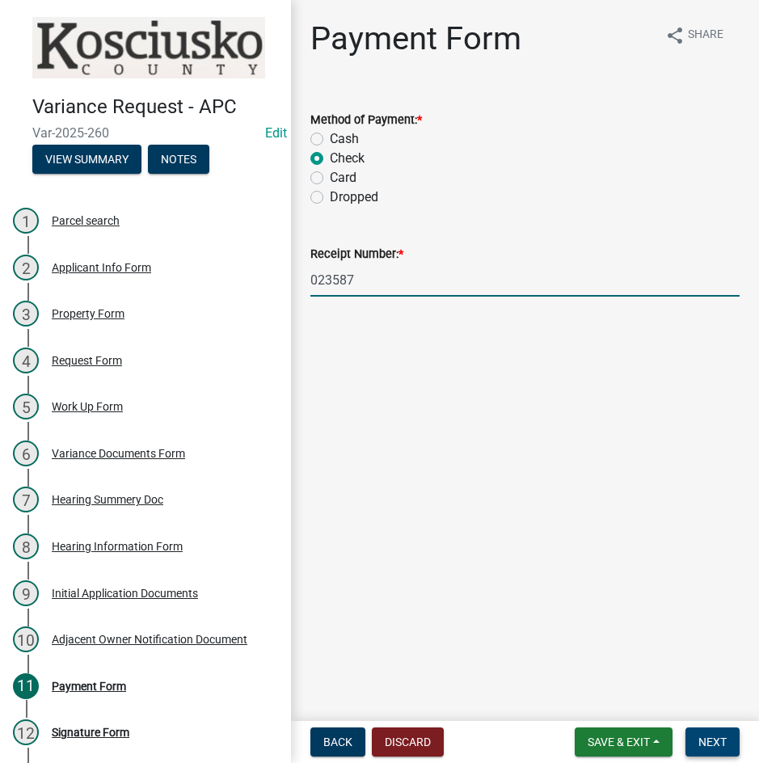
type input "023587"
click at [700, 737] on span "Next" at bounding box center [712, 741] width 28 height 13
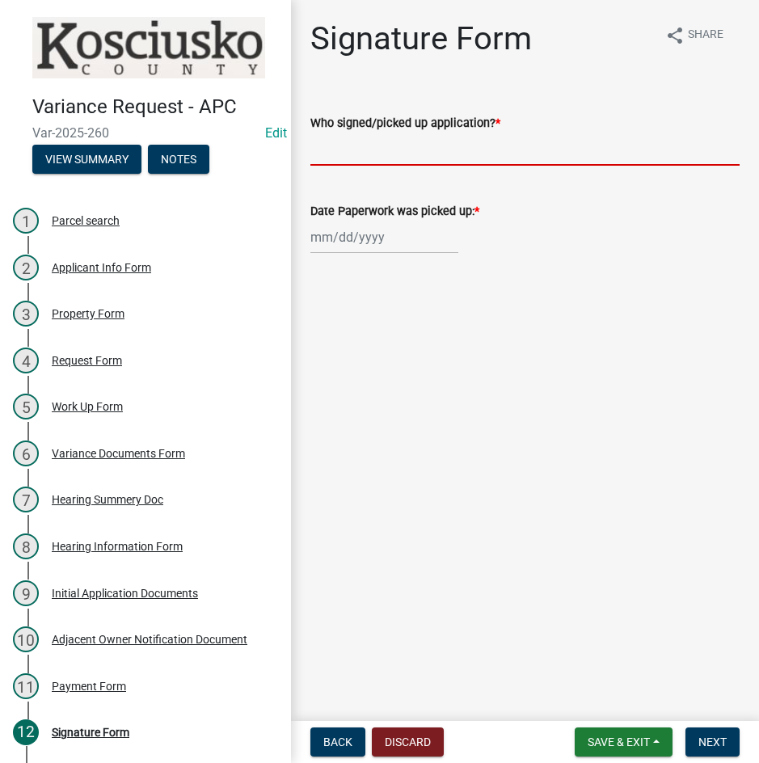
click at [387, 156] on input "Who signed/picked up application? *" at bounding box center [524, 149] width 429 height 33
type input "[PERSON_NAME]"
click at [316, 240] on div at bounding box center [384, 237] width 148 height 33
select select "9"
select select "2025"
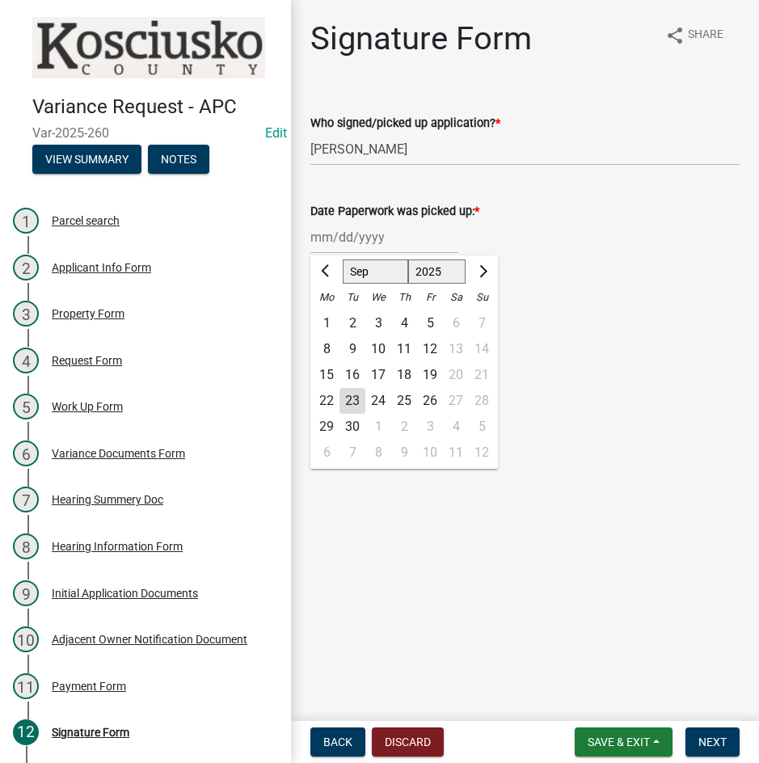
click at [327, 398] on div "22" at bounding box center [327, 401] width 26 height 26
type input "[DATE]"
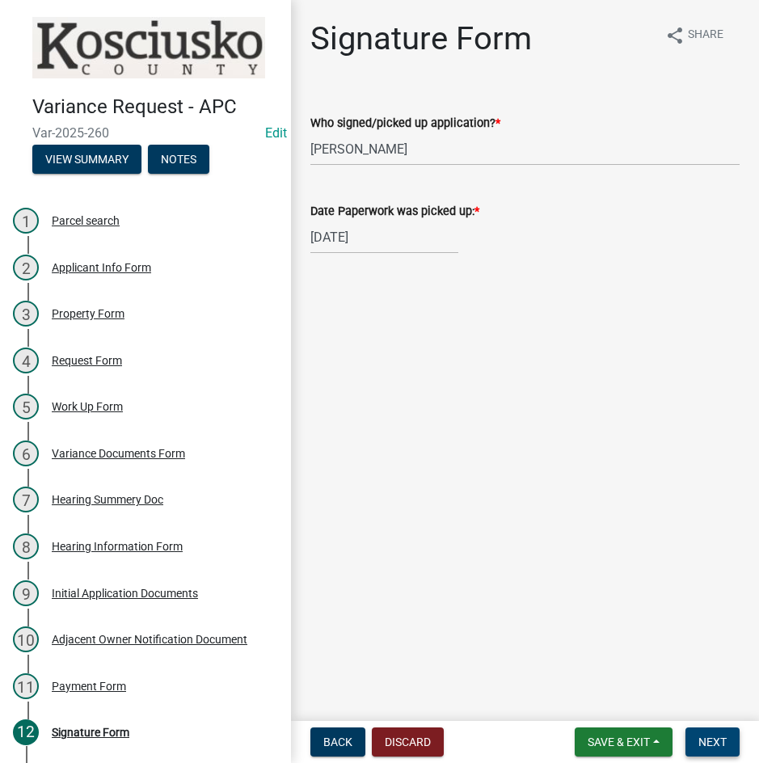
click at [697, 733] on button "Next" at bounding box center [712, 741] width 54 height 29
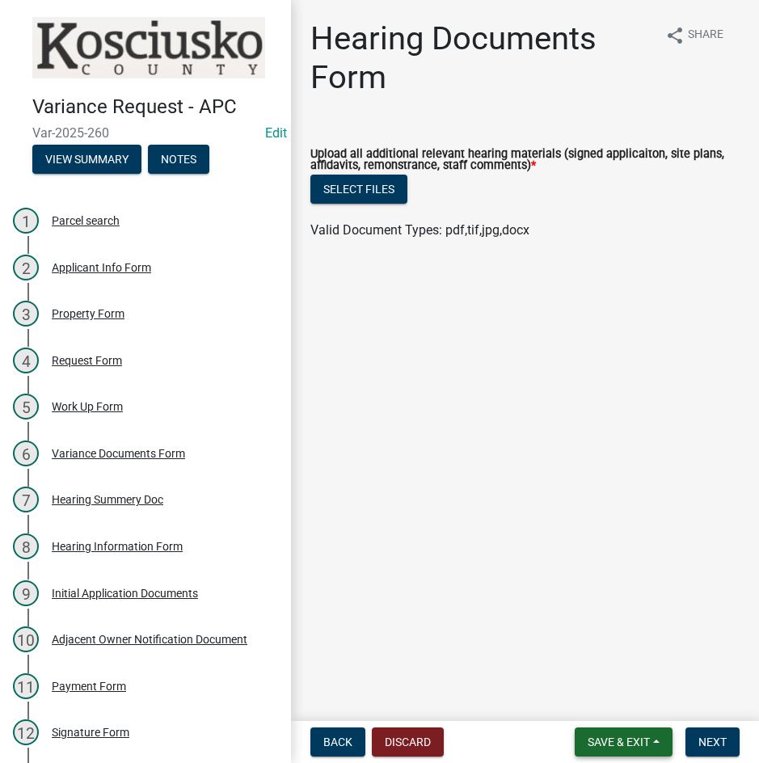
drag, startPoint x: 634, startPoint y: 734, endPoint x: 626, endPoint y: 718, distance: 18.1
click at [628, 727] on button "Save & Exit" at bounding box center [624, 741] width 98 height 29
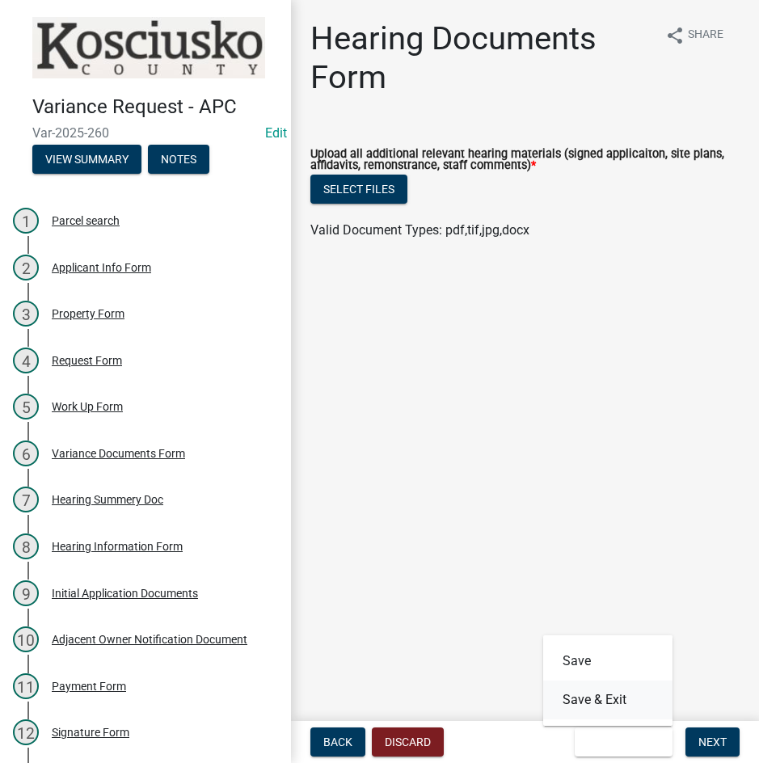
click at [622, 693] on button "Save & Exit" at bounding box center [607, 699] width 129 height 39
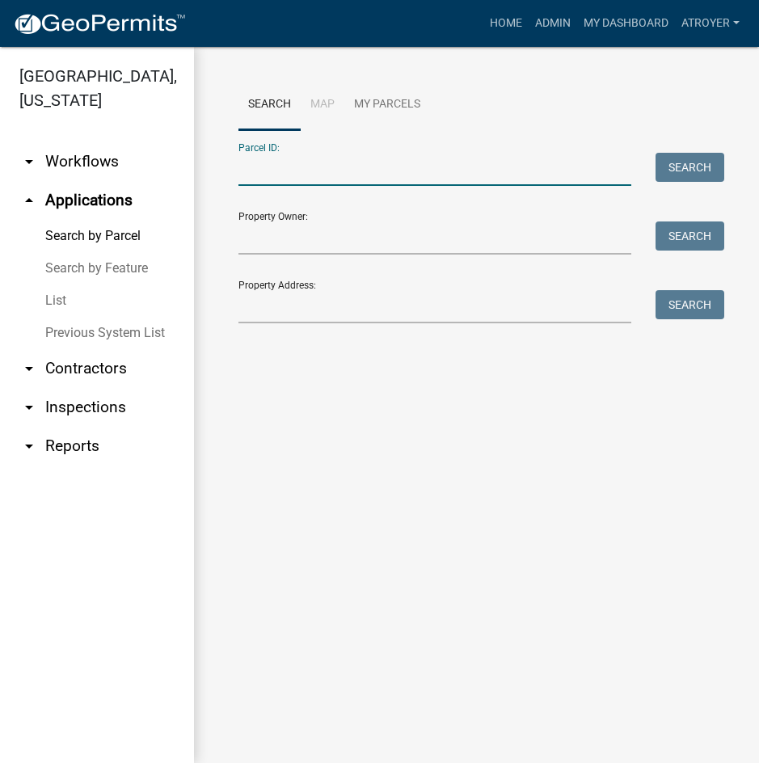
click at [368, 179] on input "Parcel ID:" at bounding box center [434, 169] width 393 height 33
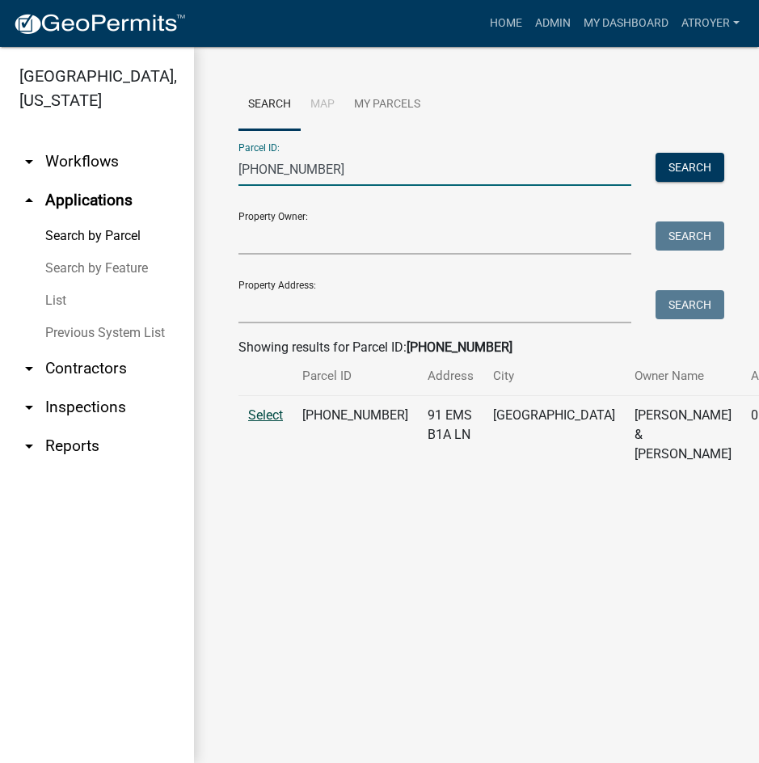
type input "[PHONE_NUMBER]"
click at [259, 423] on span "Select" at bounding box center [265, 414] width 35 height 15
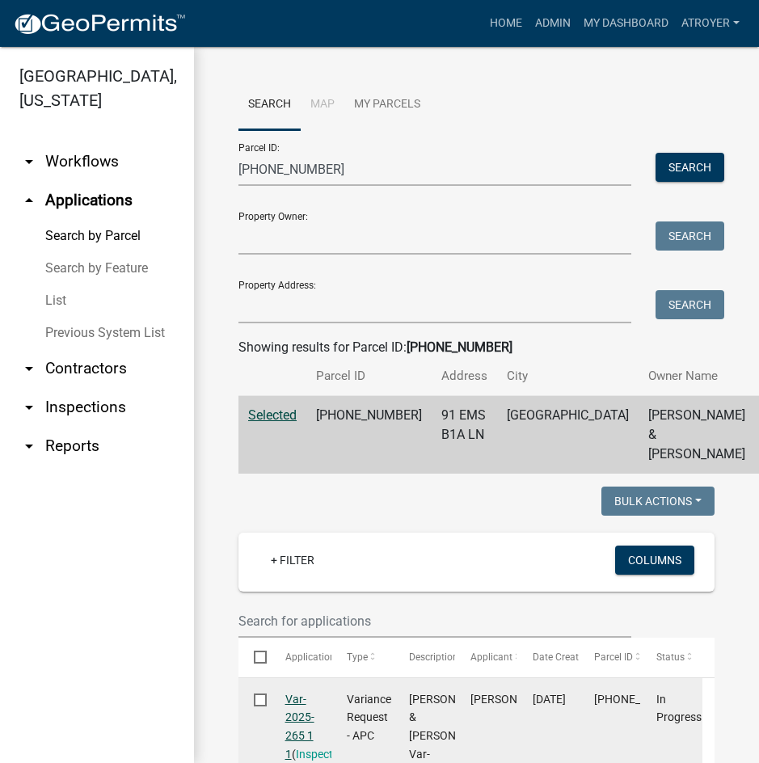
click at [293, 717] on link "Var-2025-265 1 1" at bounding box center [299, 727] width 29 height 68
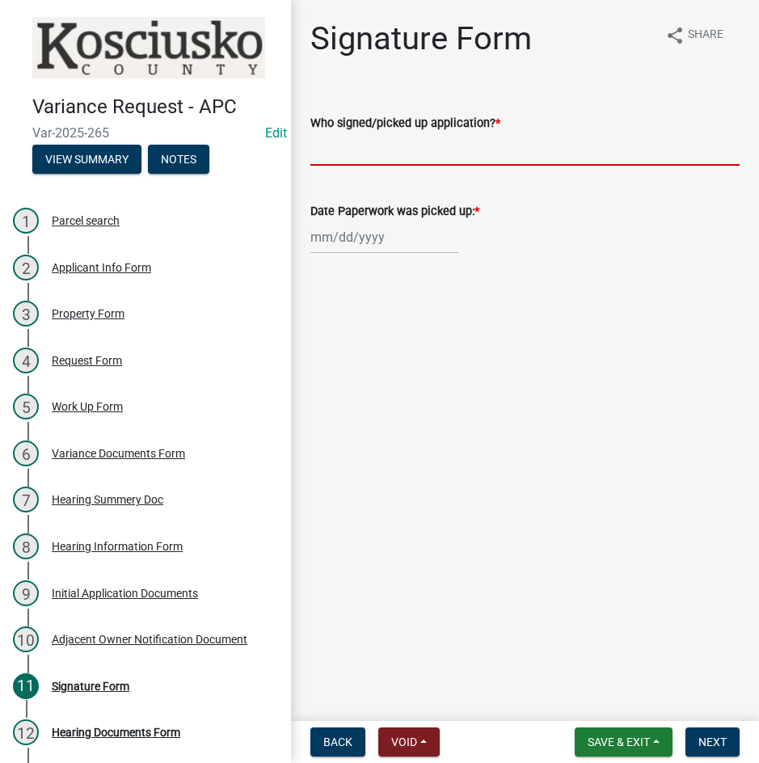
click at [503, 157] on input "Who signed/picked up application? *" at bounding box center [524, 149] width 429 height 33
type input "[PERSON_NAME]"
select select "9"
select select "2025"
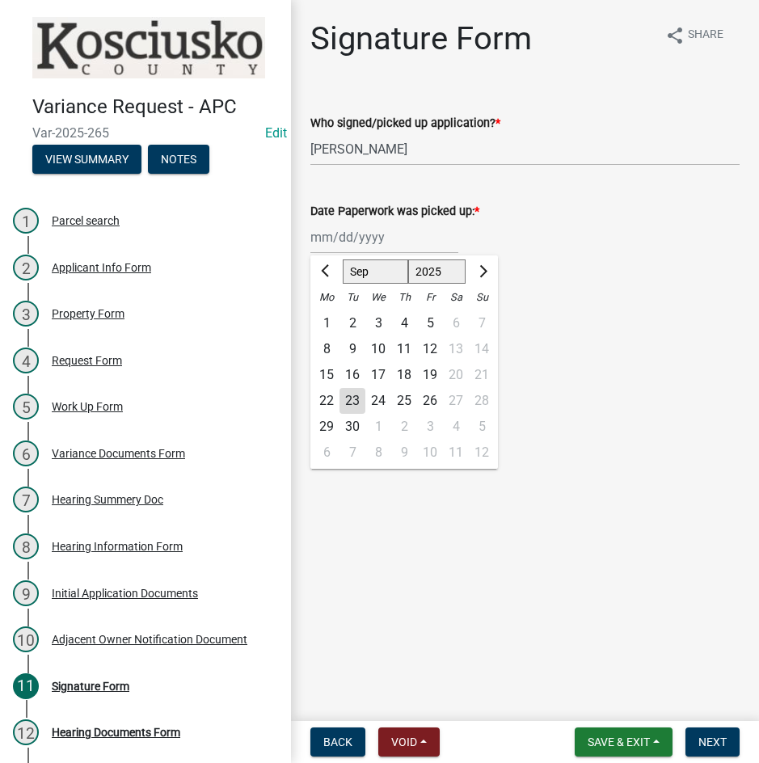
click at [332, 396] on div "22" at bounding box center [327, 401] width 26 height 26
type input "[DATE]"
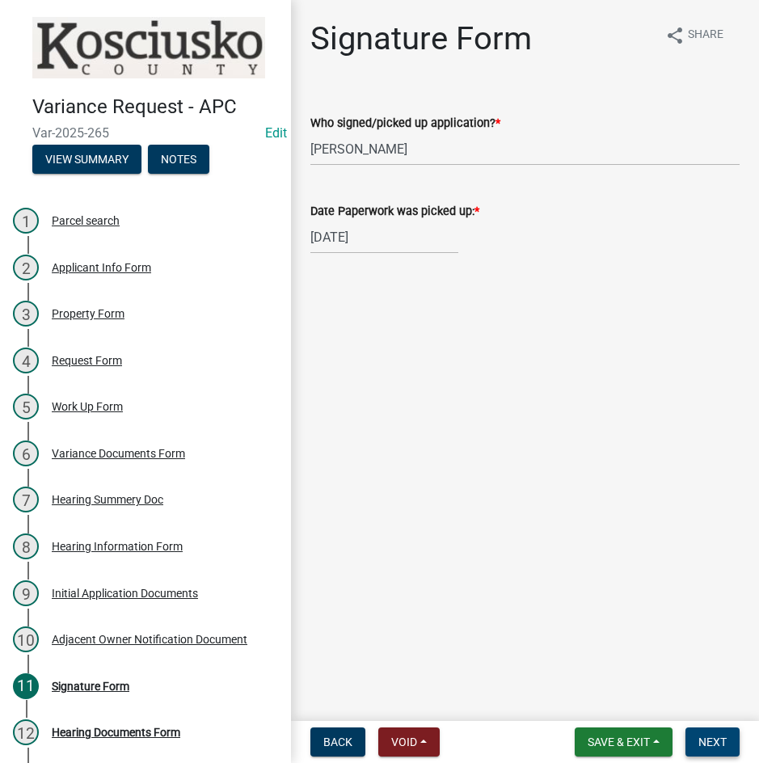
click at [714, 738] on span "Next" at bounding box center [712, 741] width 28 height 13
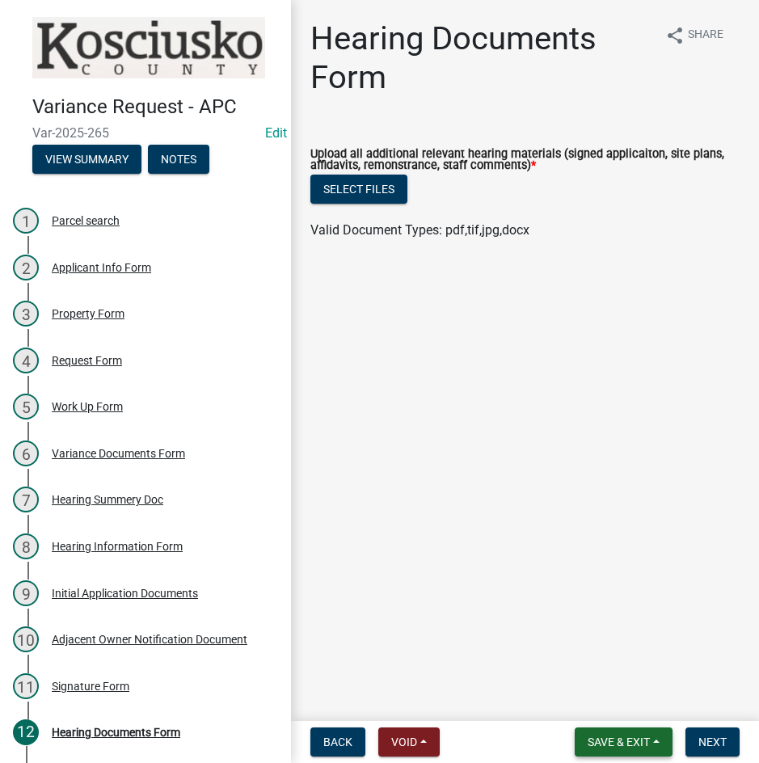
click at [605, 737] on span "Save & Exit" at bounding box center [619, 741] width 62 height 13
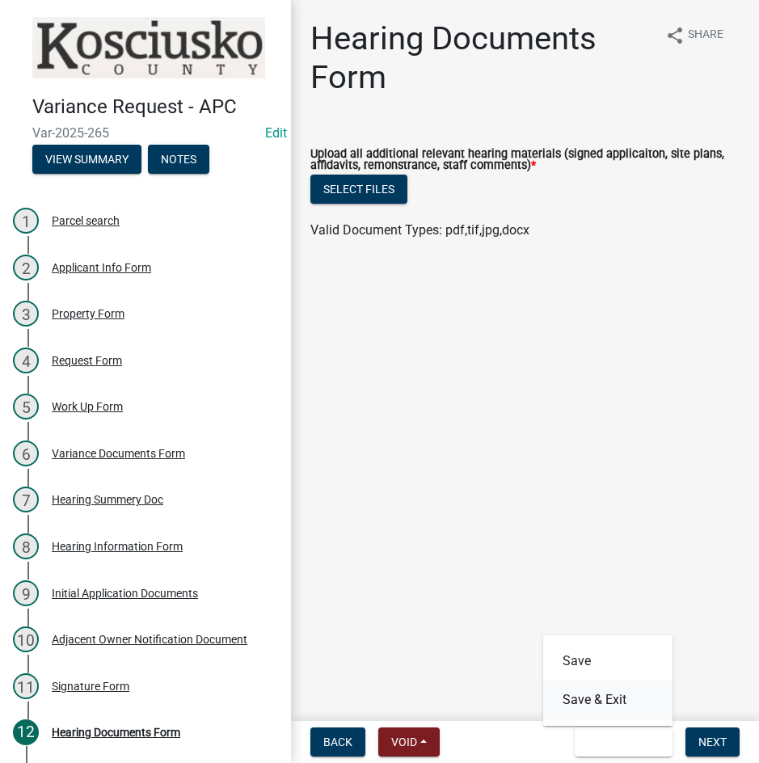
click at [592, 700] on button "Save & Exit" at bounding box center [607, 699] width 129 height 39
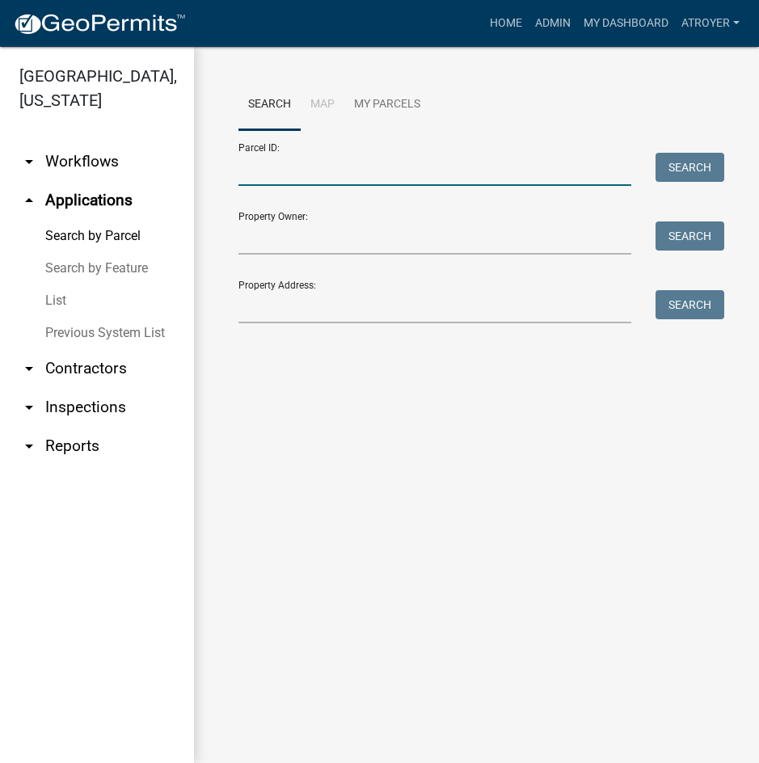
click at [331, 174] on input "Parcel ID:" at bounding box center [434, 169] width 393 height 33
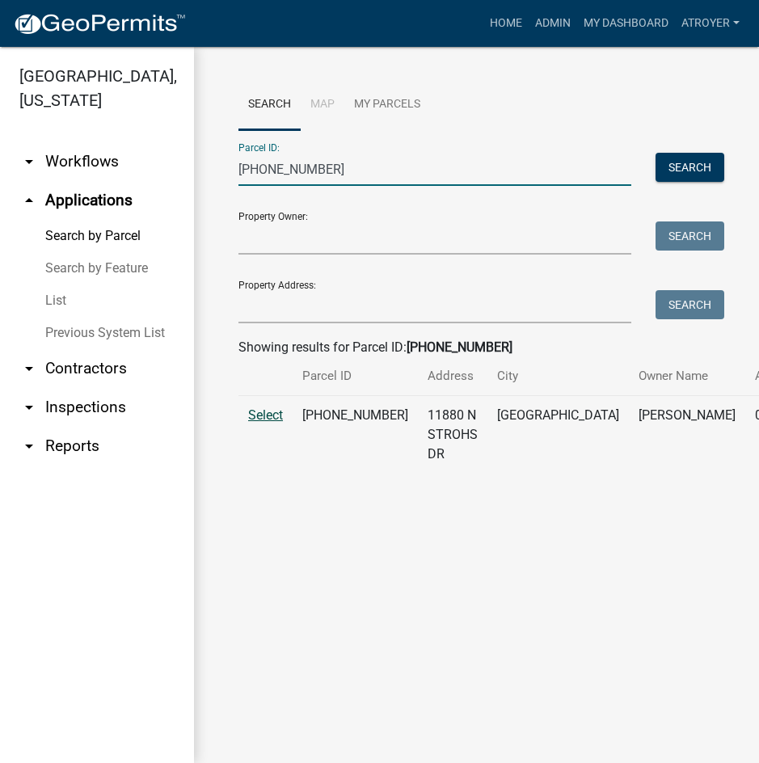
type input "[PHONE_NUMBER]"
click at [254, 423] on span "Select" at bounding box center [265, 414] width 35 height 15
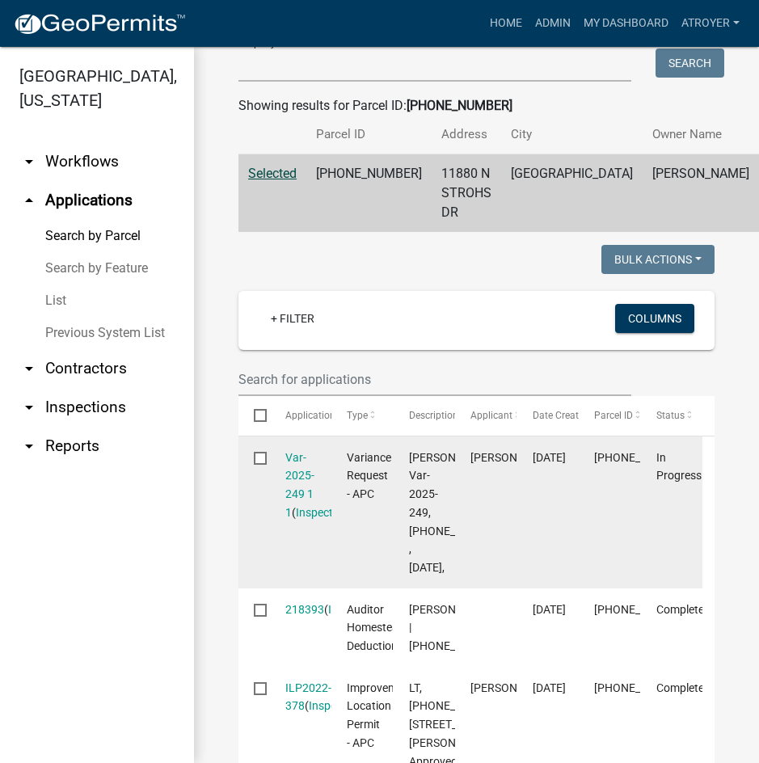
scroll to position [242, 0]
click at [301, 478] on link "Var-2025-249 1 1" at bounding box center [299, 484] width 29 height 68
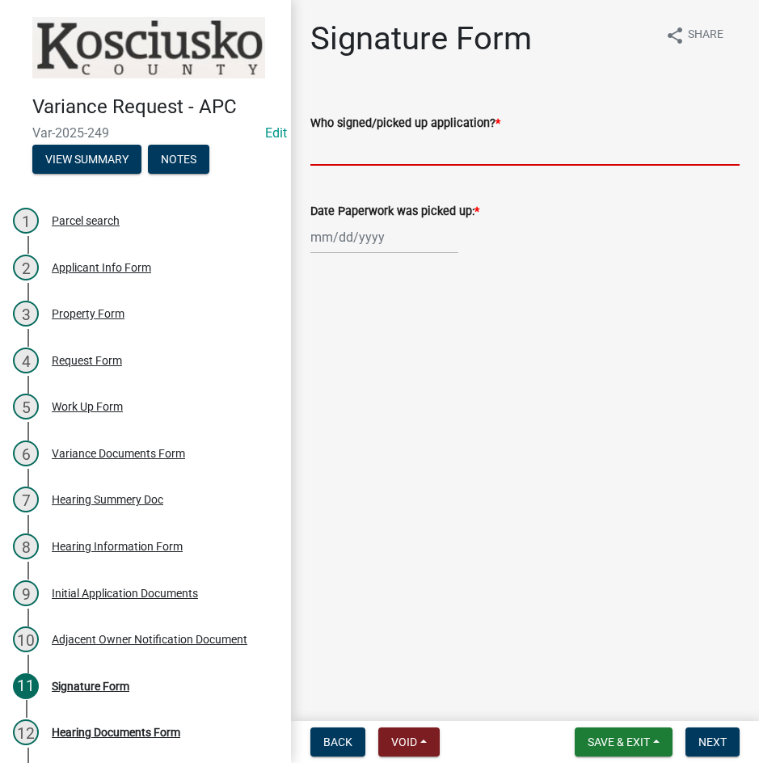
click at [519, 150] on input "Who signed/picked up application? *" at bounding box center [524, 149] width 429 height 33
type input "[PERSON_NAME]"
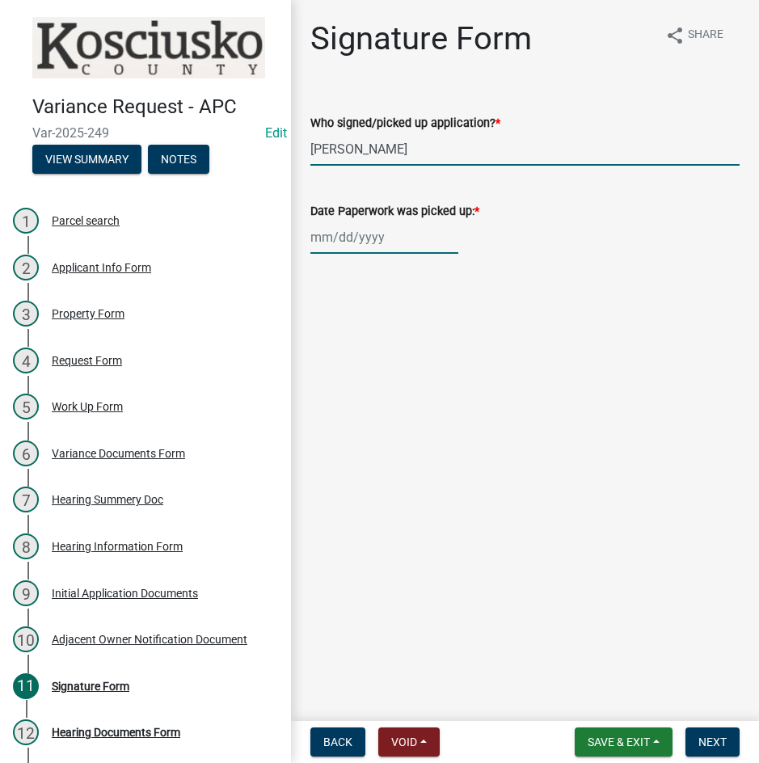
click at [359, 245] on div at bounding box center [384, 237] width 148 height 33
select select "9"
select select "2025"
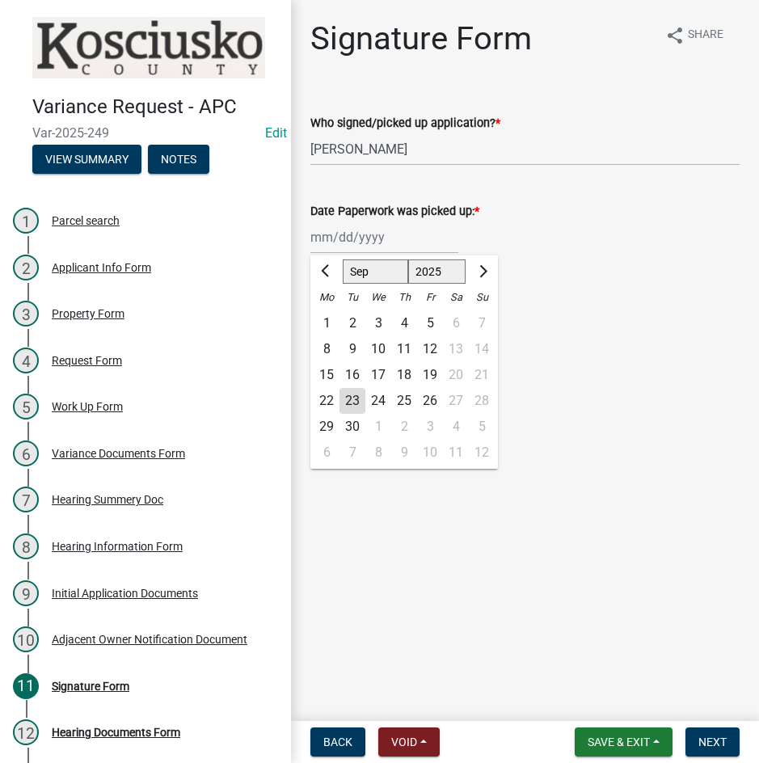
click at [324, 404] on div "22" at bounding box center [327, 401] width 26 height 26
type input "[DATE]"
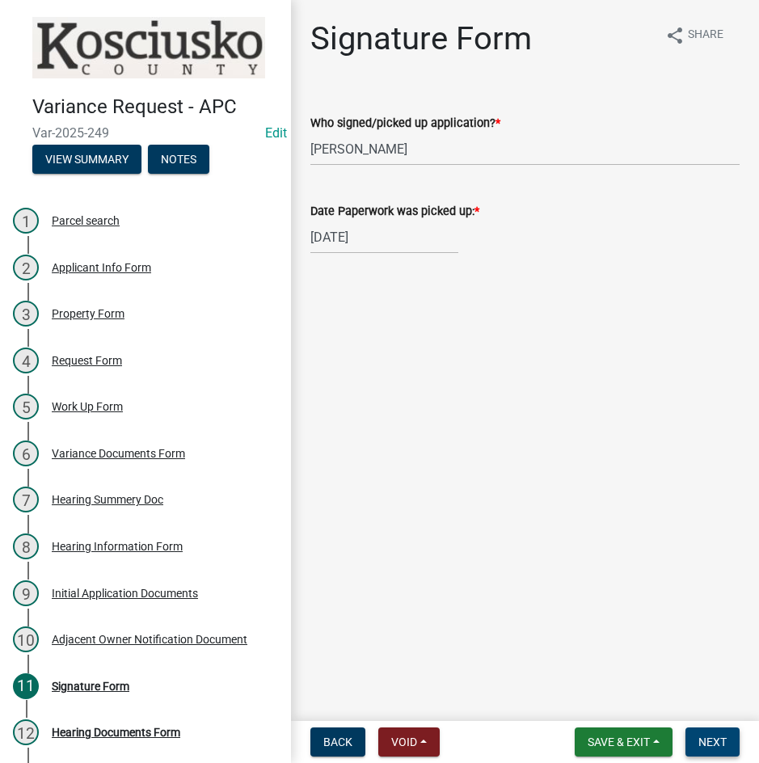
click at [701, 739] on span "Next" at bounding box center [712, 741] width 28 height 13
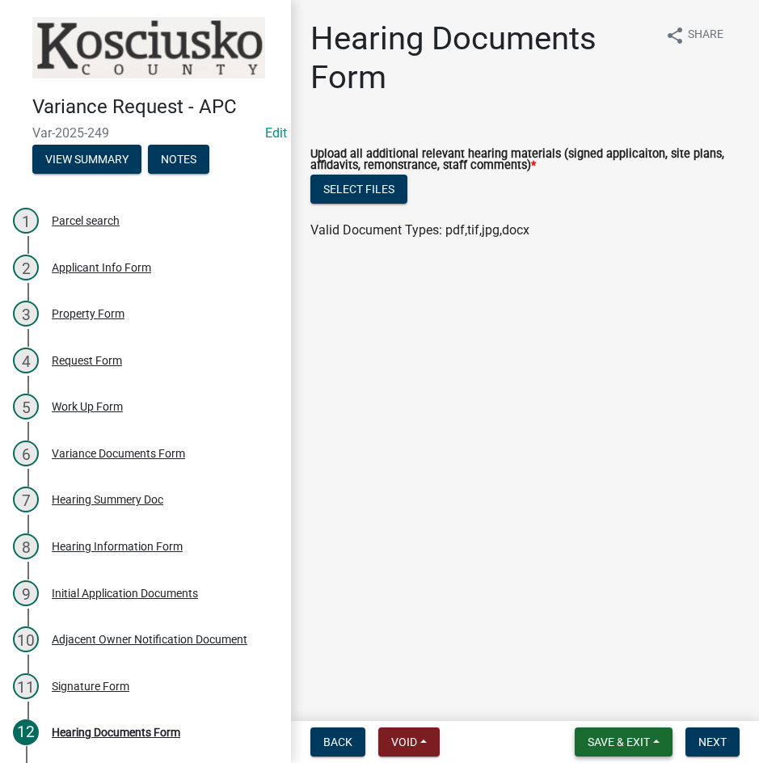
click at [620, 737] on span "Save & Exit" at bounding box center [619, 741] width 62 height 13
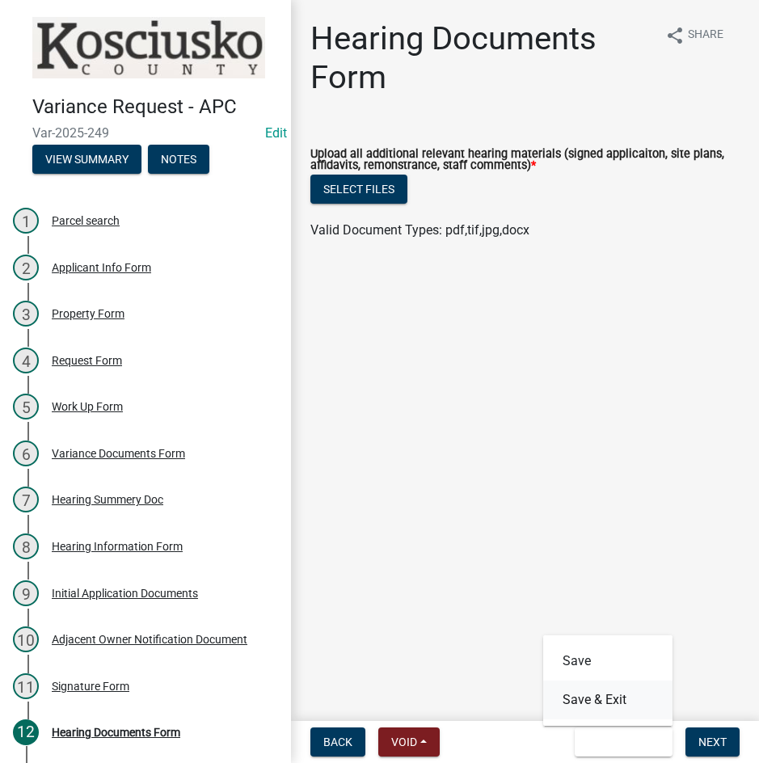
drag, startPoint x: 612, startPoint y: 708, endPoint x: 613, endPoint y: 697, distance: 11.4
click at [612, 704] on button "Save & Exit" at bounding box center [607, 699] width 129 height 39
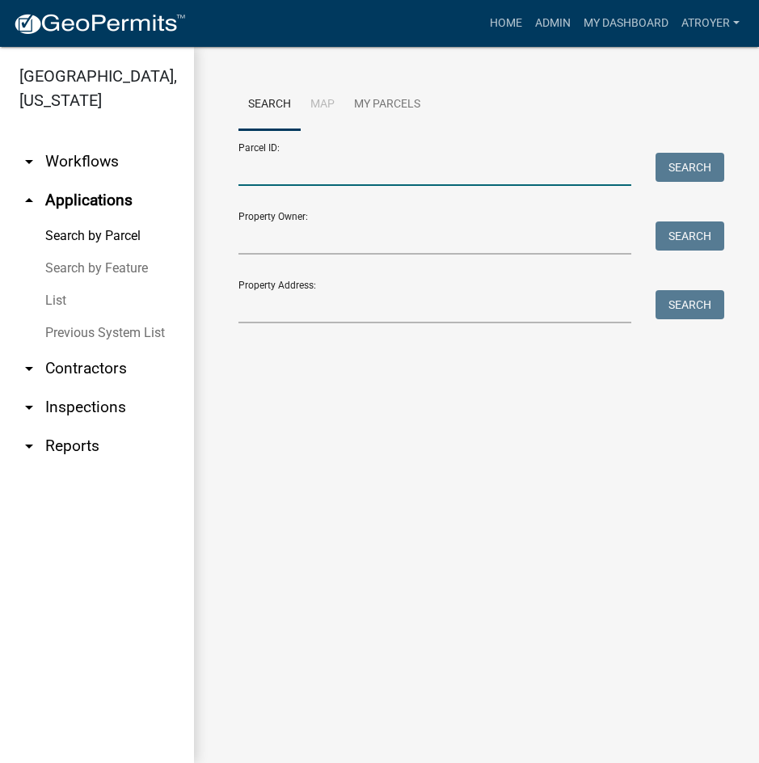
click at [378, 178] on input "Parcel ID:" at bounding box center [434, 169] width 393 height 33
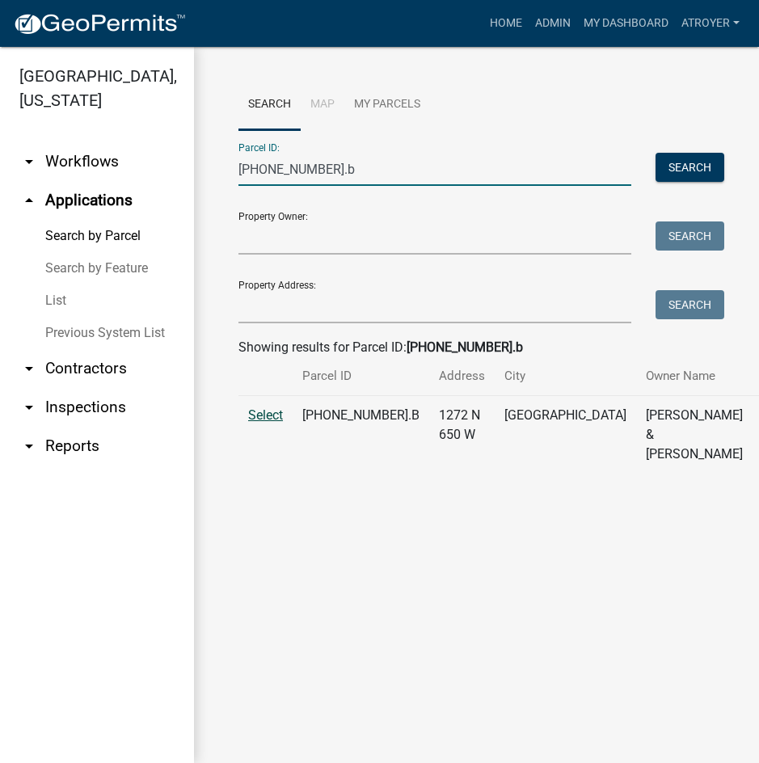
type input "[PHONE_NUMBER].b"
click at [269, 423] on span "Select" at bounding box center [265, 414] width 35 height 15
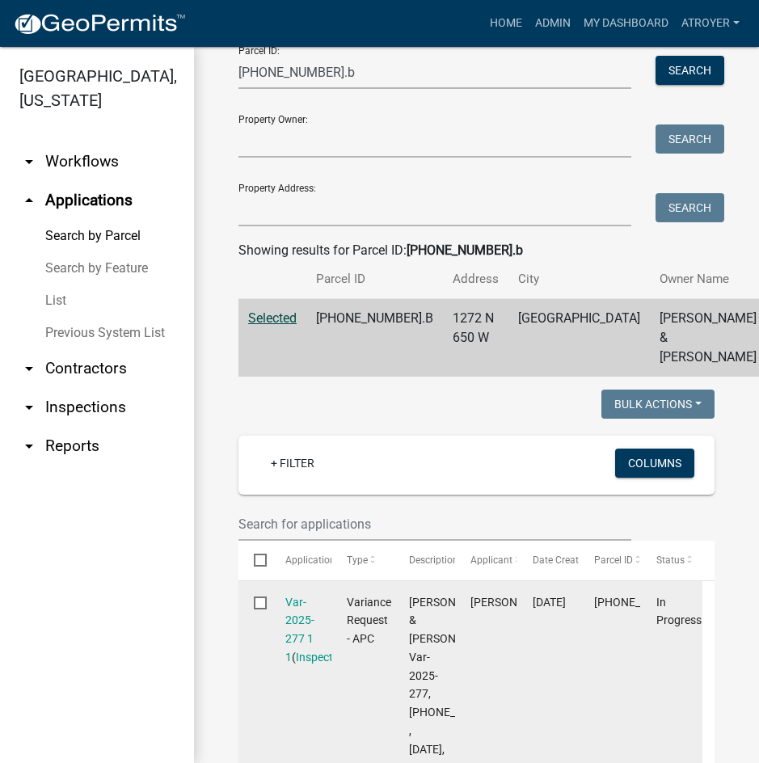
scroll to position [242, 0]
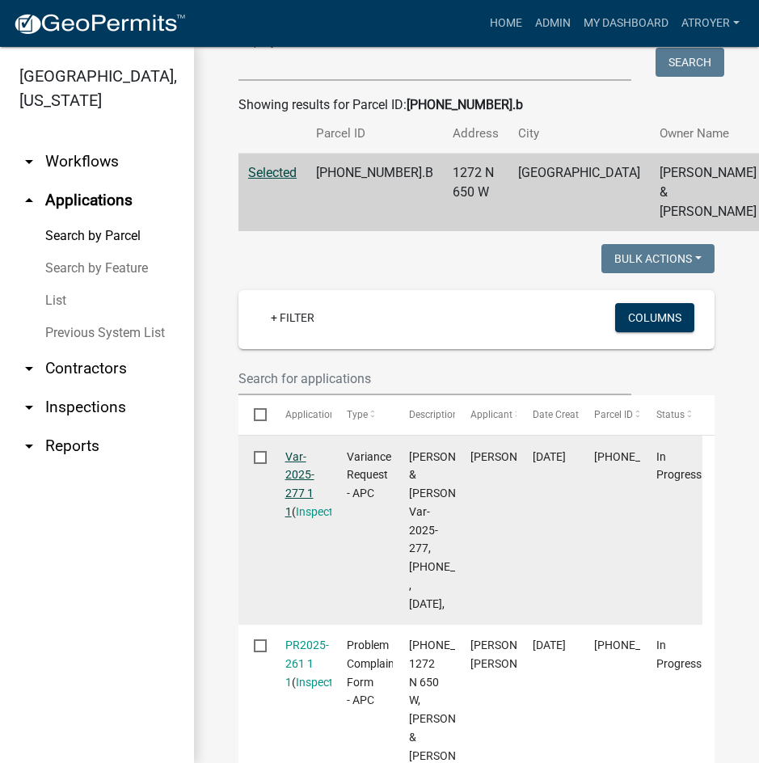
click at [293, 514] on link "Var-2025-277 1 1" at bounding box center [299, 484] width 29 height 68
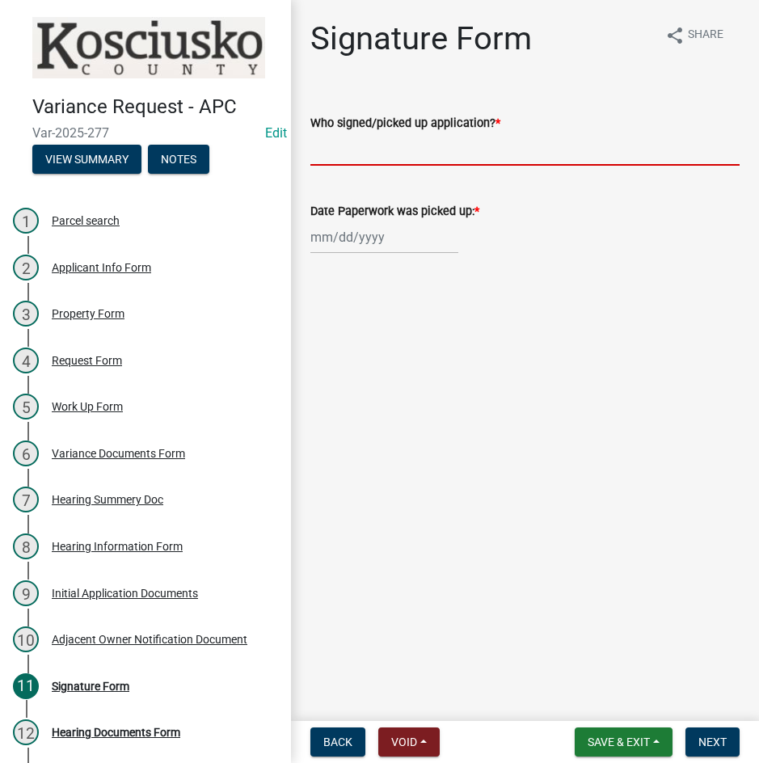
click at [491, 150] on input "Who signed/picked up application? *" at bounding box center [524, 149] width 429 height 33
type input "[PERSON_NAME]"
select select "9"
select select "2025"
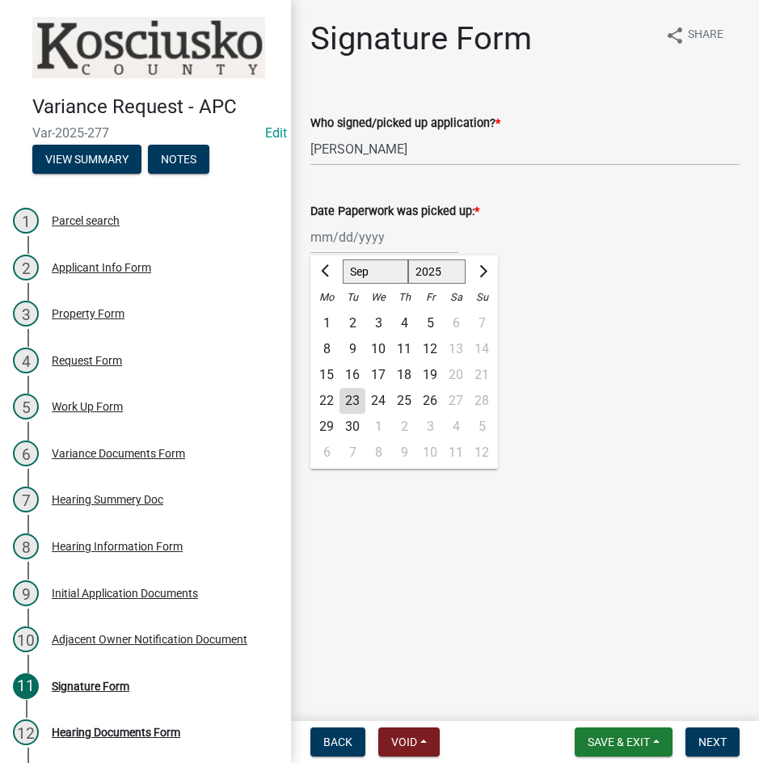
click at [311, 236] on div "[PERSON_NAME] Feb Mar Apr [PERSON_NAME][DATE] Oct Nov [DATE] 1526 1527 1528 152…" at bounding box center [384, 237] width 148 height 33
click at [331, 401] on div "22" at bounding box center [327, 401] width 26 height 26
type input "[DATE]"
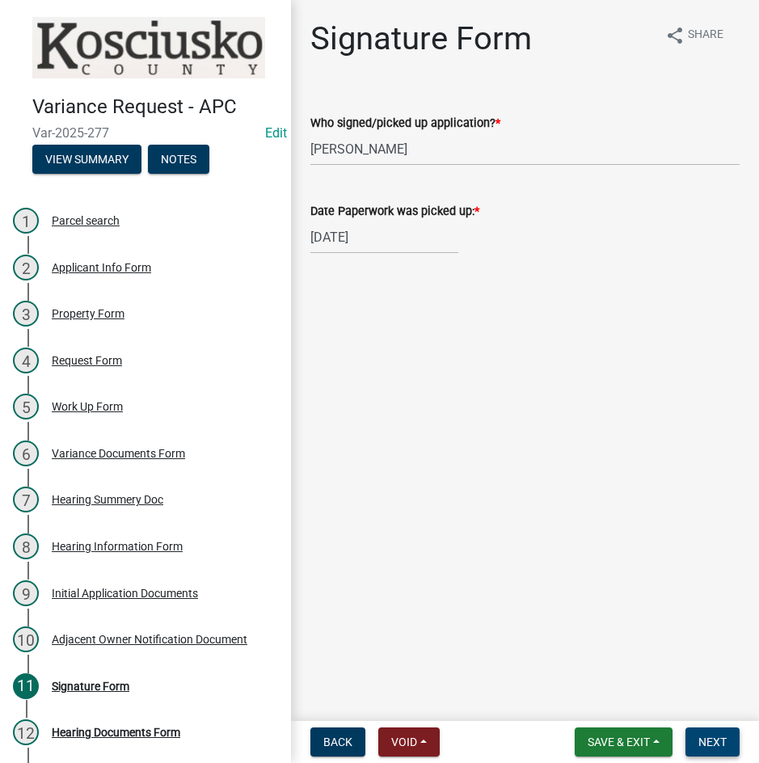
click at [715, 744] on span "Next" at bounding box center [712, 741] width 28 height 13
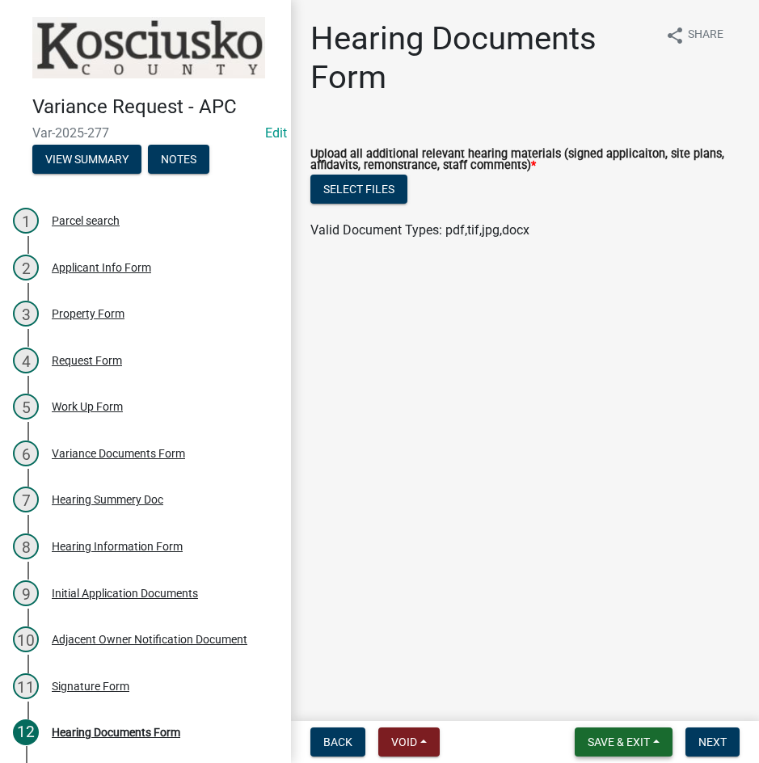
click at [620, 743] on span "Save & Exit" at bounding box center [619, 741] width 62 height 13
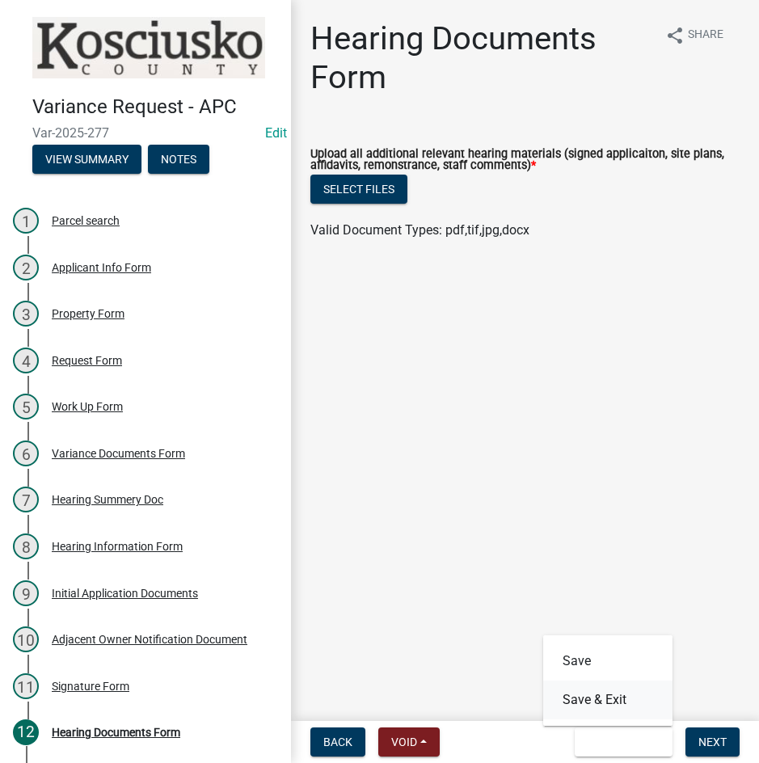
click at [610, 704] on button "Save & Exit" at bounding box center [607, 699] width 129 height 39
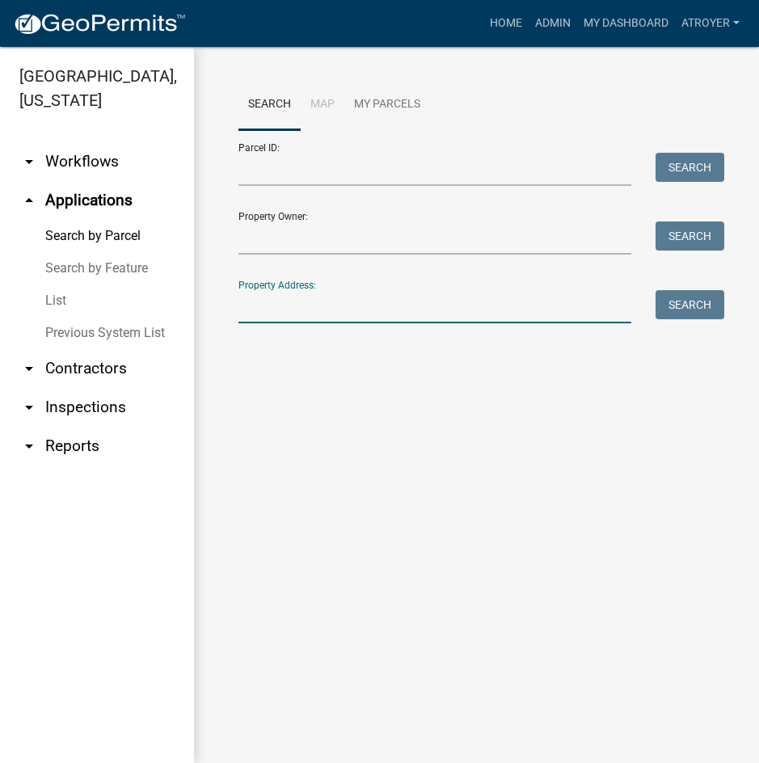
click at [360, 318] on input "Property Address:" at bounding box center [434, 306] width 393 height 33
type input "2"
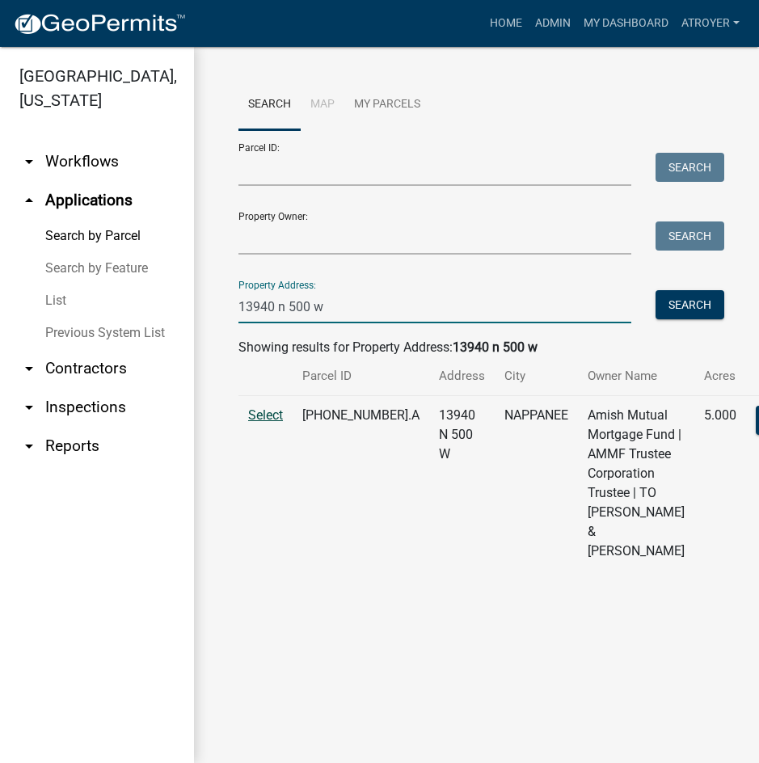
type input "13940 n 500 w"
click at [266, 423] on span "Select" at bounding box center [265, 414] width 35 height 15
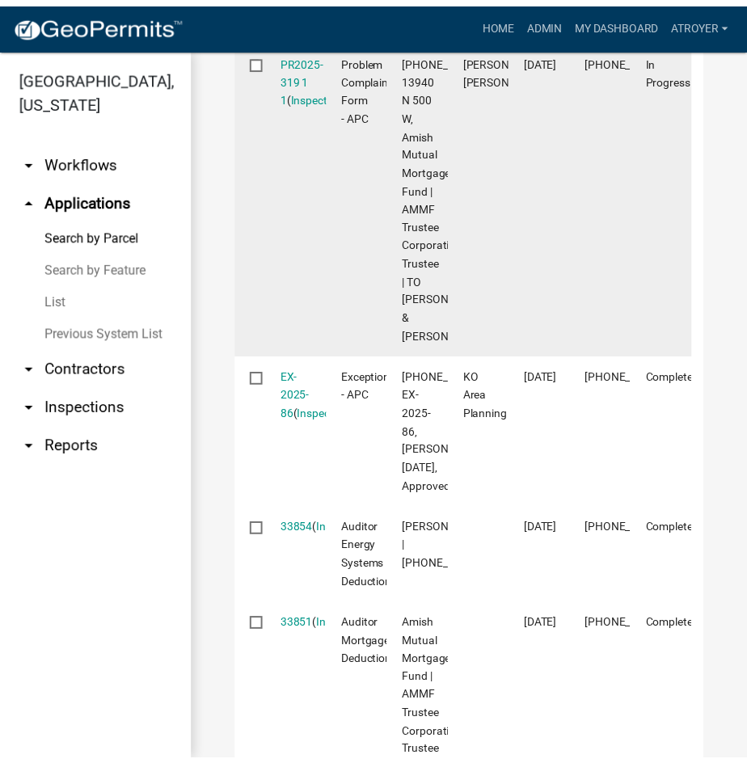
scroll to position [808, 0]
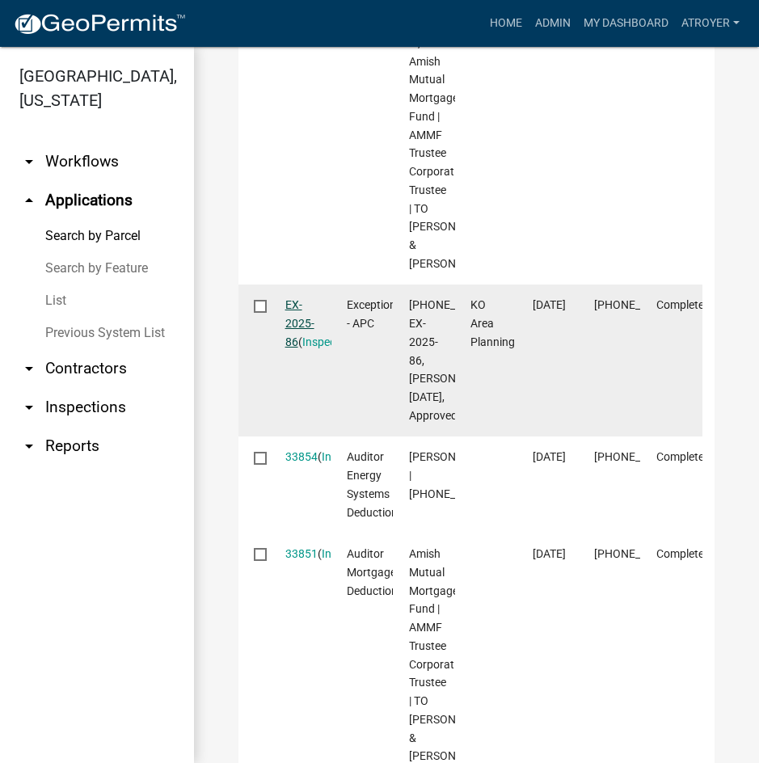
click at [290, 348] on link "EX-2025-86" at bounding box center [299, 323] width 29 height 50
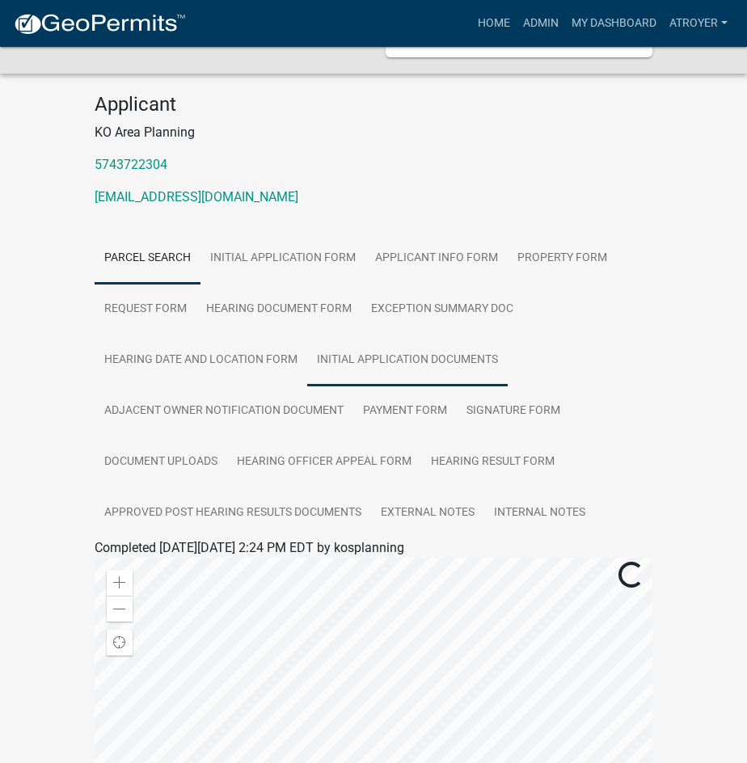
scroll to position [162, 0]
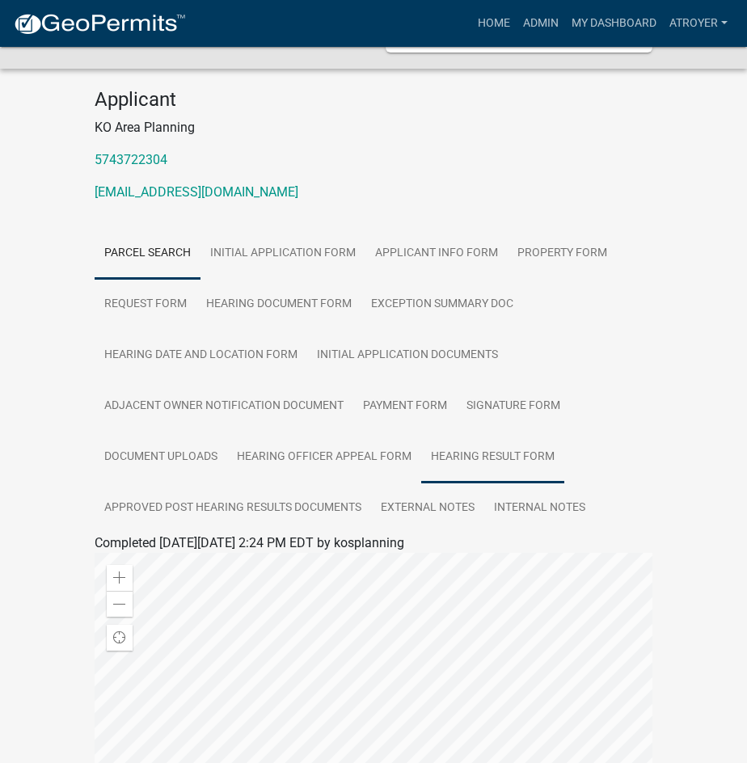
click at [513, 475] on link "Hearing Result Form" at bounding box center [492, 458] width 143 height 52
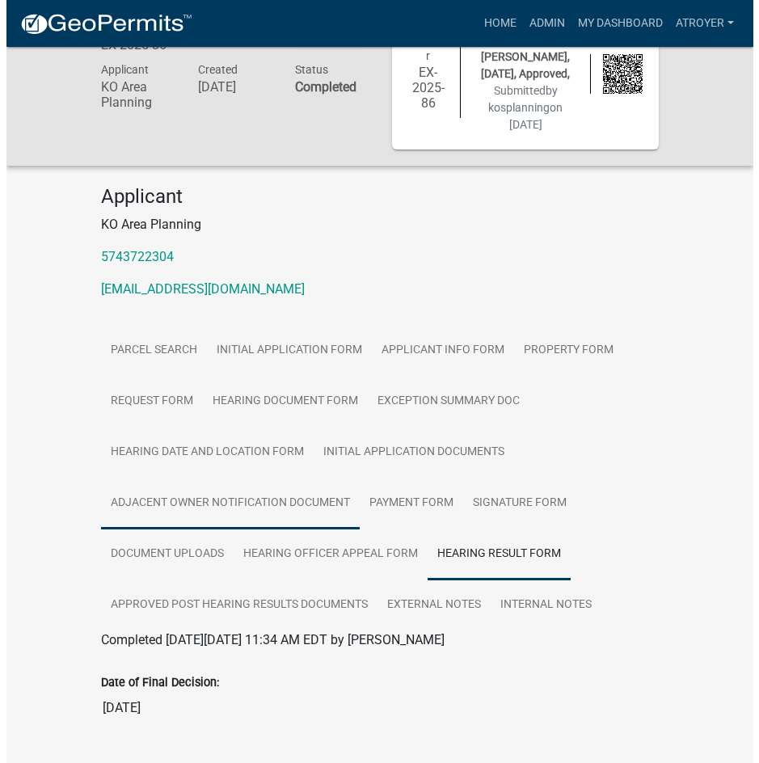
scroll to position [0, 0]
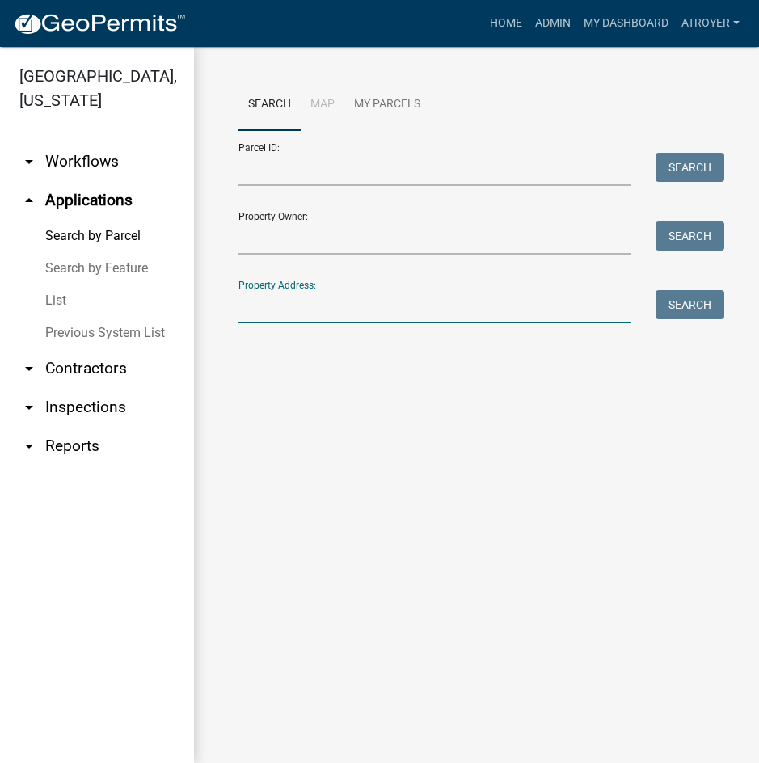
click at [387, 312] on input "Property Address:" at bounding box center [434, 306] width 393 height 33
type input "9"
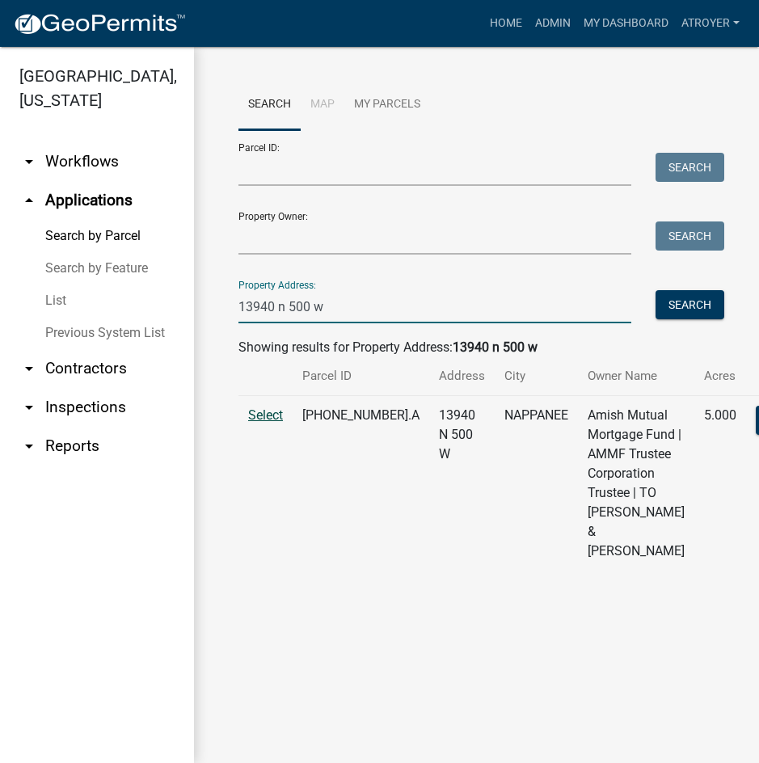
type input "13940 n 500 w"
click at [258, 423] on span "Select" at bounding box center [265, 414] width 35 height 15
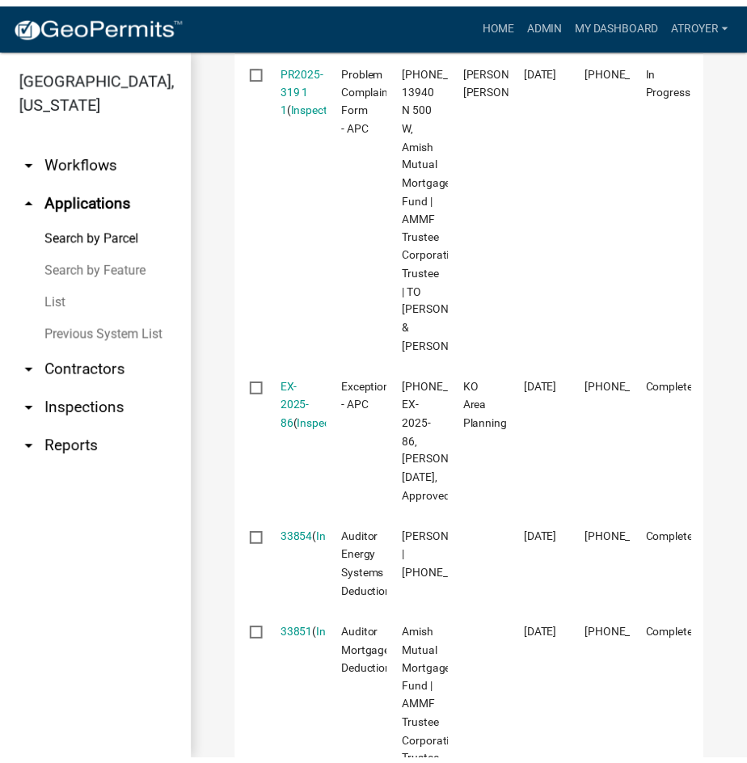
scroll to position [727, 0]
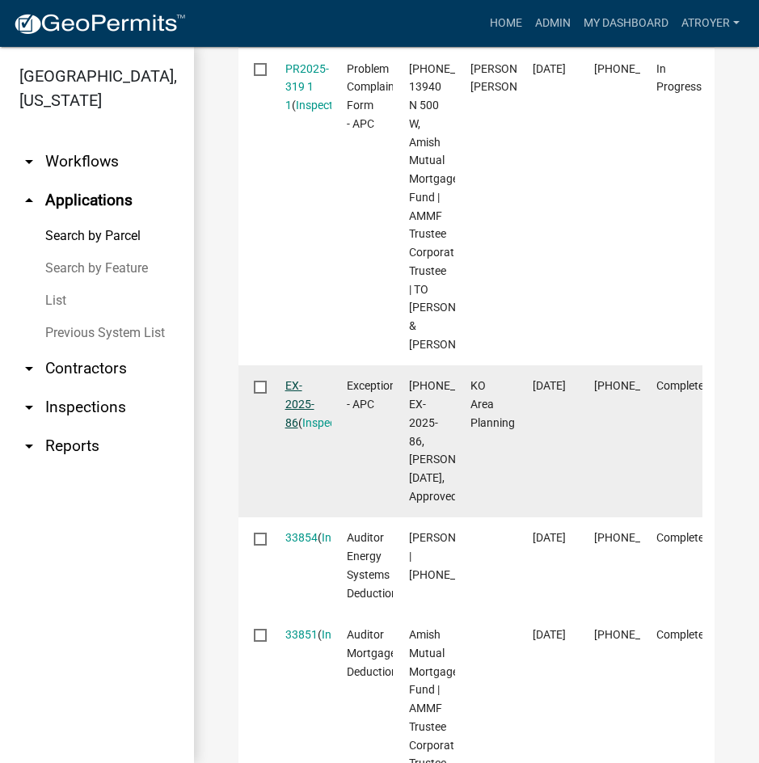
click at [289, 429] on link "EX-2025-86" at bounding box center [299, 404] width 29 height 50
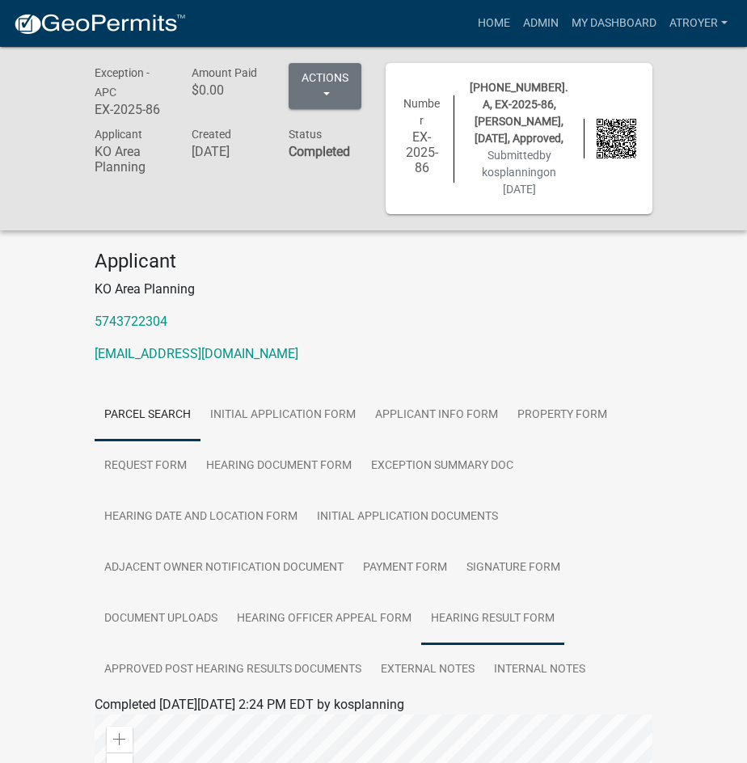
click at [494, 635] on link "Hearing Result Form" at bounding box center [492, 619] width 143 height 52
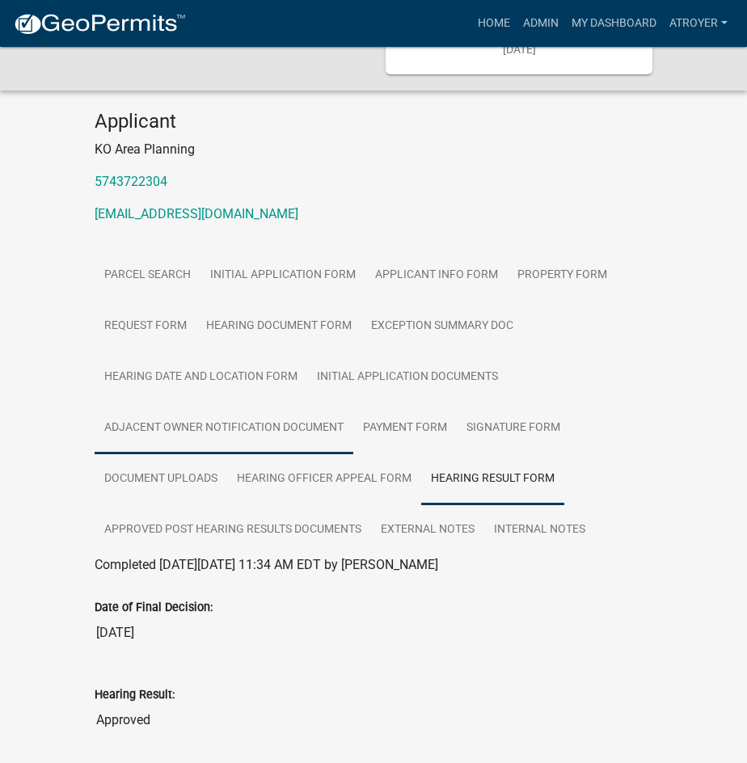
scroll to position [162, 0]
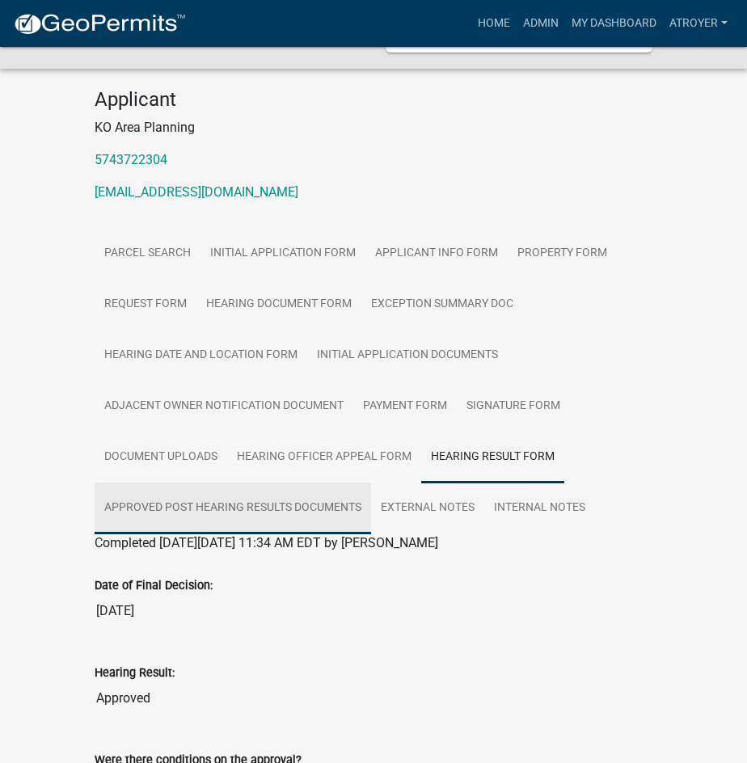
click at [217, 524] on link "Approved Post Hearing Results Documents" at bounding box center [233, 508] width 276 height 52
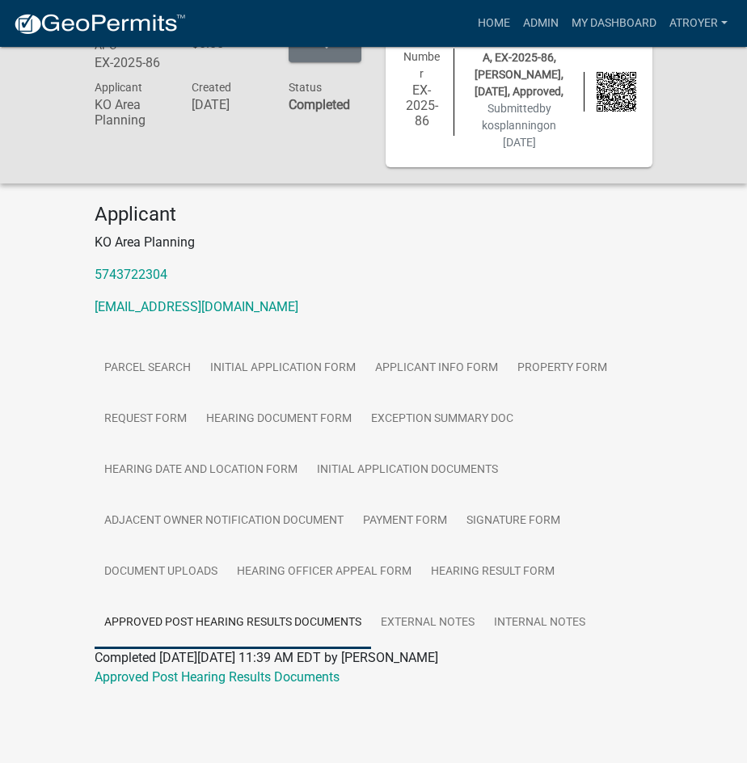
scroll to position [56, 0]
click at [254, 681] on link "Approved Post Hearing Results Documents" at bounding box center [217, 676] width 245 height 15
click at [550, 19] on link "Admin" at bounding box center [540, 23] width 48 height 31
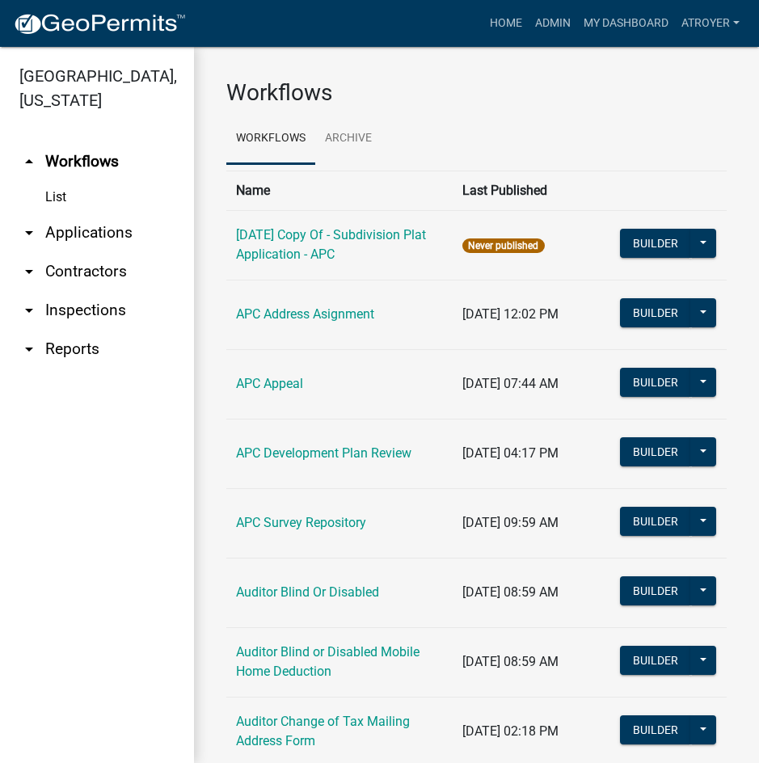
click at [82, 234] on link "arrow_drop_down Applications" at bounding box center [97, 232] width 194 height 39
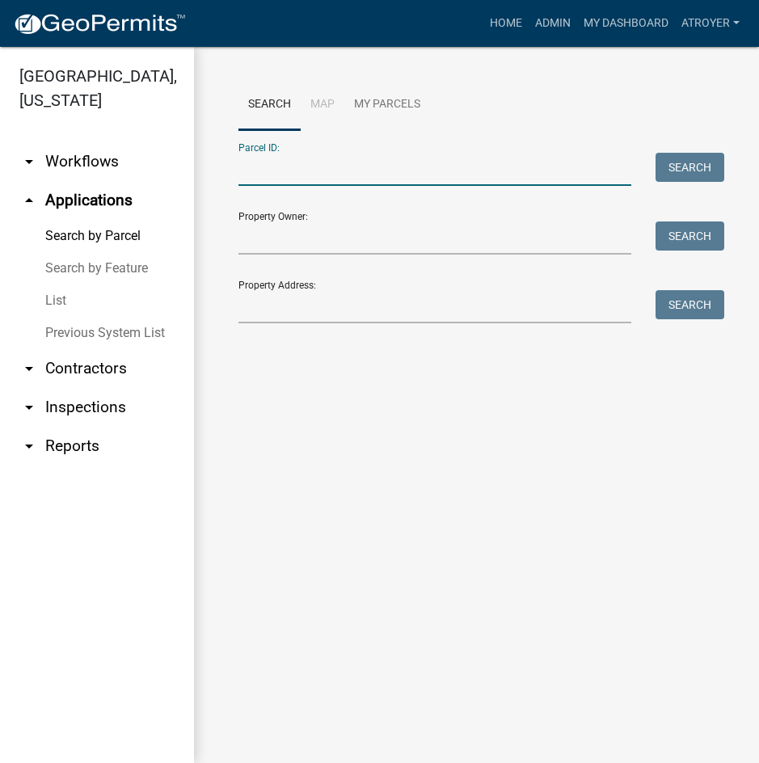
click at [309, 178] on input "Parcel ID:" at bounding box center [434, 169] width 393 height 33
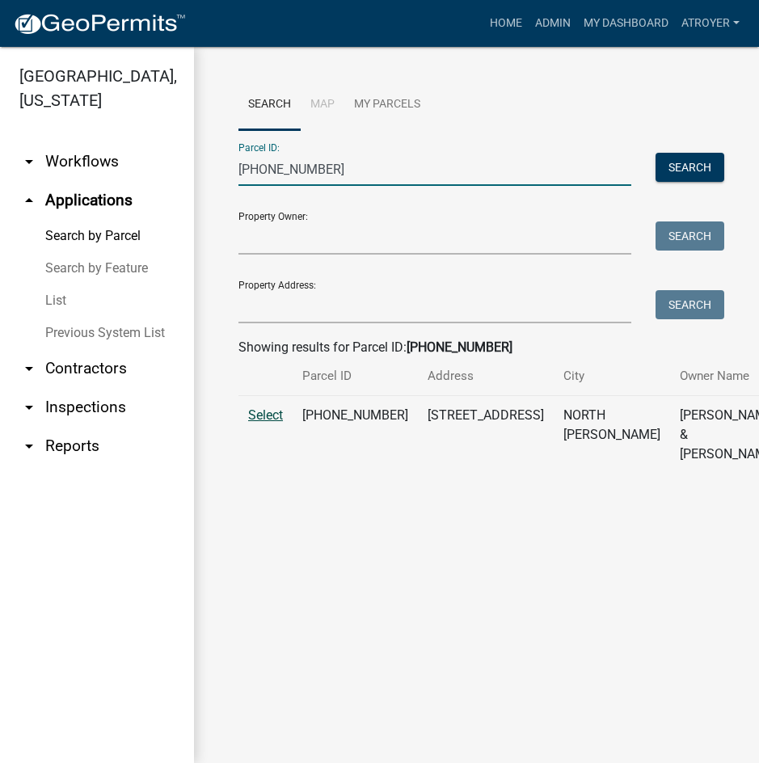
type input "[PHONE_NUMBER]"
click at [272, 423] on span "Select" at bounding box center [265, 414] width 35 height 15
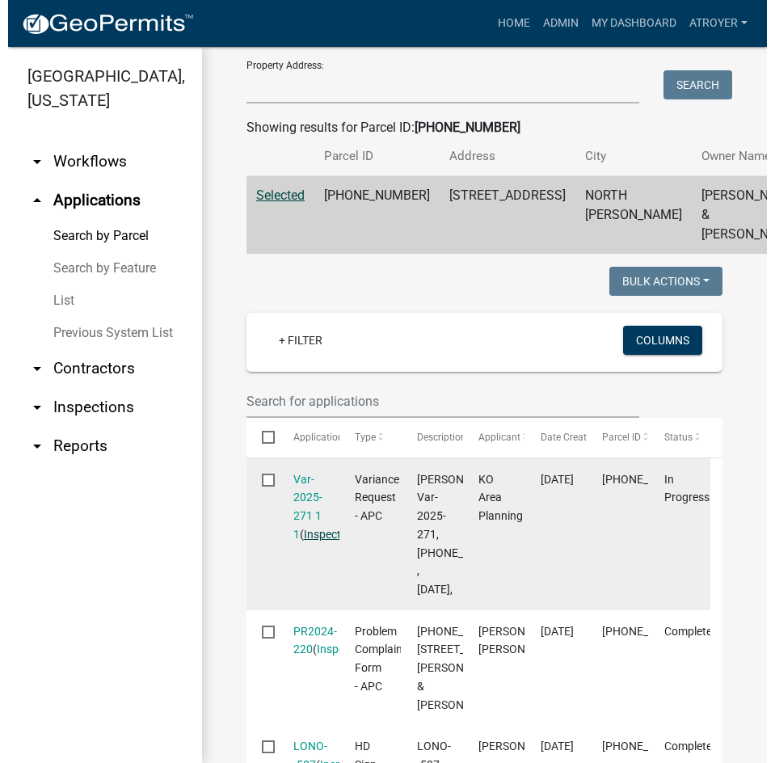
scroll to position [242, 0]
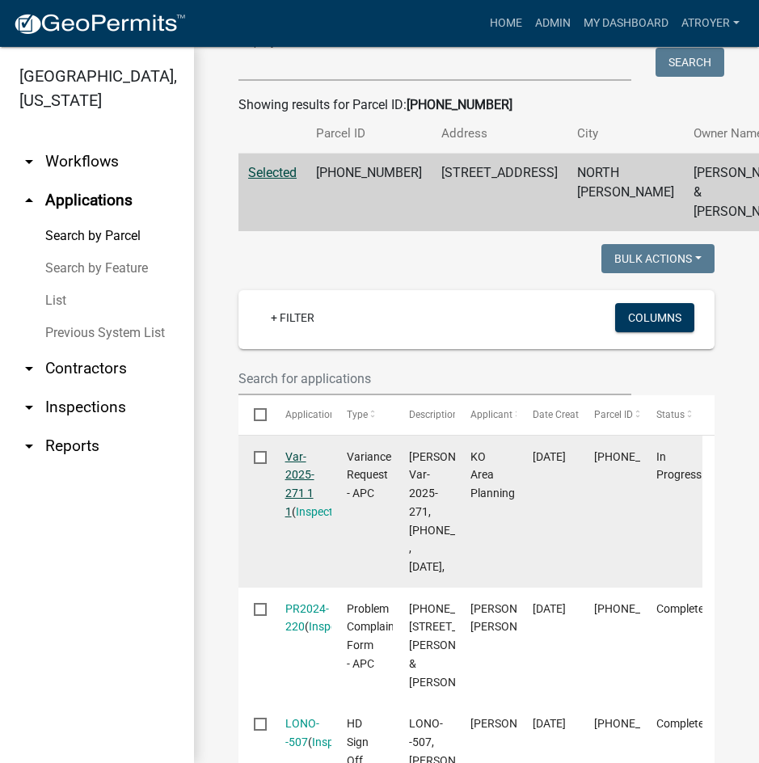
click at [293, 515] on link "Var-2025-271 1 1" at bounding box center [299, 484] width 29 height 68
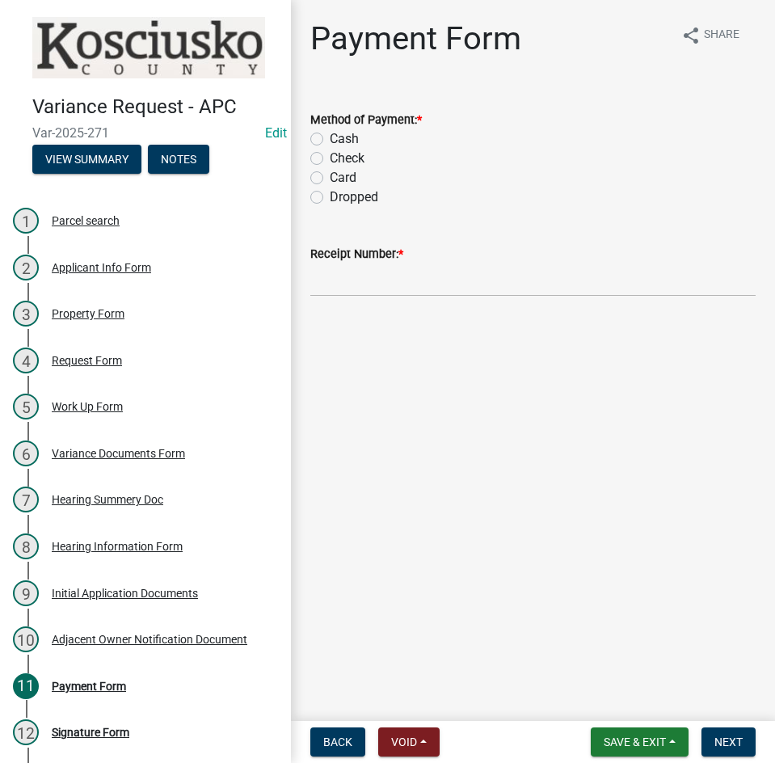
click at [330, 176] on label "Card" at bounding box center [343, 177] width 27 height 19
click at [330, 176] on input "Card" at bounding box center [335, 173] width 11 height 11
radio input "true"
click at [470, 285] on input "Receipt Number: *" at bounding box center [532, 279] width 445 height 33
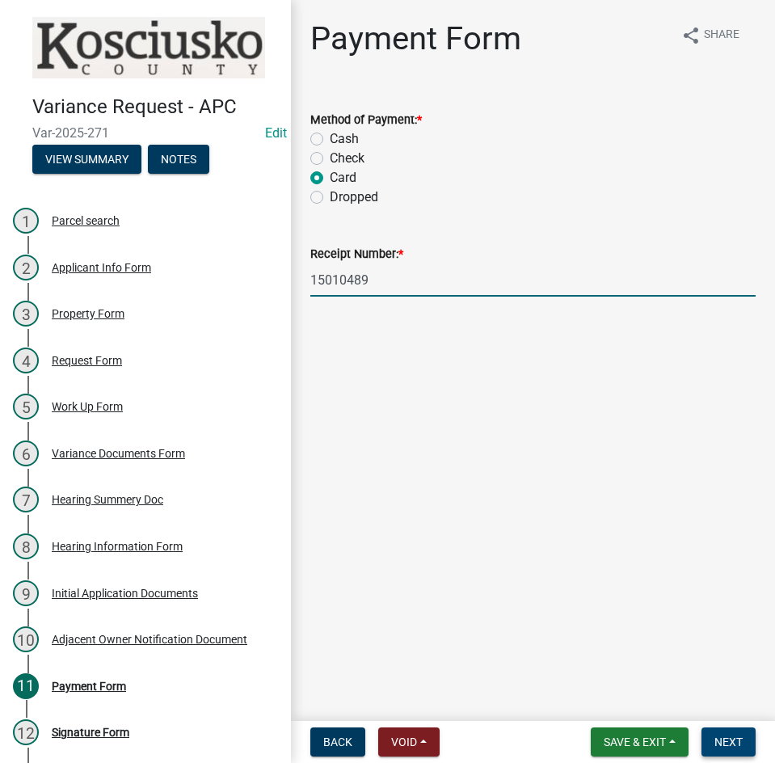
type input "15010489"
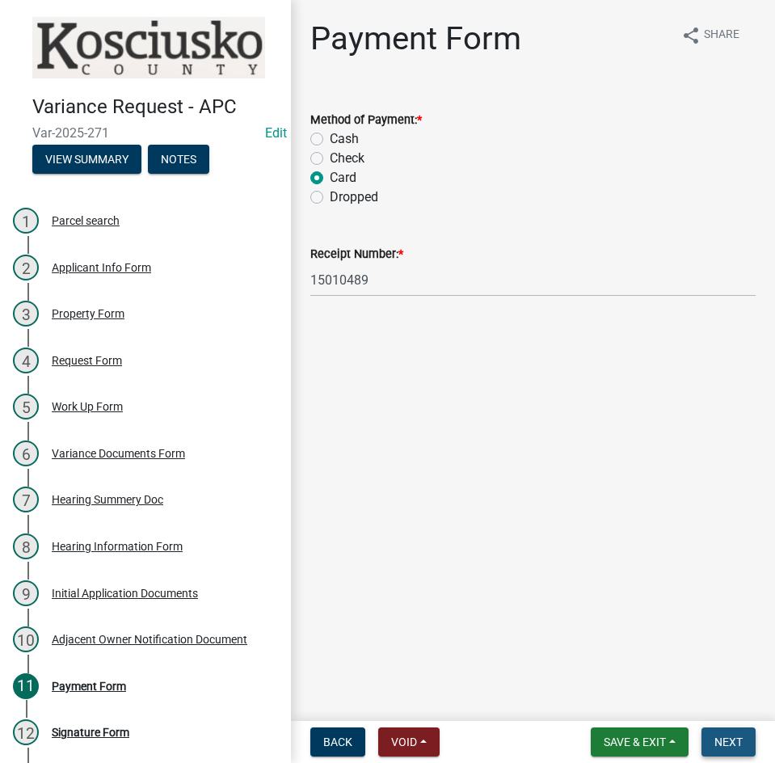
click at [735, 742] on span "Next" at bounding box center [728, 741] width 28 height 13
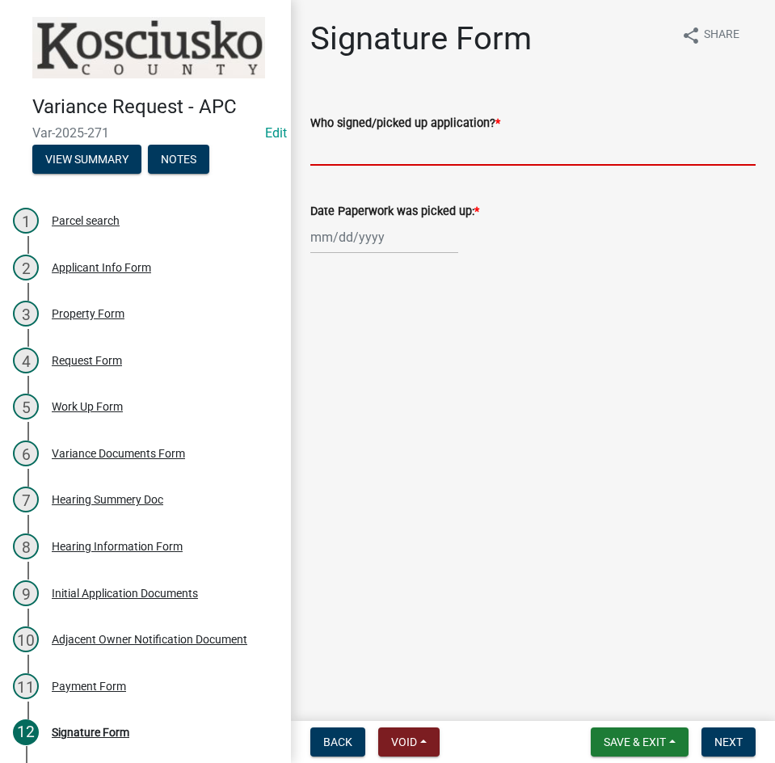
click at [410, 149] on input "Who signed/picked up application? *" at bounding box center [532, 149] width 445 height 33
type input "[PERSON_NAME]"
select select "9"
select select "2025"
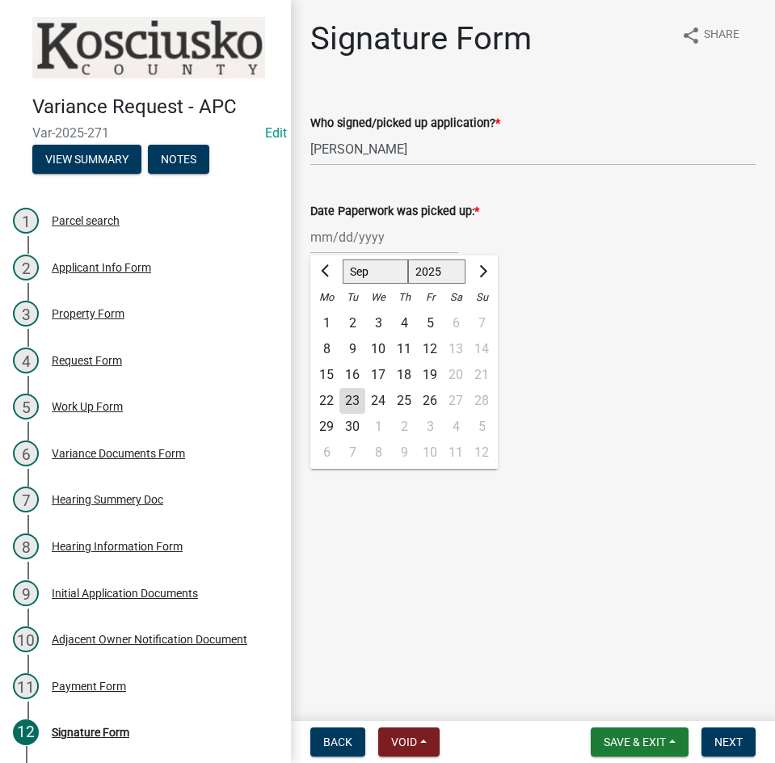
drag, startPoint x: 359, startPoint y: 243, endPoint x: 339, endPoint y: 280, distance: 41.6
click at [359, 243] on div "[PERSON_NAME] Feb Mar Apr [PERSON_NAME][DATE] Oct Nov [DATE] 1526 1527 1528 152…" at bounding box center [384, 237] width 148 height 33
click at [322, 402] on div "22" at bounding box center [327, 401] width 26 height 26
type input "[DATE]"
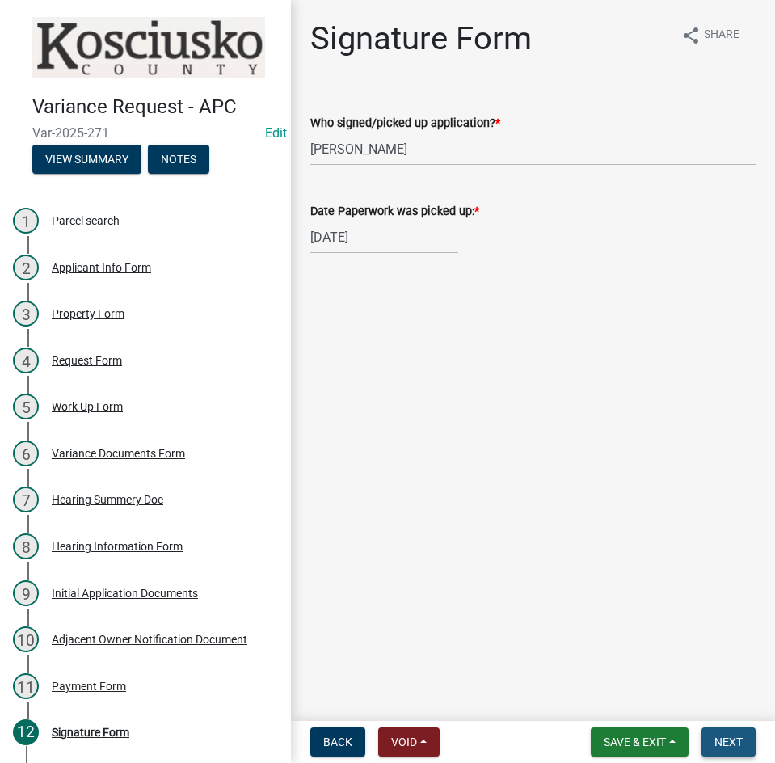
click at [731, 744] on span "Next" at bounding box center [728, 741] width 28 height 13
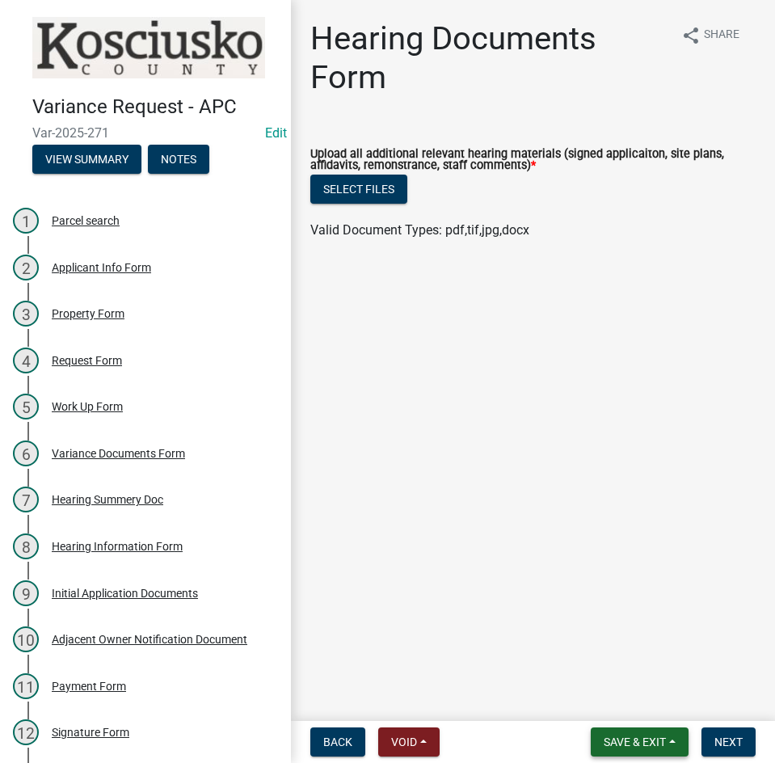
click at [618, 745] on span "Save & Exit" at bounding box center [635, 741] width 62 height 13
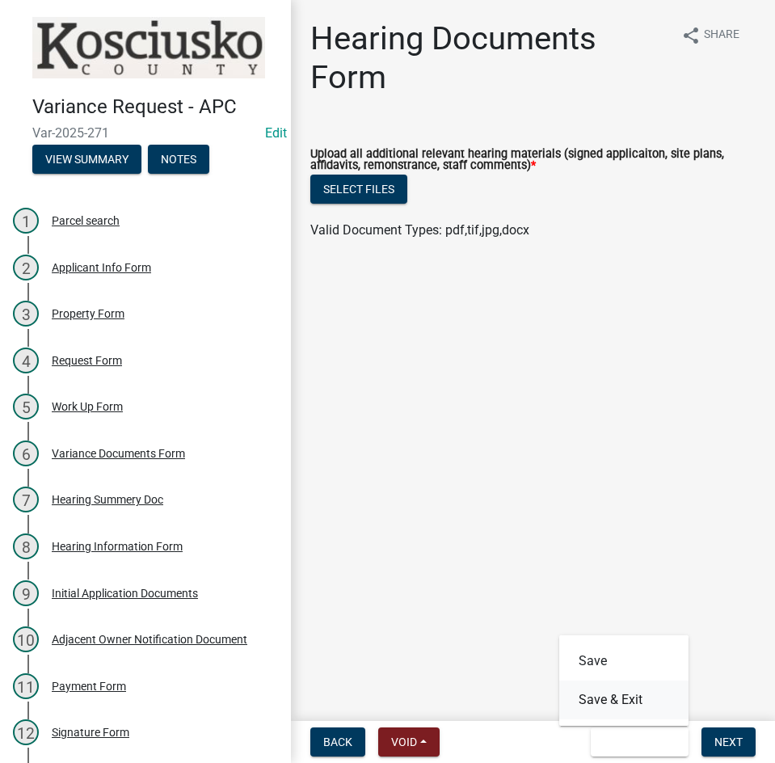
click at [613, 701] on button "Save & Exit" at bounding box center [623, 699] width 129 height 39
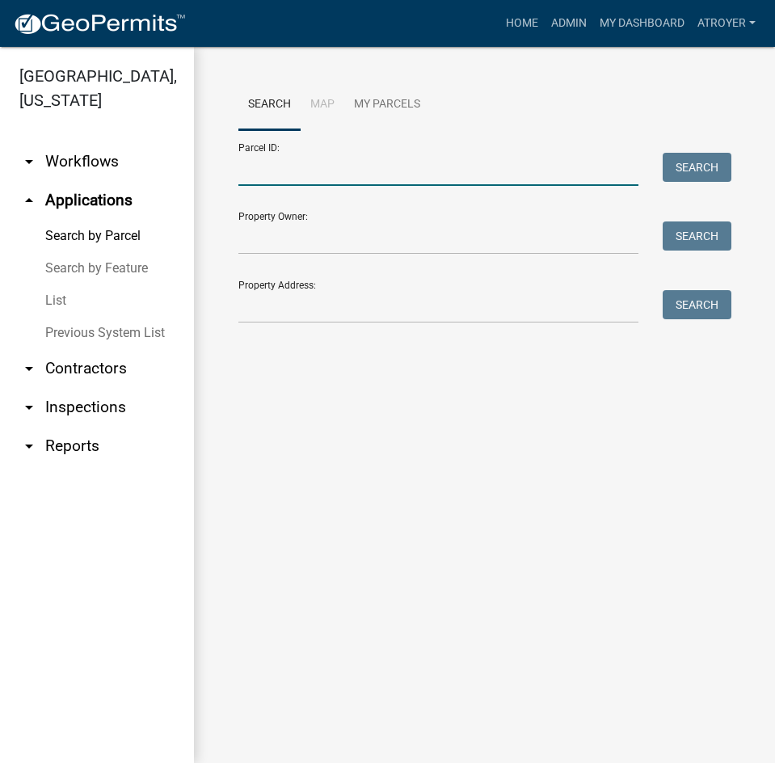
click at [321, 158] on input "Parcel ID:" at bounding box center [438, 169] width 400 height 33
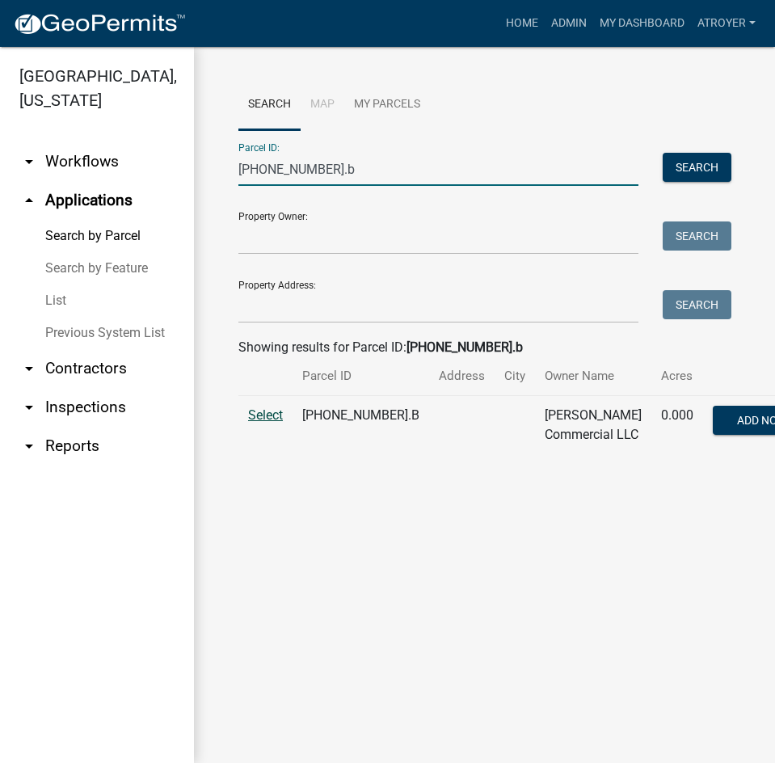
type input "[PHONE_NUMBER].b"
click at [270, 423] on span "Select" at bounding box center [265, 414] width 35 height 15
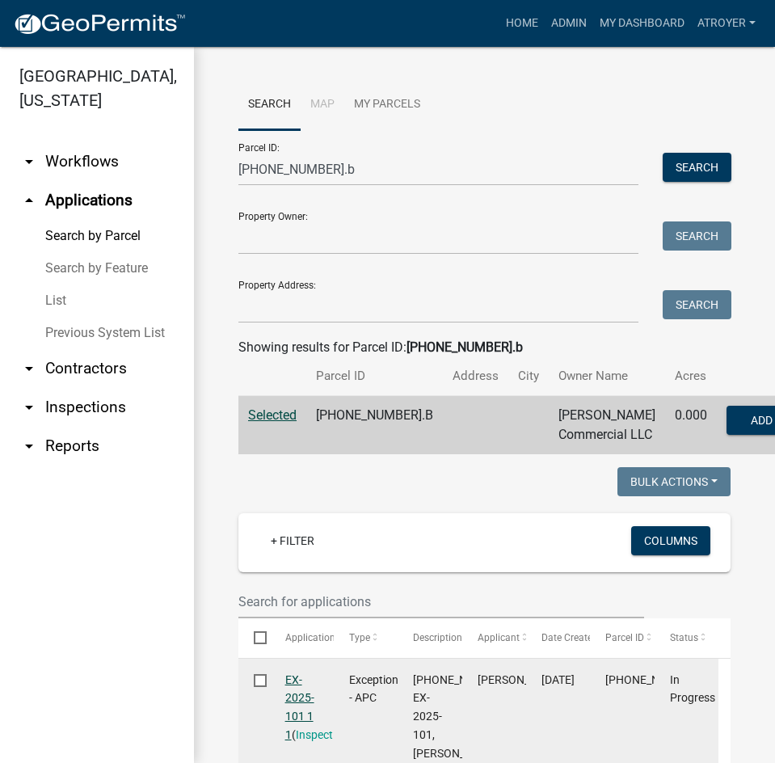
click at [293, 709] on link "EX-2025-101 1 1" at bounding box center [299, 707] width 29 height 68
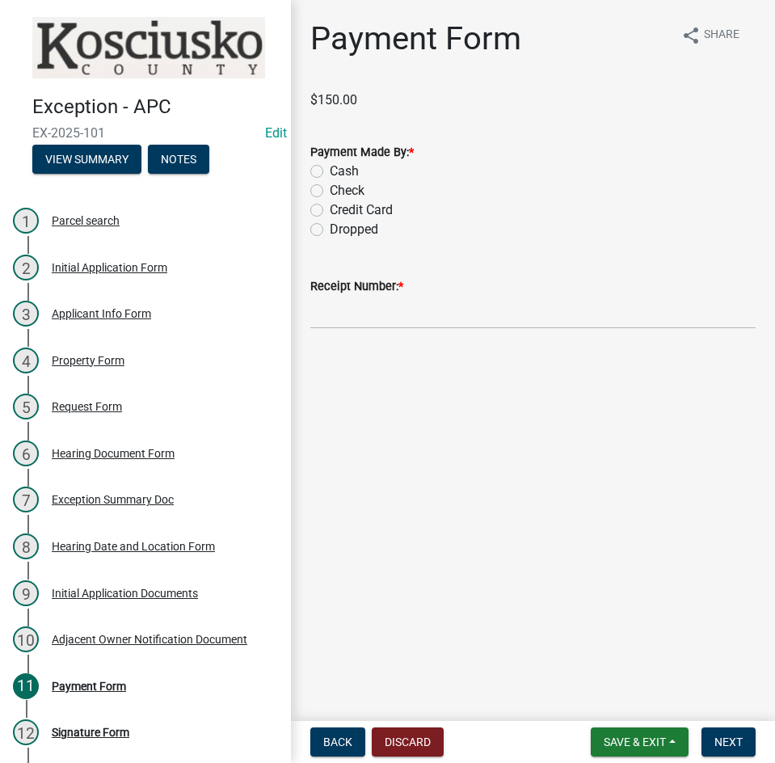
click at [330, 190] on label "Check" at bounding box center [347, 190] width 35 height 19
click at [330, 190] on input "Check" at bounding box center [335, 186] width 11 height 11
radio input "true"
click at [381, 316] on input "Receipt Number: *" at bounding box center [532, 312] width 445 height 33
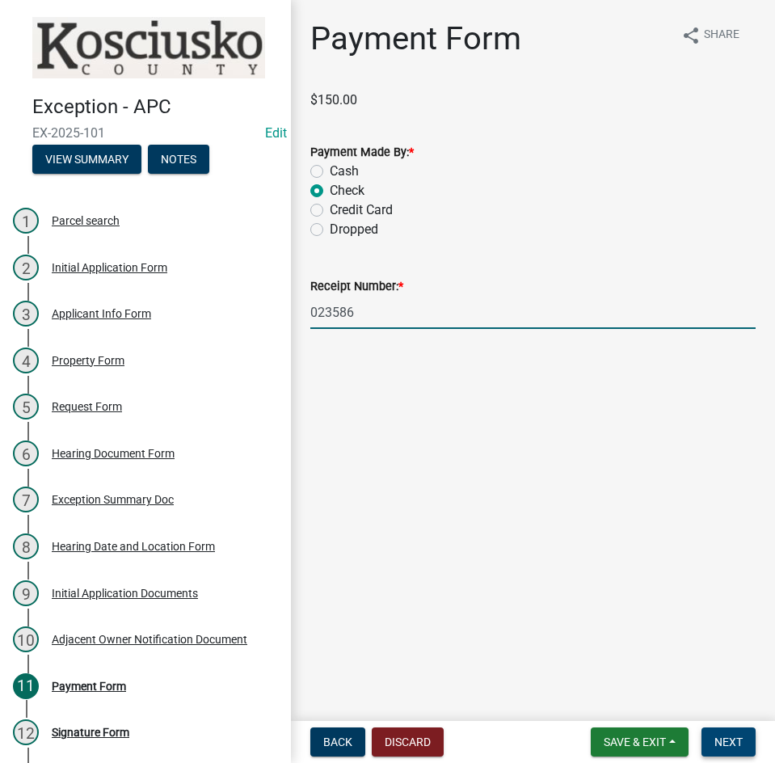
type input "023586"
click at [720, 737] on span "Next" at bounding box center [728, 741] width 28 height 13
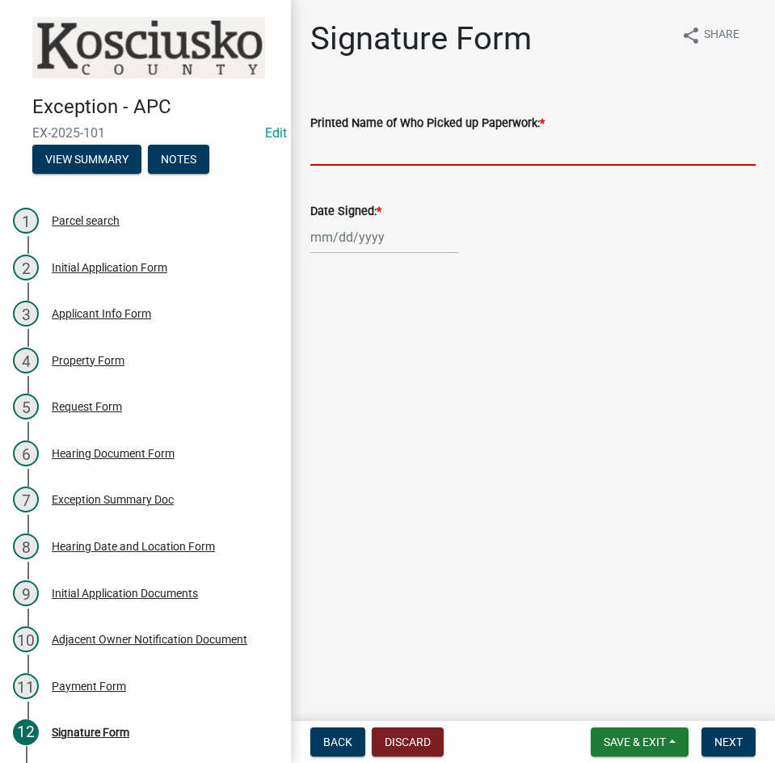
click at [408, 149] on input "Printed Name of Who Picked up Paperwork: *" at bounding box center [532, 149] width 445 height 33
type input "[PERSON_NAME]"
click at [335, 240] on div at bounding box center [384, 237] width 148 height 33
select select "9"
select select "2025"
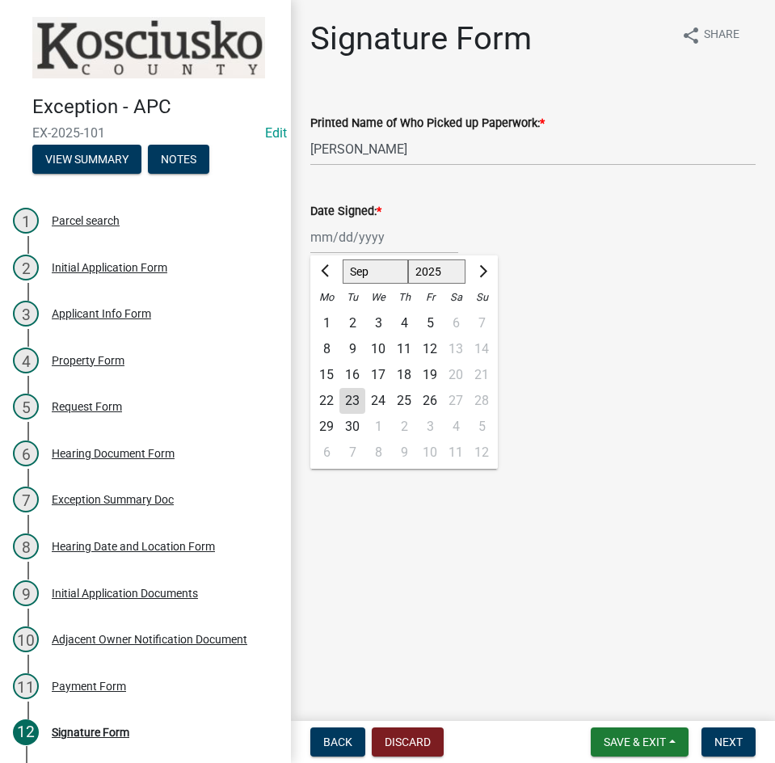
click at [327, 398] on div "22" at bounding box center [327, 401] width 26 height 26
type input "[DATE]"
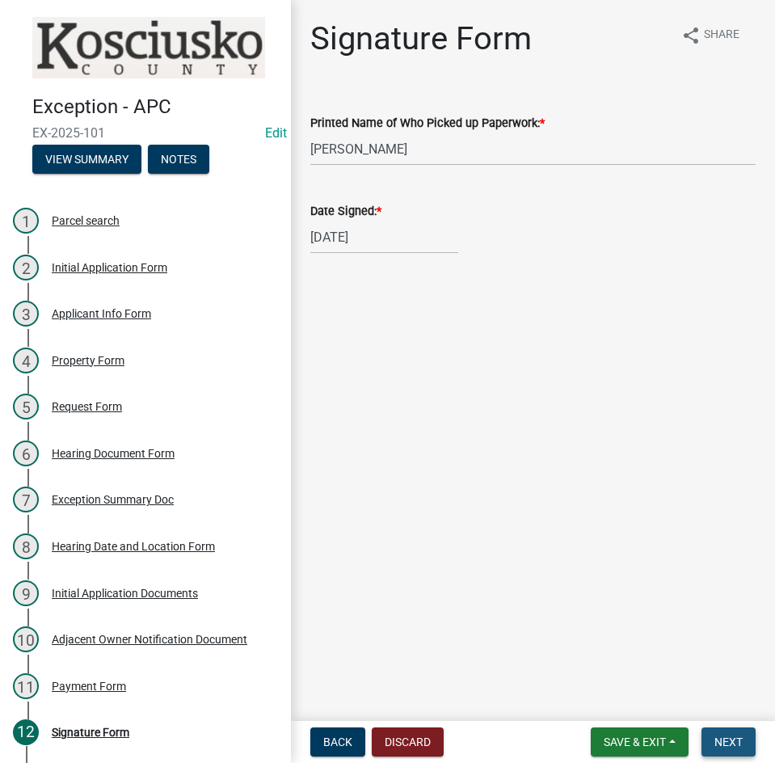
click at [720, 743] on span "Next" at bounding box center [728, 741] width 28 height 13
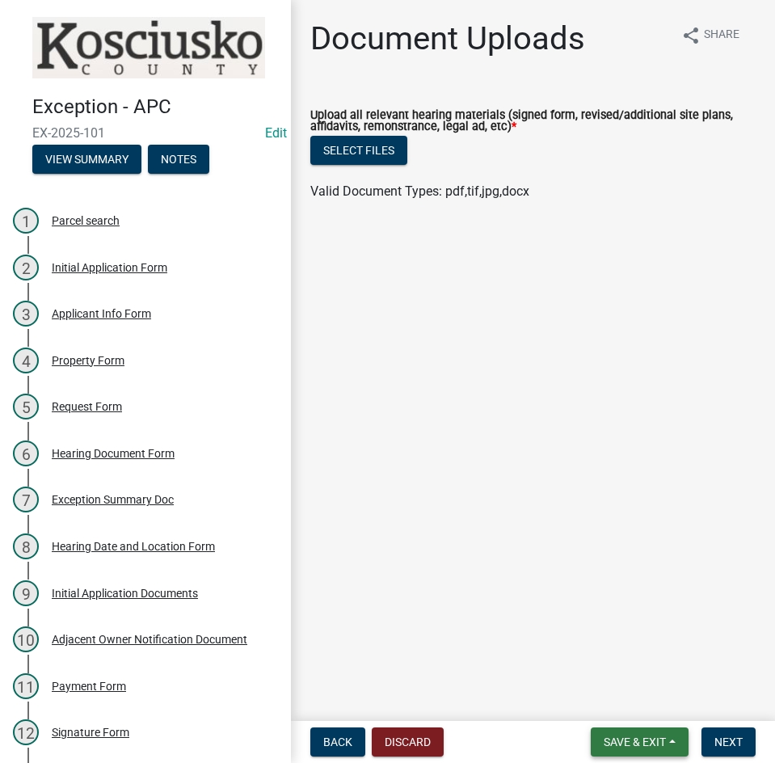
click at [642, 746] on span "Save & Exit" at bounding box center [635, 741] width 62 height 13
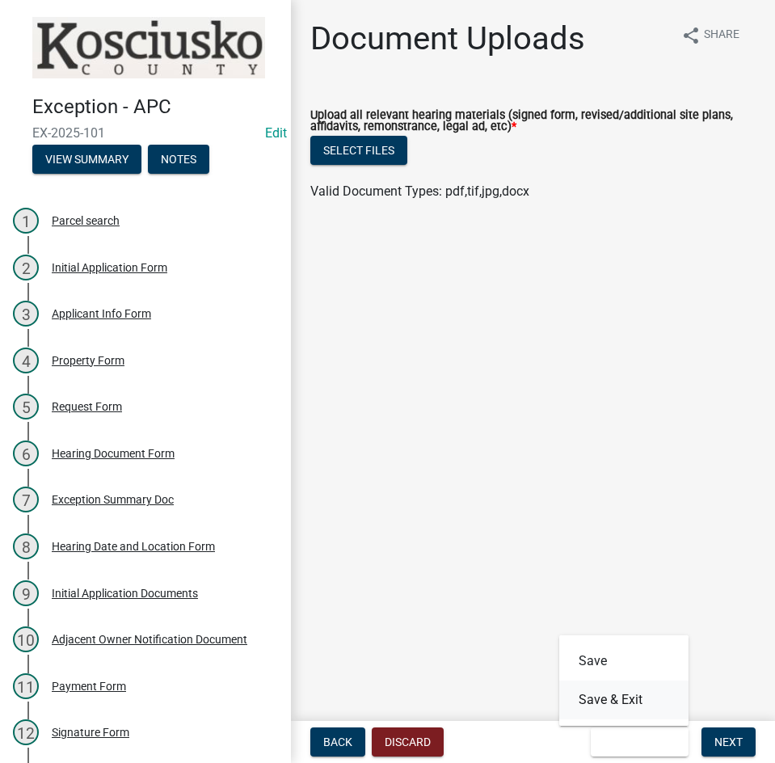
click at [645, 702] on button "Save & Exit" at bounding box center [623, 699] width 129 height 39
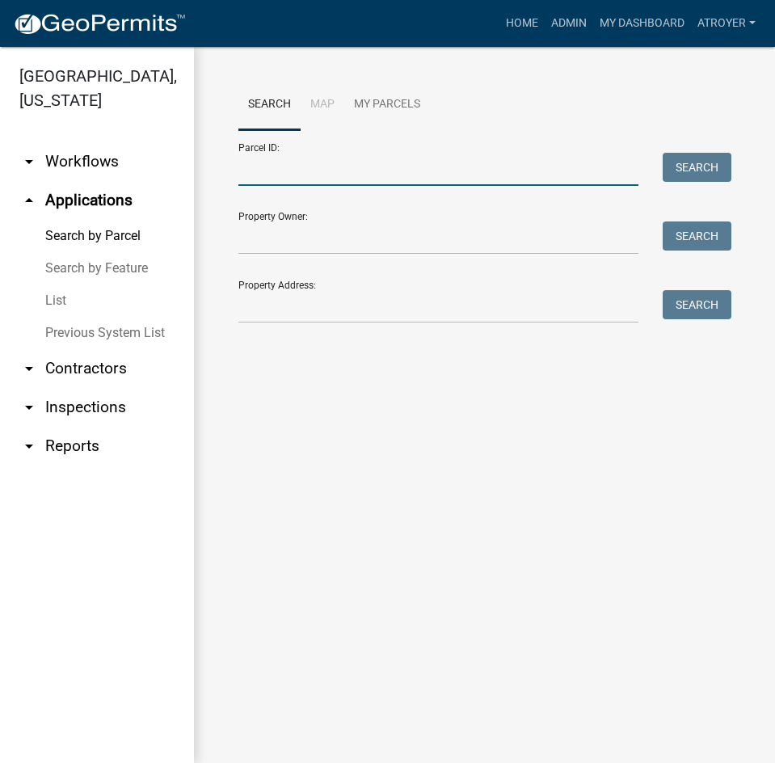
click at [385, 179] on input "Parcel ID:" at bounding box center [438, 169] width 400 height 33
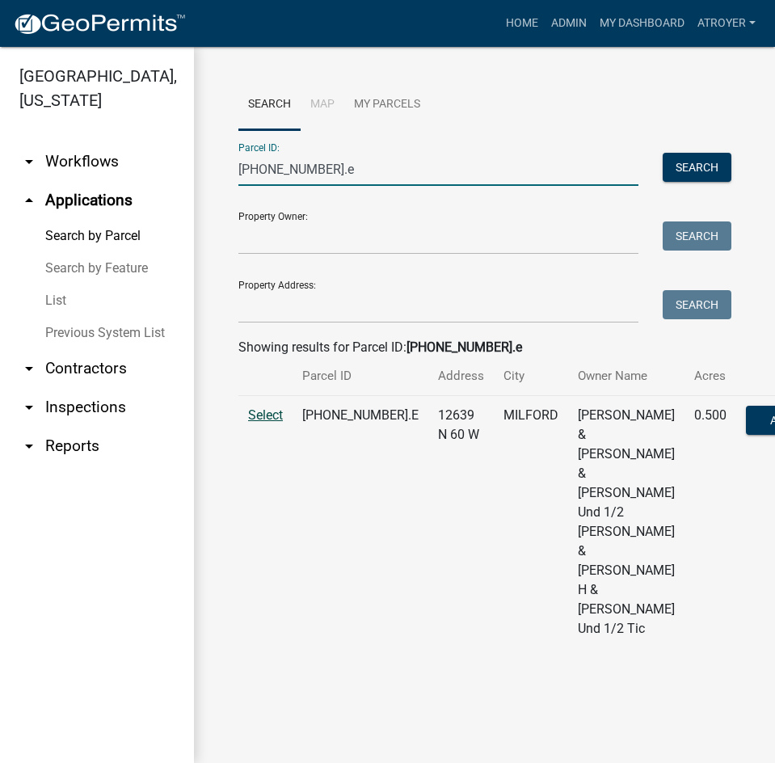
type input "[PHONE_NUMBER].e"
click at [270, 423] on span "Select" at bounding box center [265, 414] width 35 height 15
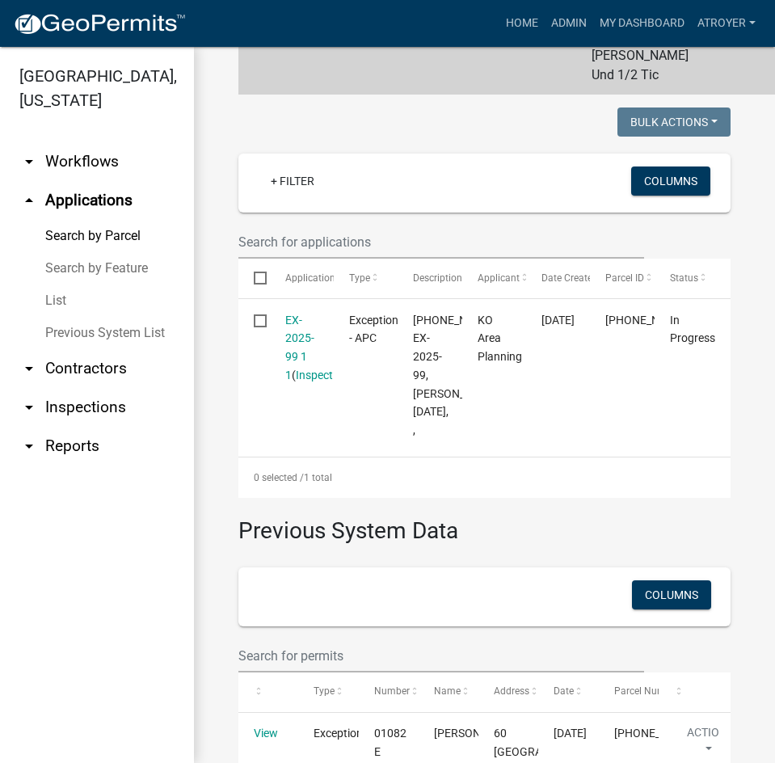
scroll to position [647, 0]
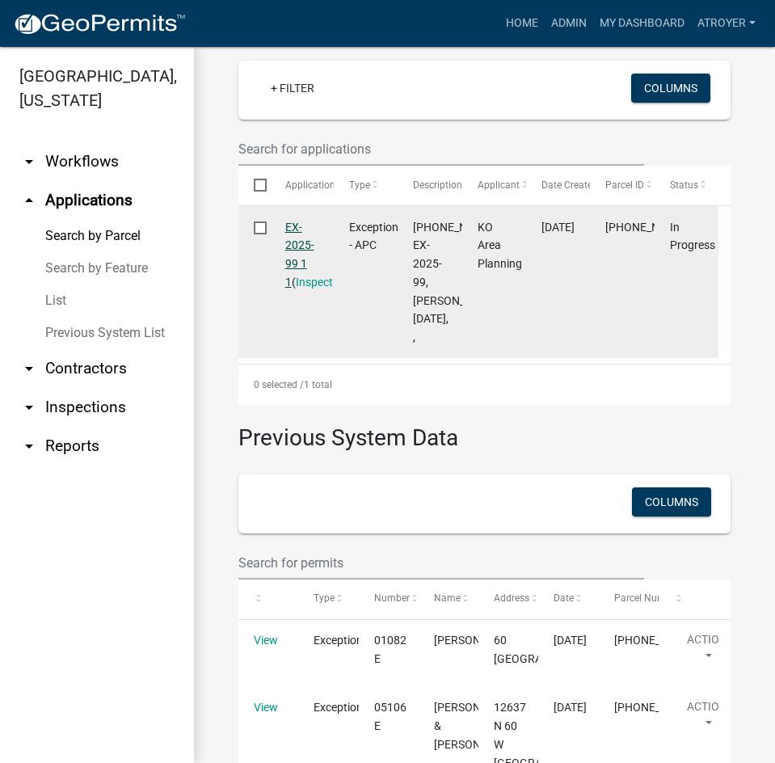
click at [295, 289] on link "EX-2025-99 1 1" at bounding box center [299, 255] width 29 height 68
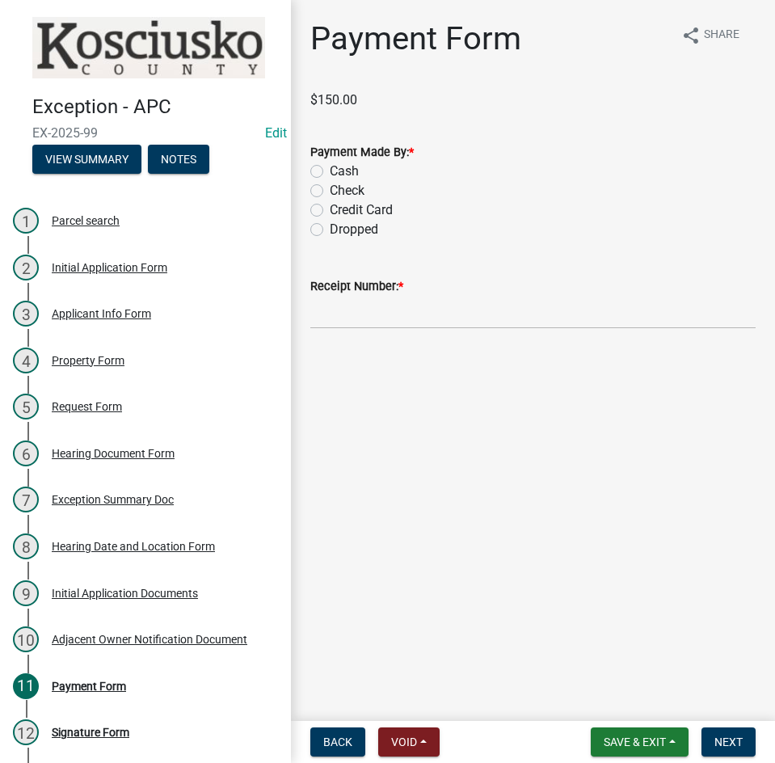
click at [330, 206] on label "Credit Card" at bounding box center [361, 209] width 63 height 19
click at [330, 206] on input "Credit Card" at bounding box center [335, 205] width 11 height 11
radio input "true"
click at [436, 302] on input "Receipt Number: *" at bounding box center [532, 312] width 445 height 33
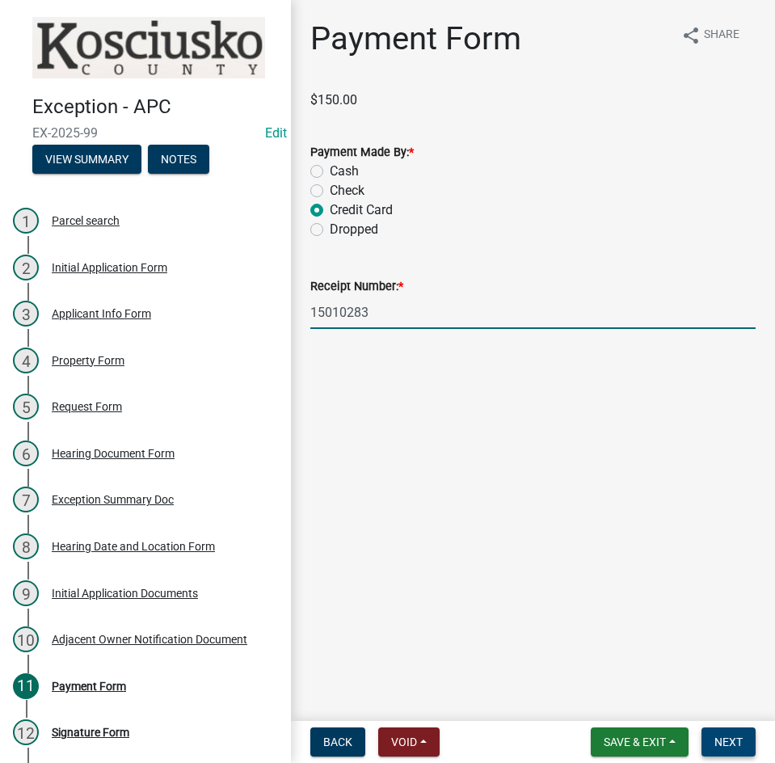
type input "15010283"
click at [719, 748] on span "Next" at bounding box center [728, 741] width 28 height 13
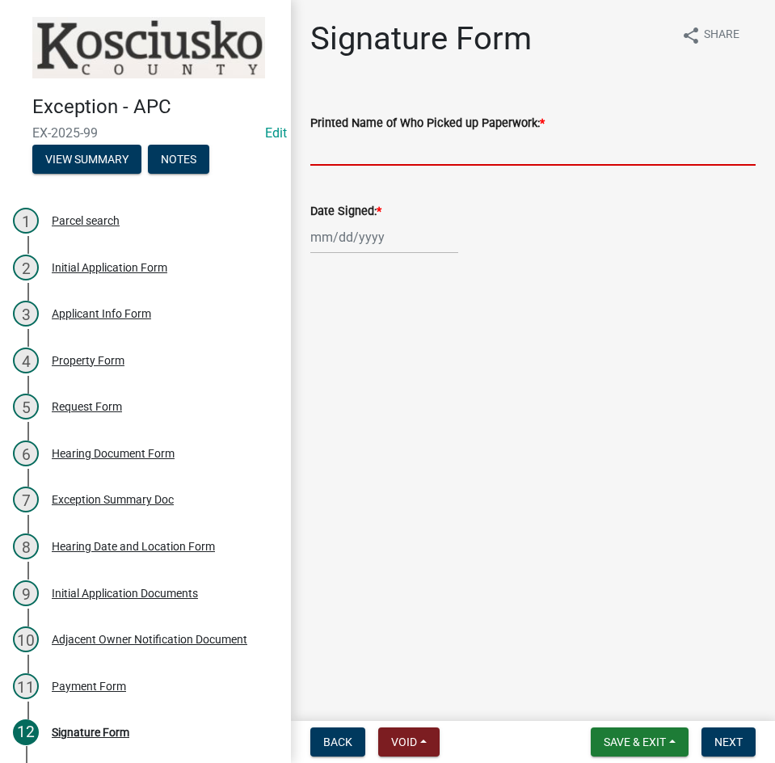
click at [495, 148] on input "Printed Name of Who Picked up Paperwork: *" at bounding box center [532, 149] width 445 height 33
type input "[PERSON_NAME]"
click at [322, 245] on div at bounding box center [384, 237] width 148 height 33
select select "9"
select select "2025"
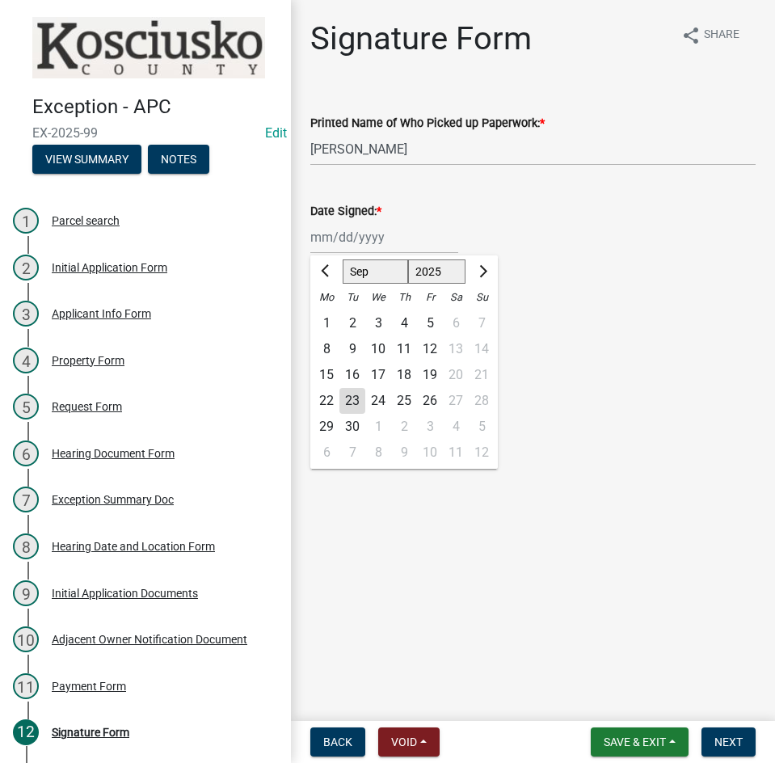
click at [318, 398] on div "22" at bounding box center [327, 401] width 26 height 26
type input "[DATE]"
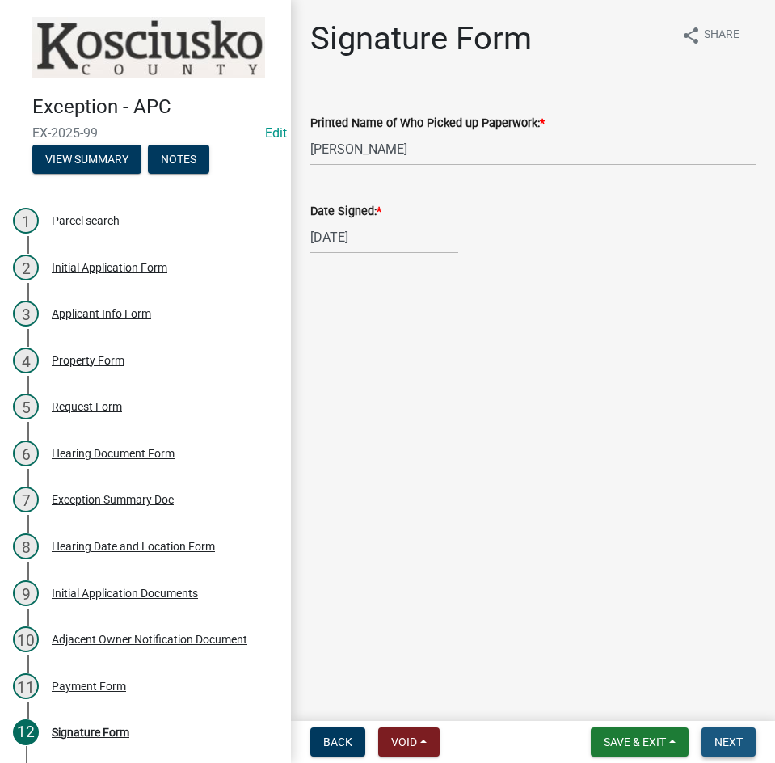
click at [739, 747] on span "Next" at bounding box center [728, 741] width 28 height 13
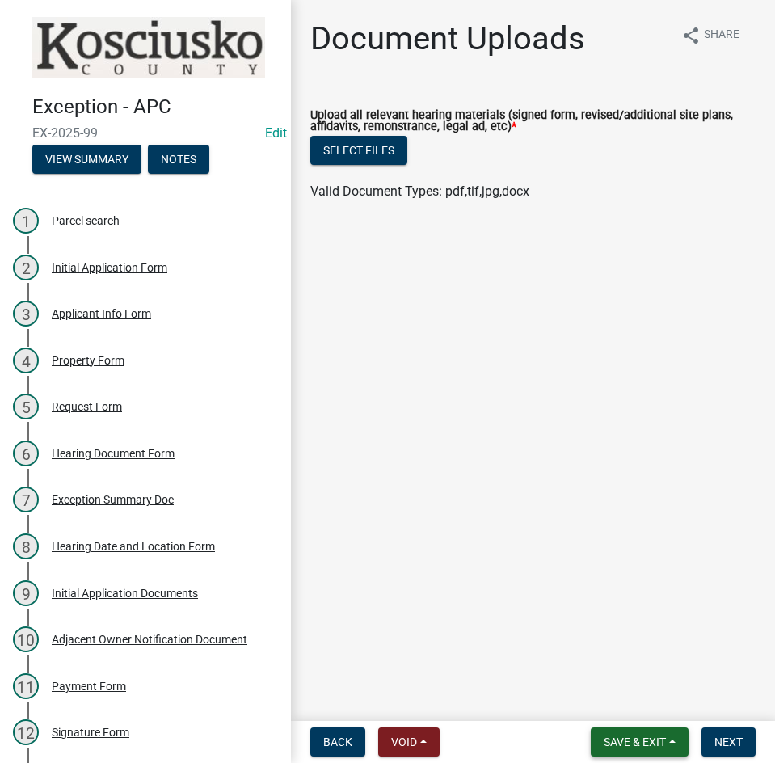
click at [609, 743] on span "Save & Exit" at bounding box center [635, 741] width 62 height 13
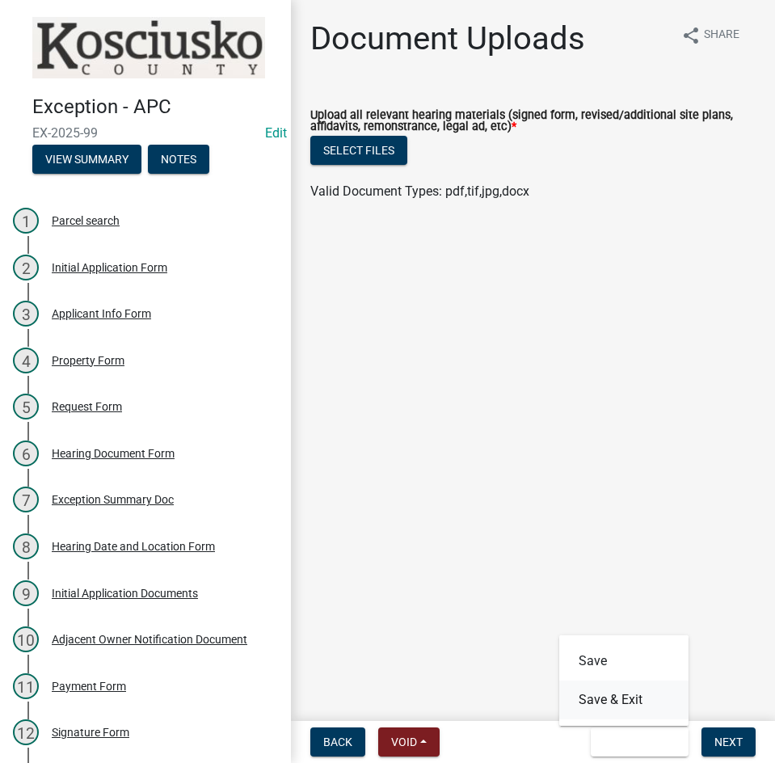
click at [605, 693] on button "Save & Exit" at bounding box center [623, 699] width 129 height 39
